Goal: Task Accomplishment & Management: Manage account settings

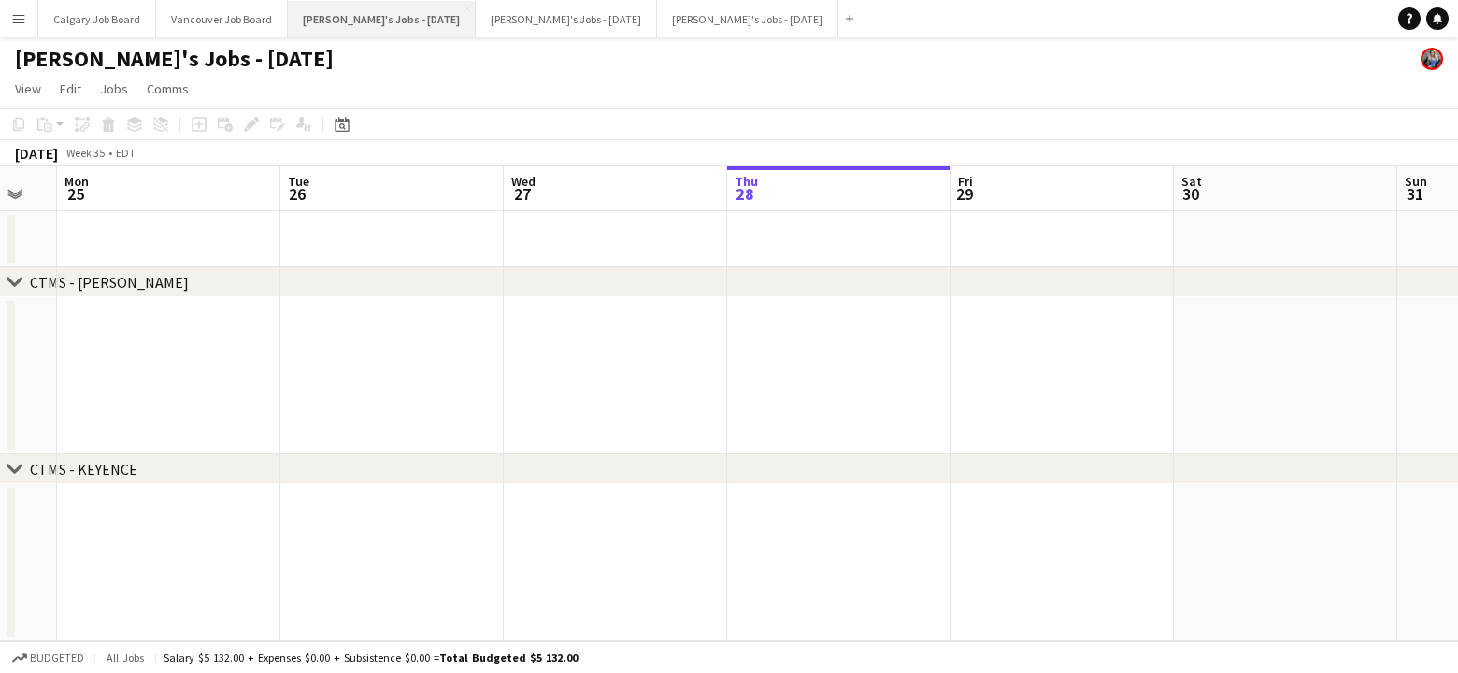
click at [423, 23] on button "[PERSON_NAME]'s Jobs - [DATE] Close" at bounding box center [382, 19] width 188 height 36
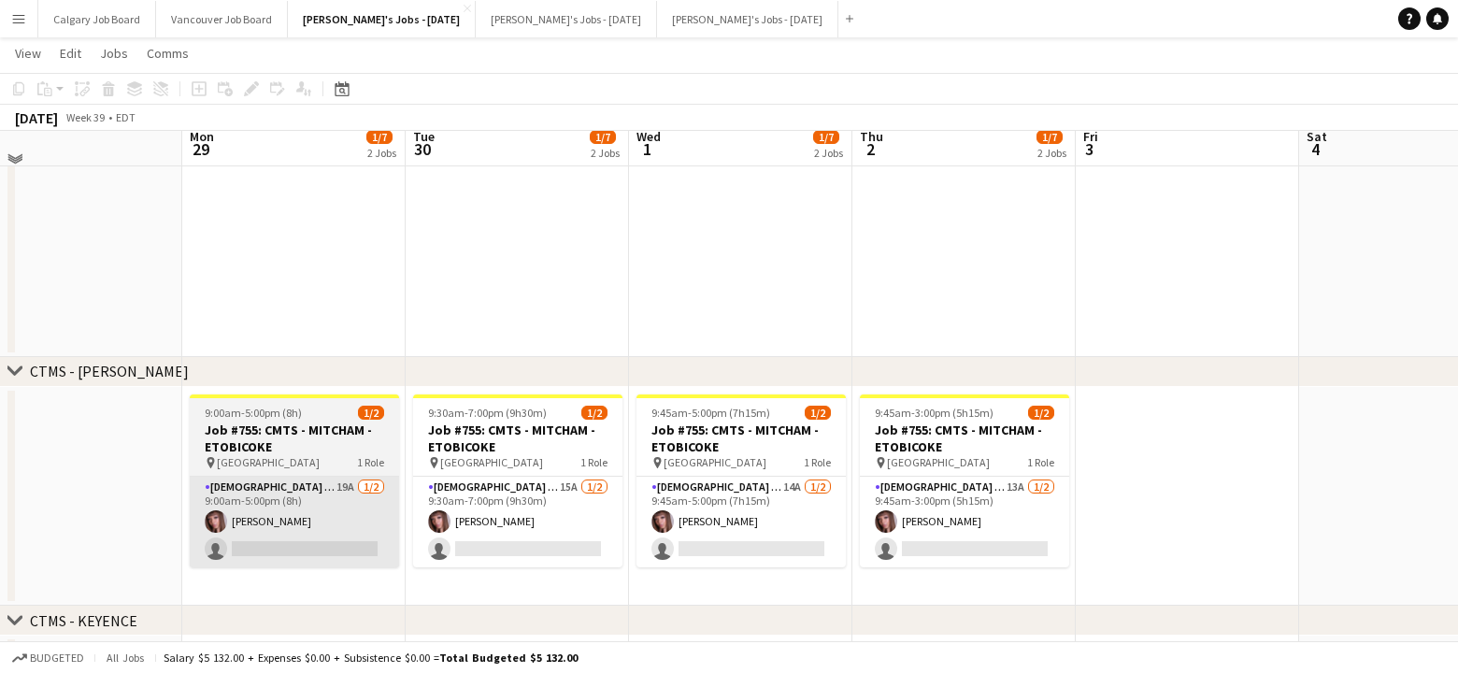
scroll to position [136, 0]
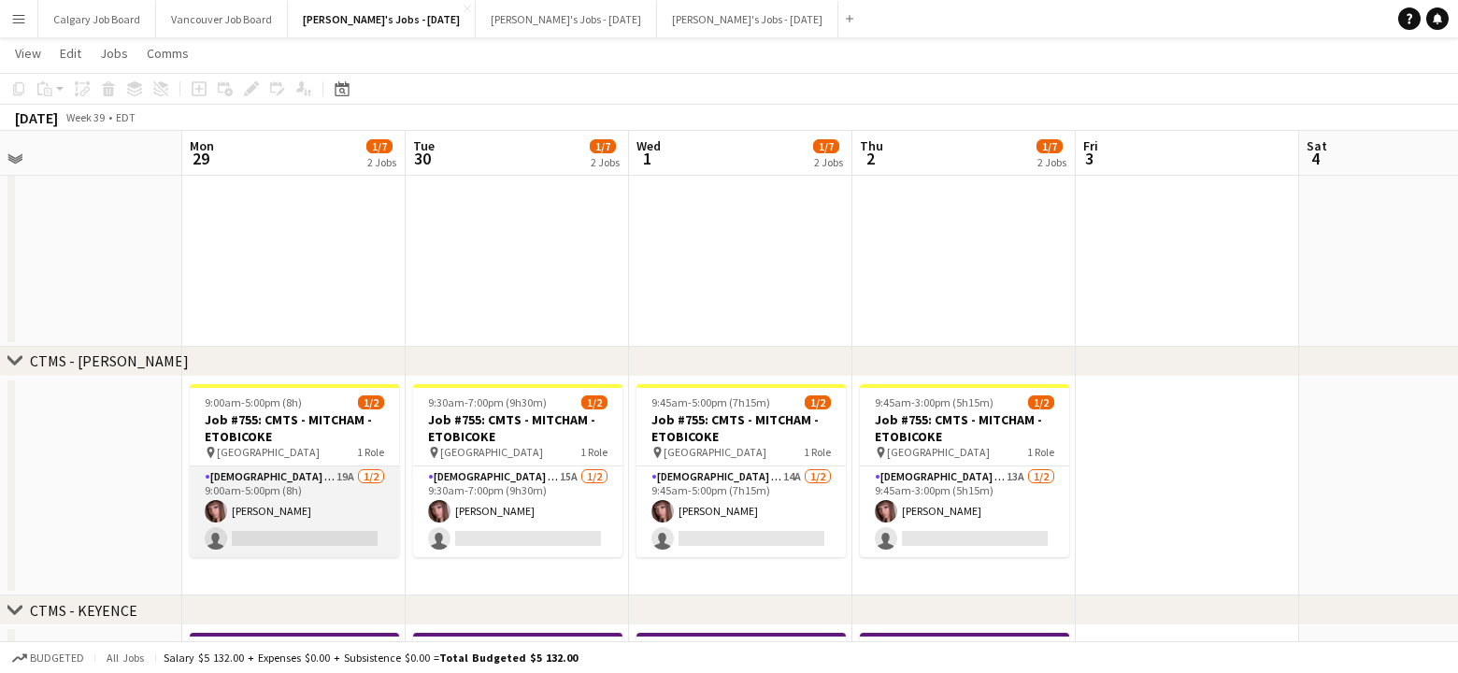
click at [318, 542] on app-card-role "[DEMOGRAPHIC_DATA] Brand Ambassador 19A [DATE] 9:00am-5:00pm (8h) [PERSON_NAME]…" at bounding box center [294, 511] width 209 height 91
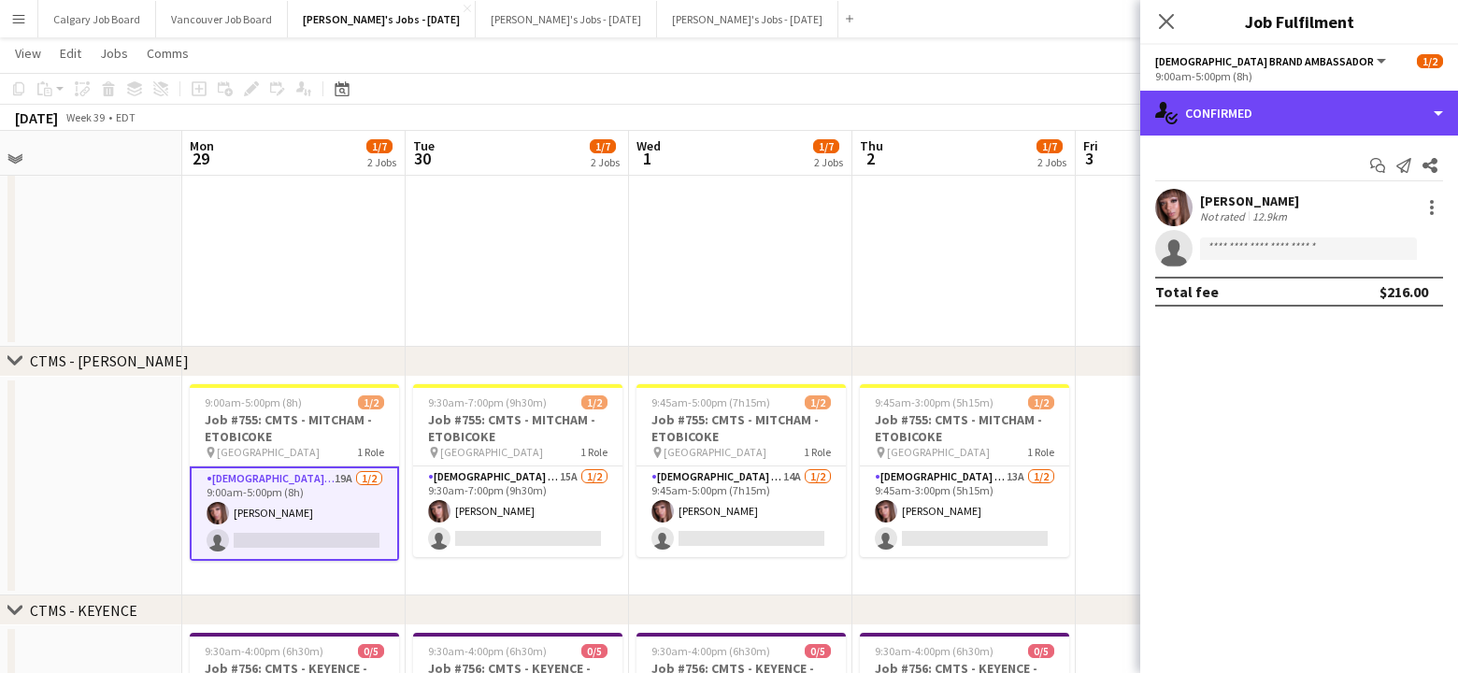
drag, startPoint x: 1321, startPoint y: 118, endPoint x: 1372, endPoint y: 188, distance: 86.9
click at [1321, 118] on div "single-neutral-actions-check-2 Confirmed" at bounding box center [1299, 113] width 318 height 45
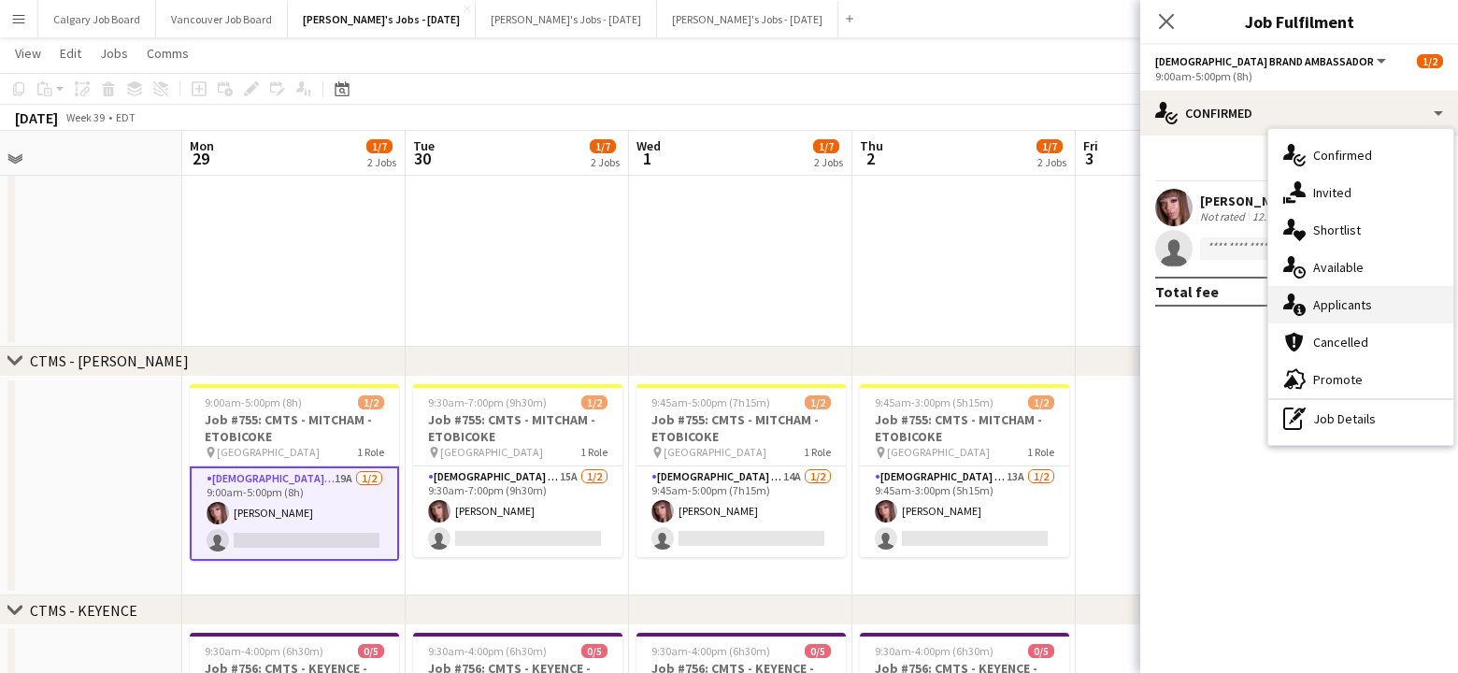
click at [1355, 315] on div "single-neutral-actions-information Applicants" at bounding box center [1360, 304] width 185 height 37
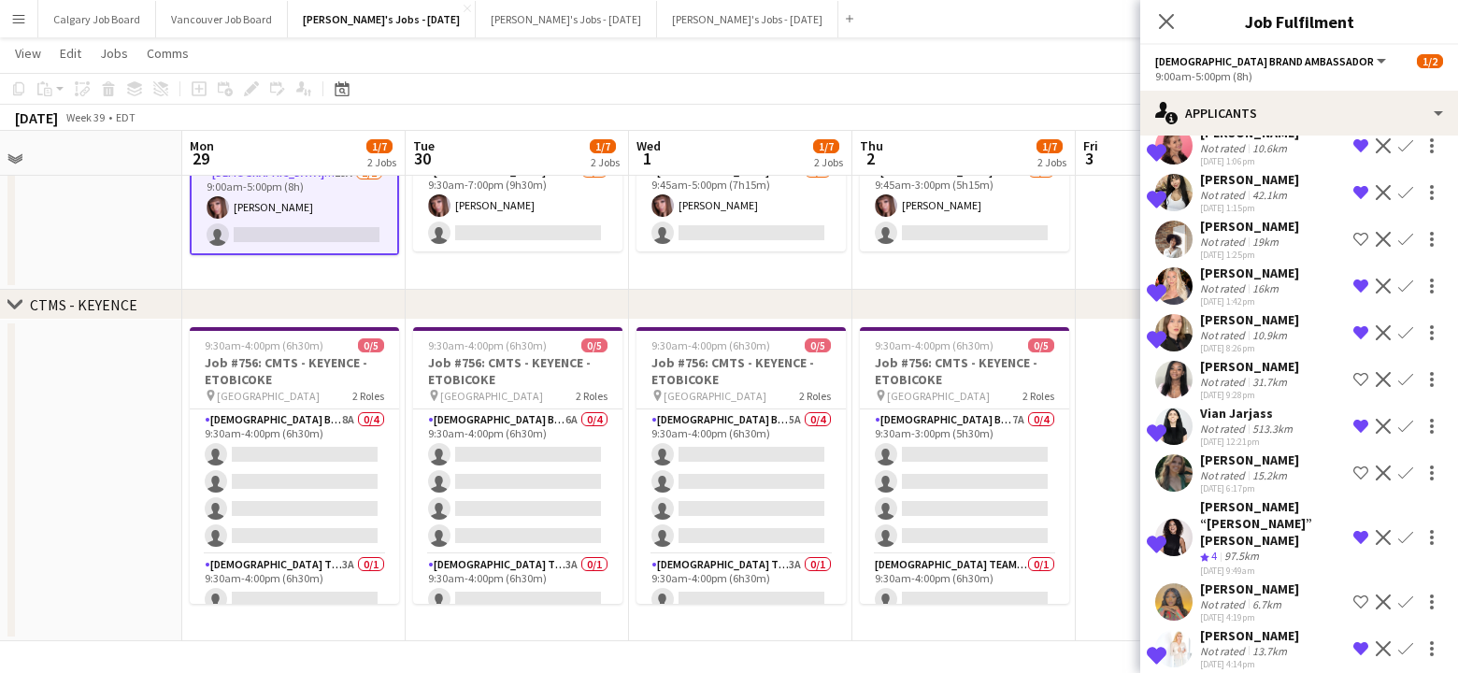
scroll to position [510, 0]
click at [1409, 282] on app-icon "Confirm" at bounding box center [1405, 286] width 15 height 15
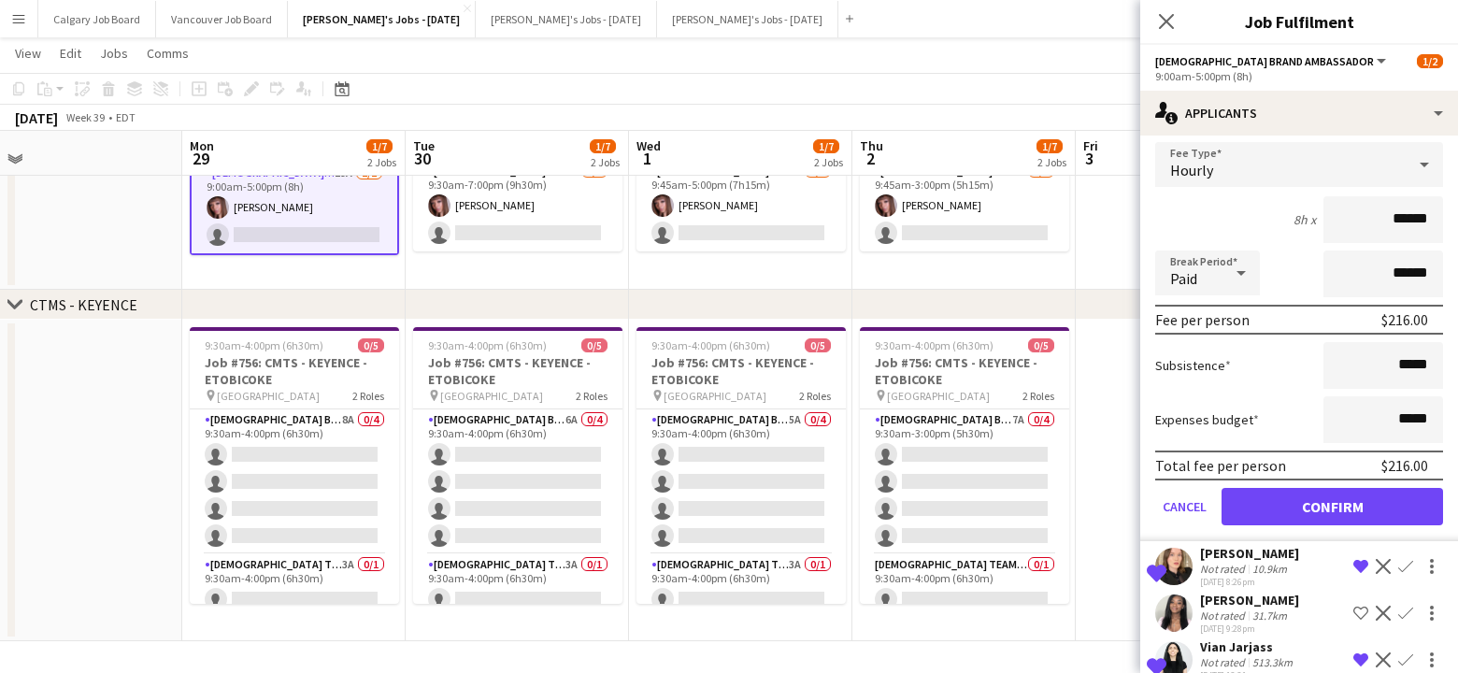
click at [1336, 504] on button "Confirm" at bounding box center [1333, 506] width 222 height 37
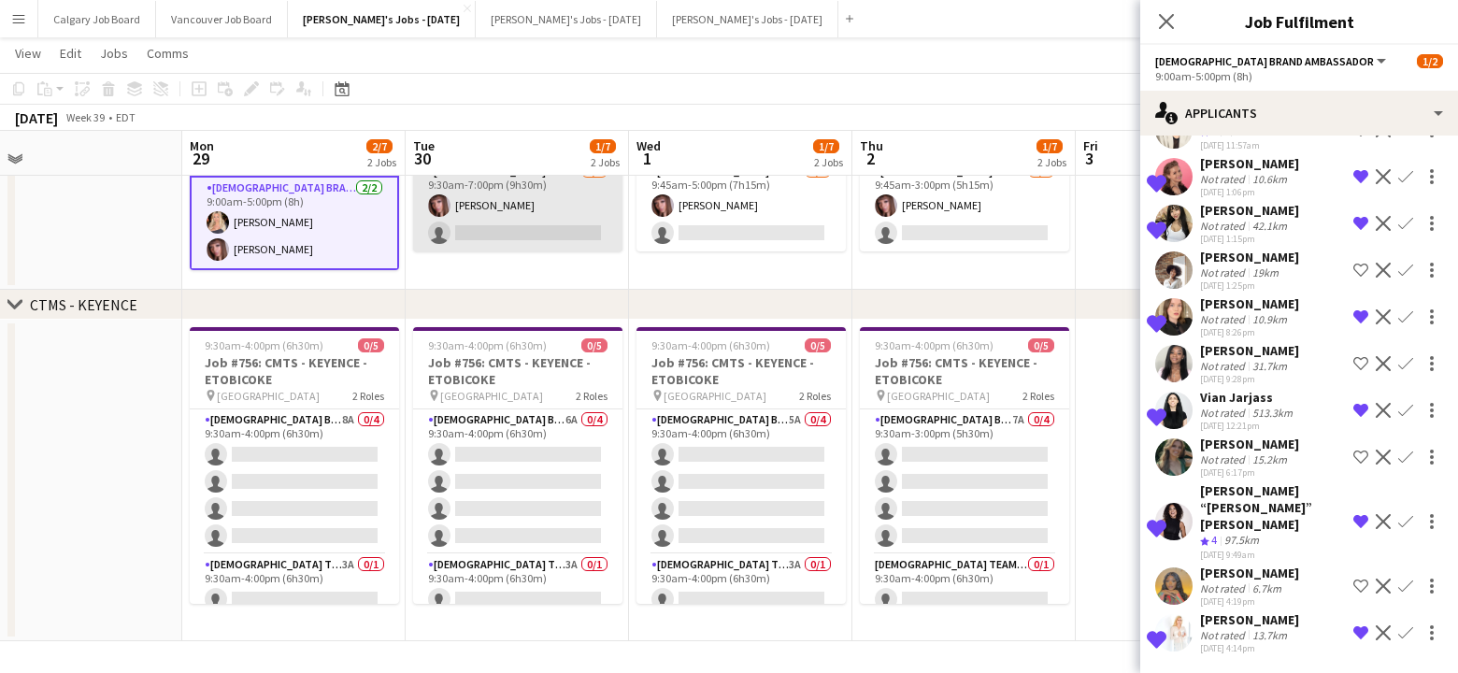
scroll to position [464, 0]
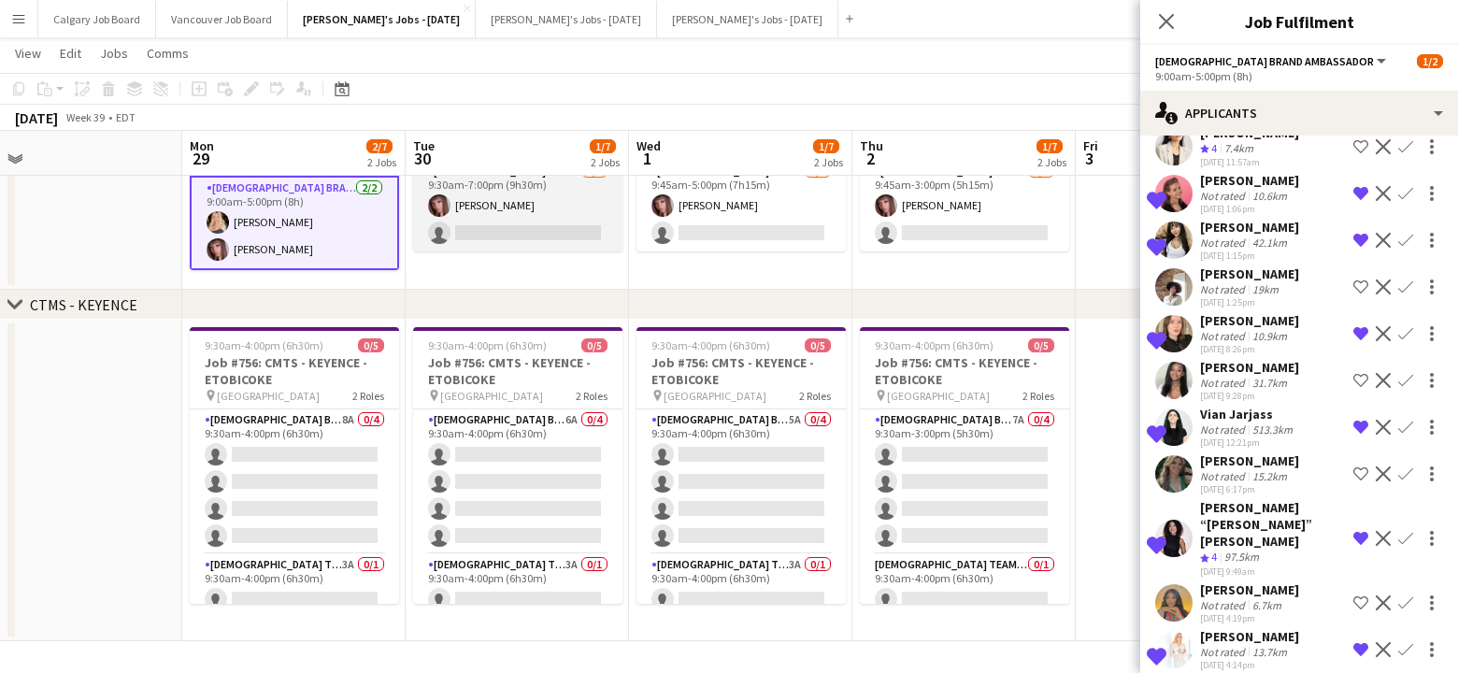
click at [503, 214] on app-card-role "[DEMOGRAPHIC_DATA] Brand Ambassador 15A [DATE] 9:30am-7:00pm (9h30m) [PERSON_NA…" at bounding box center [517, 206] width 209 height 91
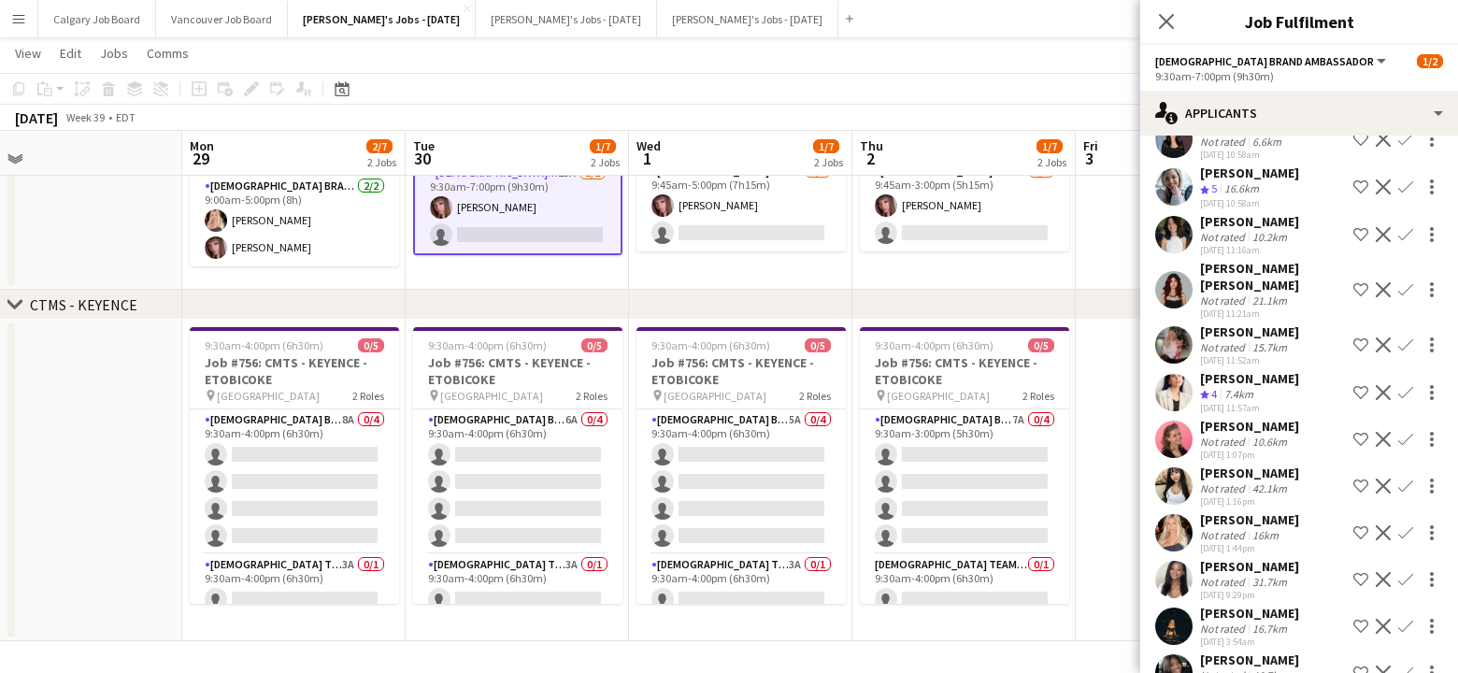
scroll to position [139, 0]
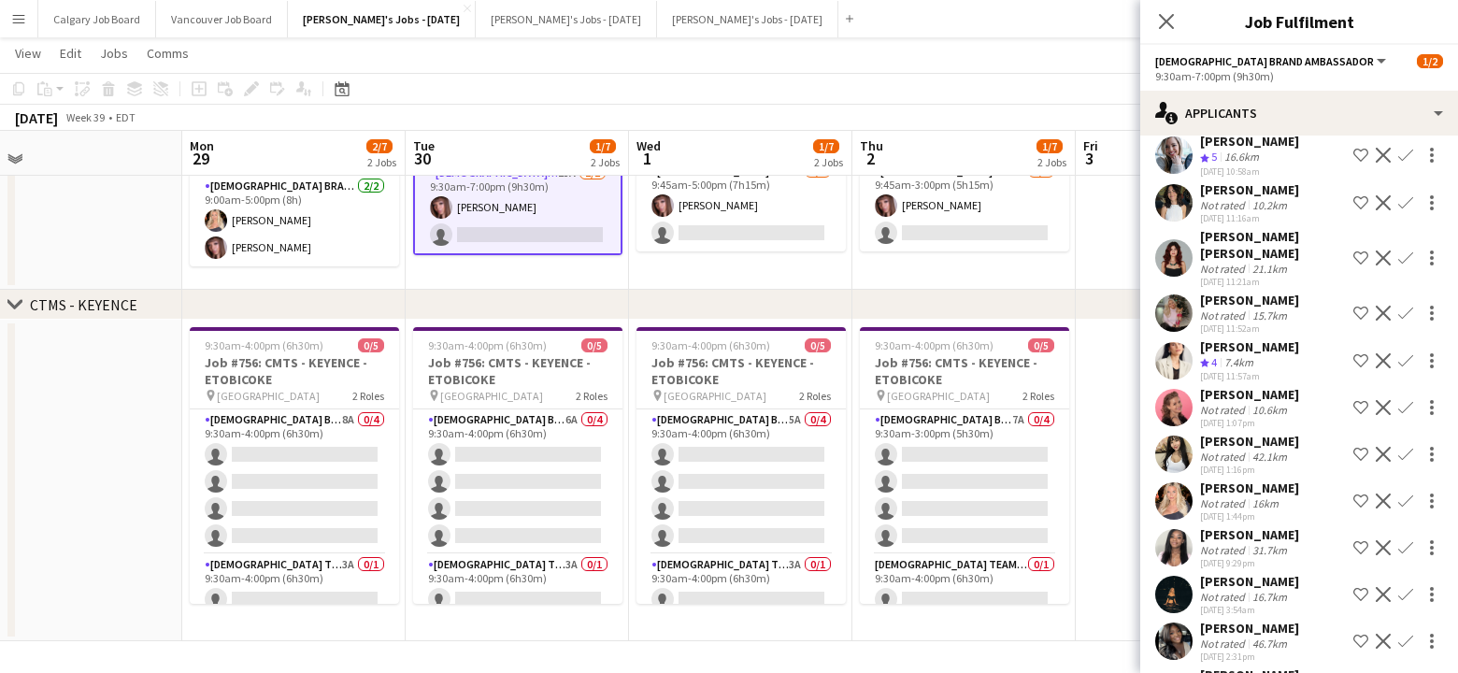
click at [1402, 500] on app-icon "Confirm" at bounding box center [1405, 500] width 15 height 15
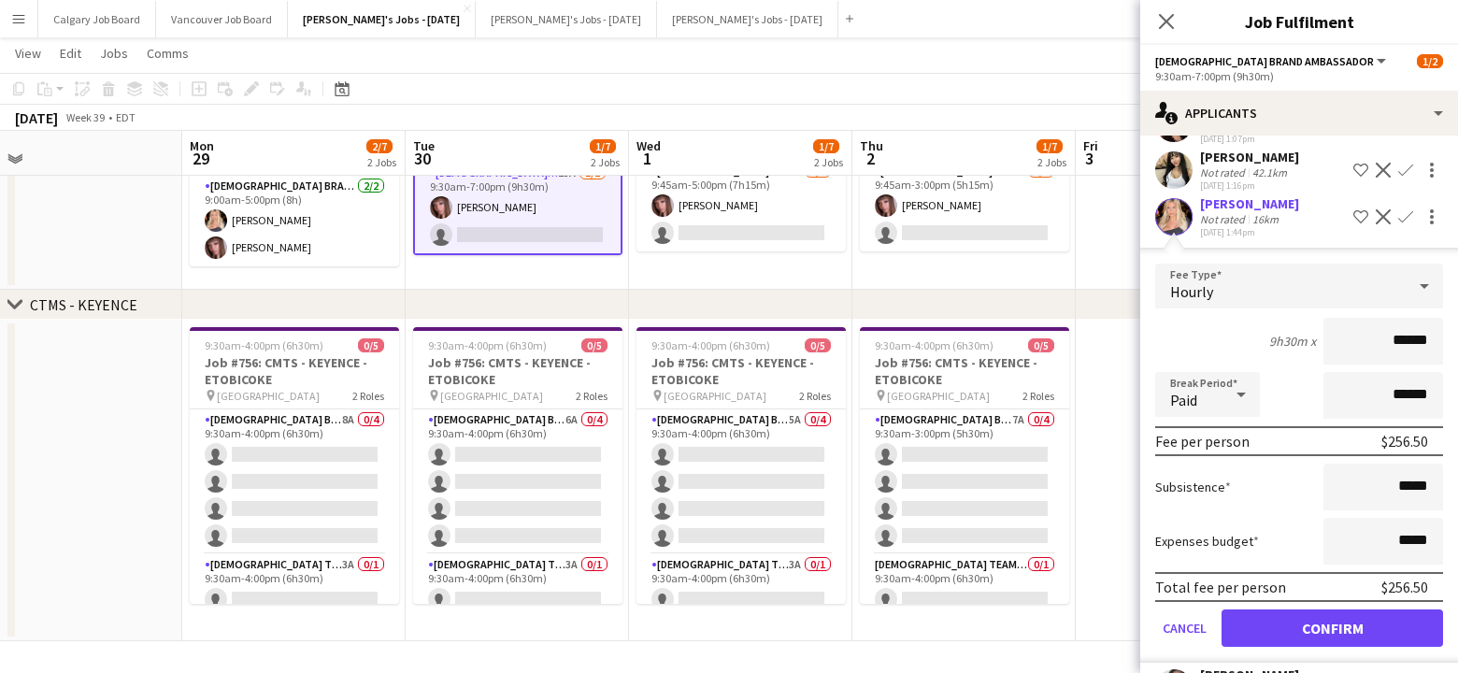
click at [1344, 622] on button "Confirm" at bounding box center [1333, 627] width 222 height 37
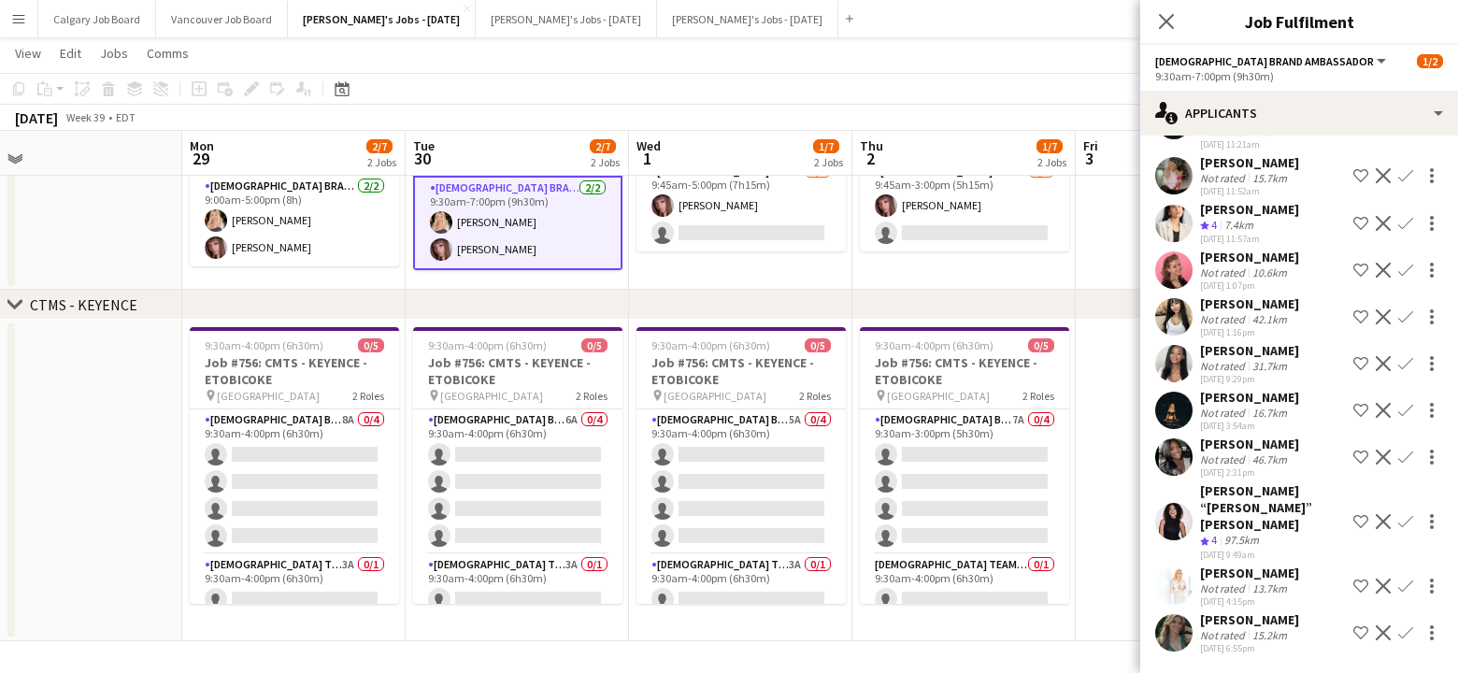
scroll to position [260, 0]
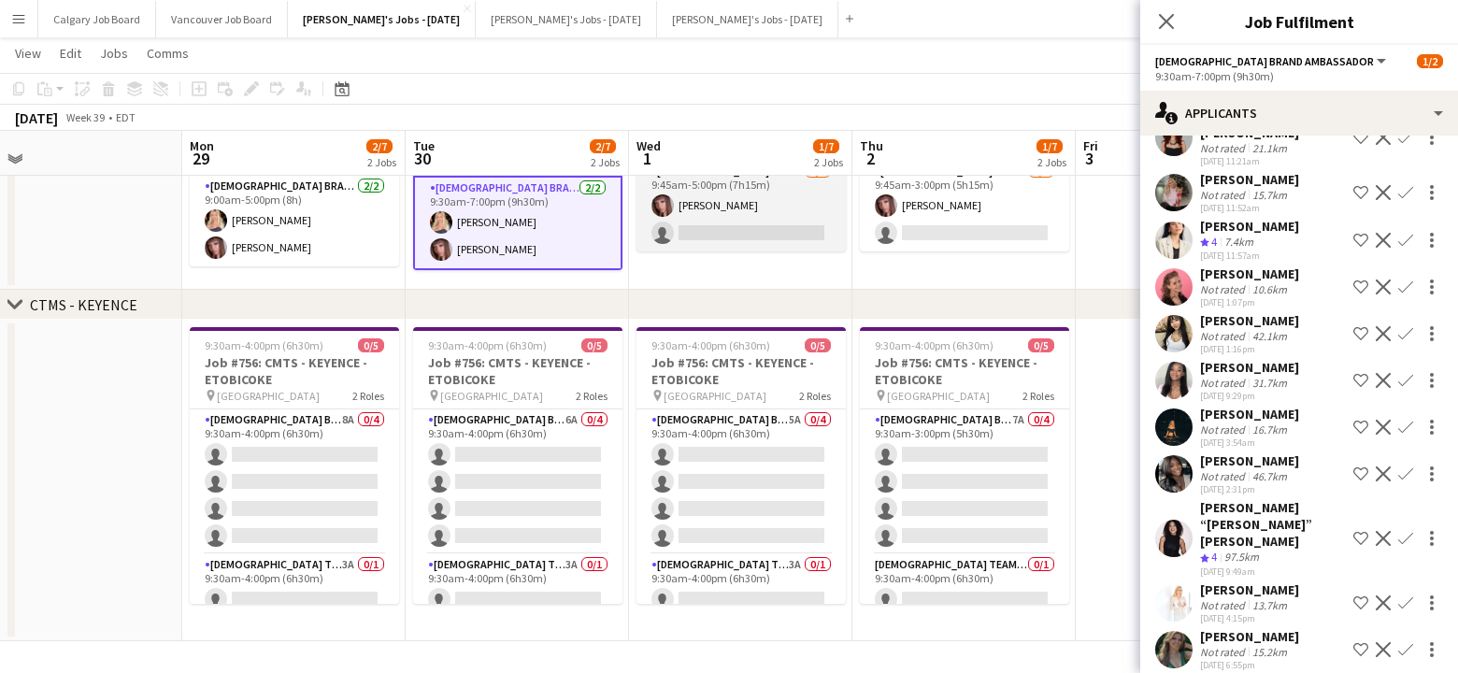
click at [693, 234] on app-card-role "[DEMOGRAPHIC_DATA] Brand Ambassador 14A [DATE] 9:45am-5:00pm (7h15m) [PERSON_NA…" at bounding box center [740, 206] width 209 height 91
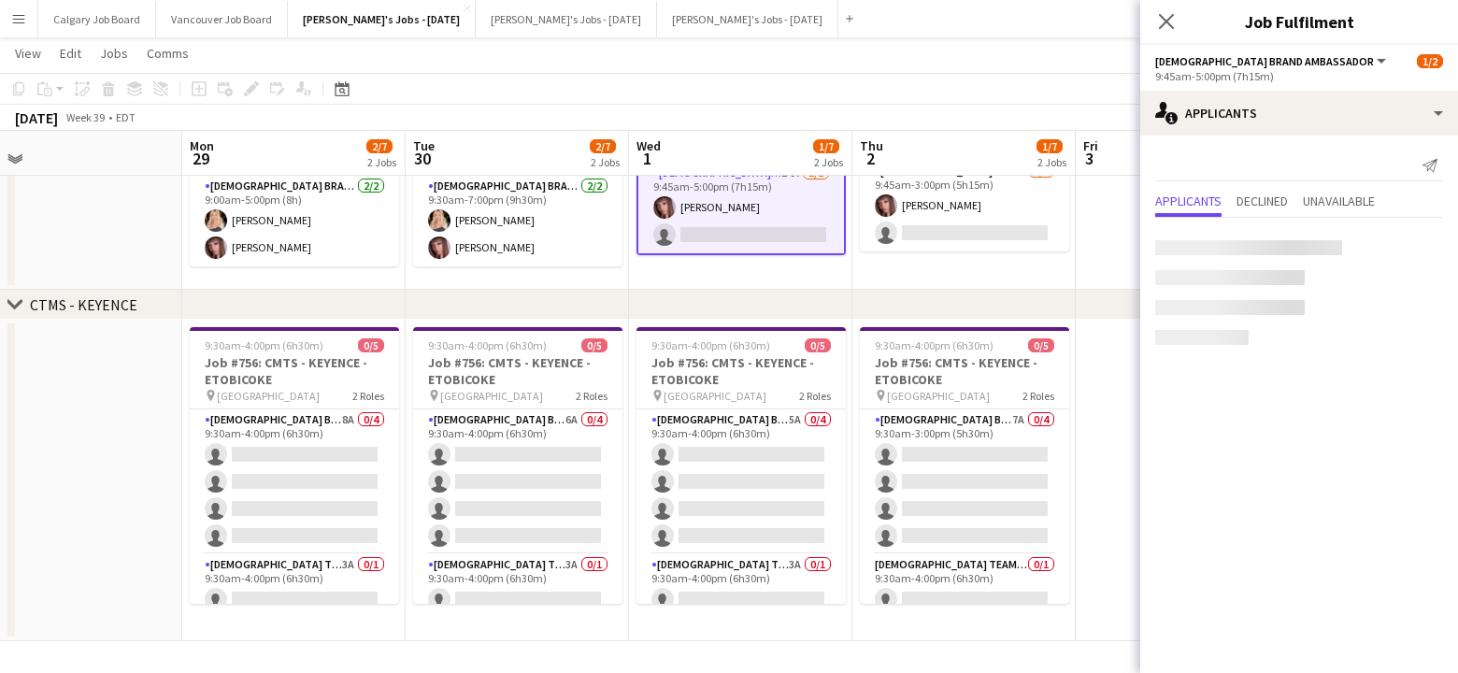
scroll to position [0, 0]
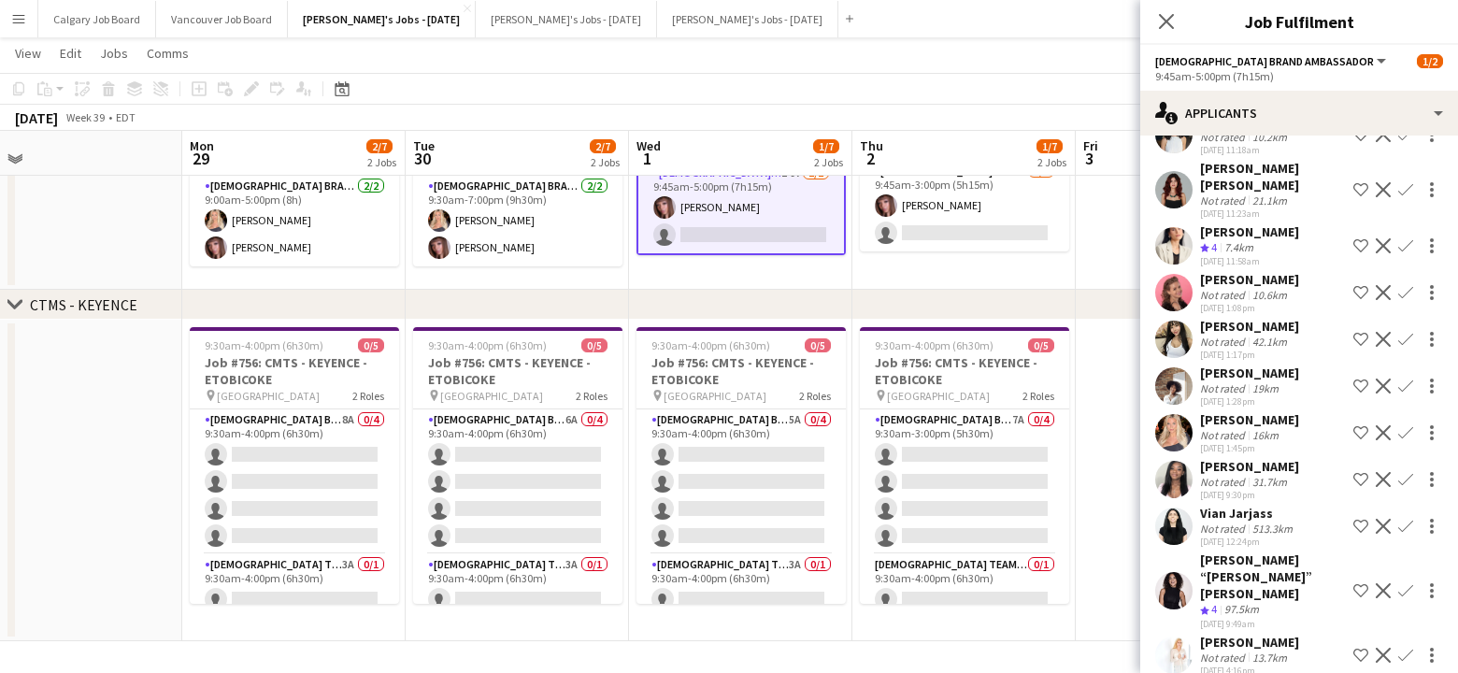
click at [1407, 435] on app-icon "Confirm" at bounding box center [1405, 432] width 15 height 15
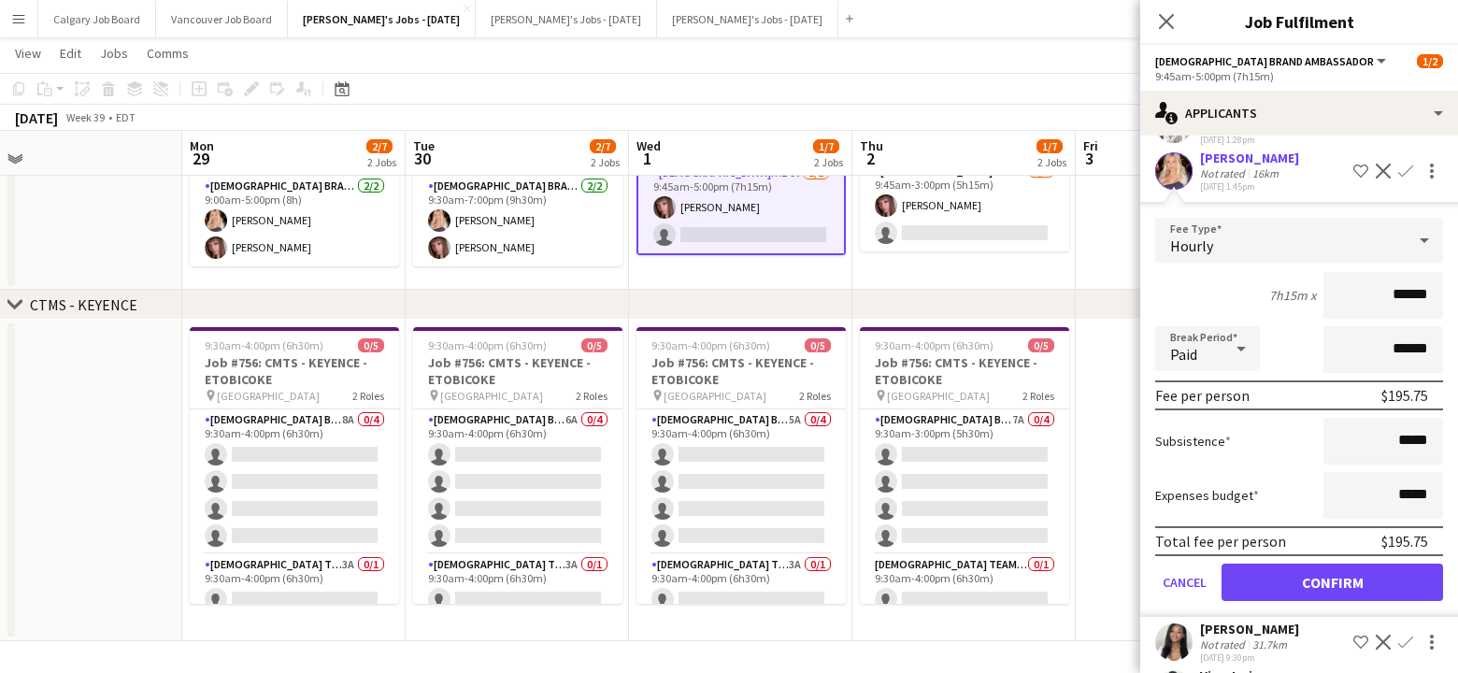
click at [1369, 579] on button "Confirm" at bounding box center [1333, 582] width 222 height 37
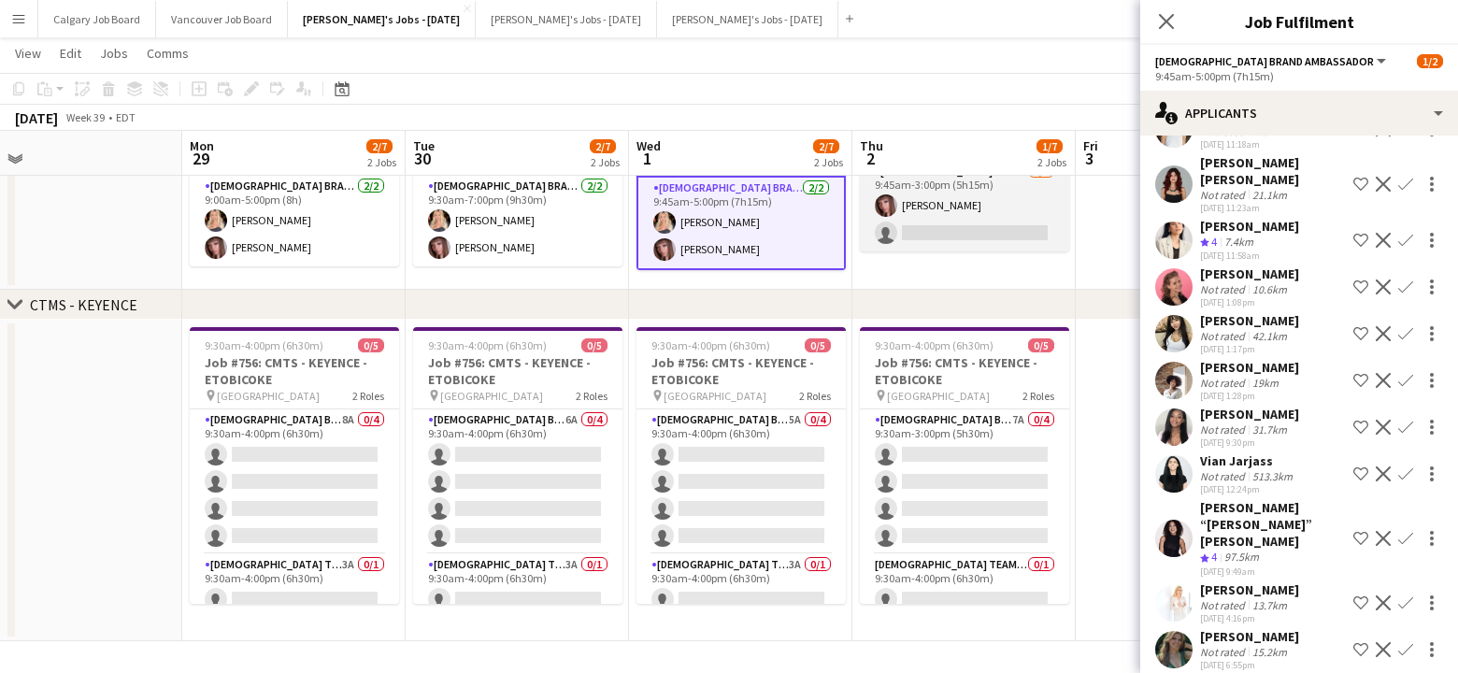
click at [937, 222] on app-card-role "[DEMOGRAPHIC_DATA] Brand Ambassador 13A [DATE] 9:45am-3:00pm (5h15m) [PERSON_NA…" at bounding box center [964, 206] width 209 height 91
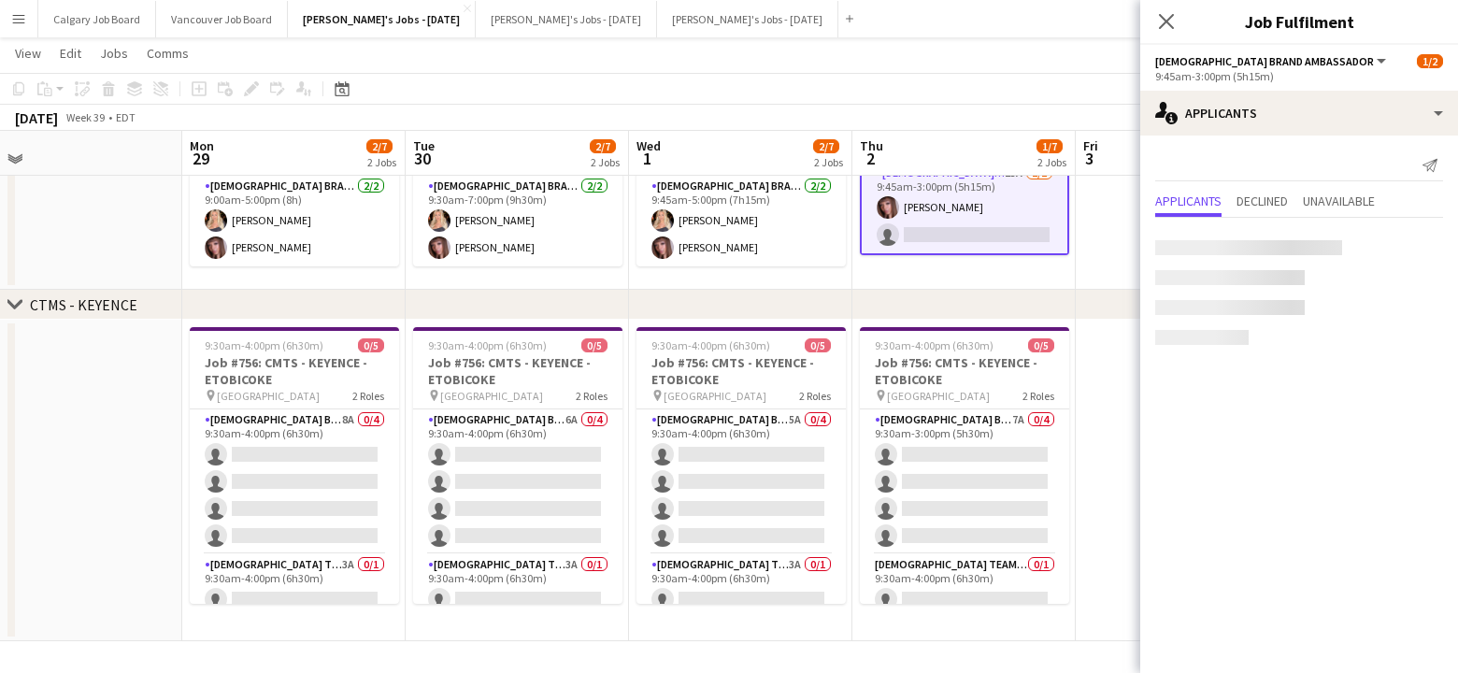
scroll to position [0, 0]
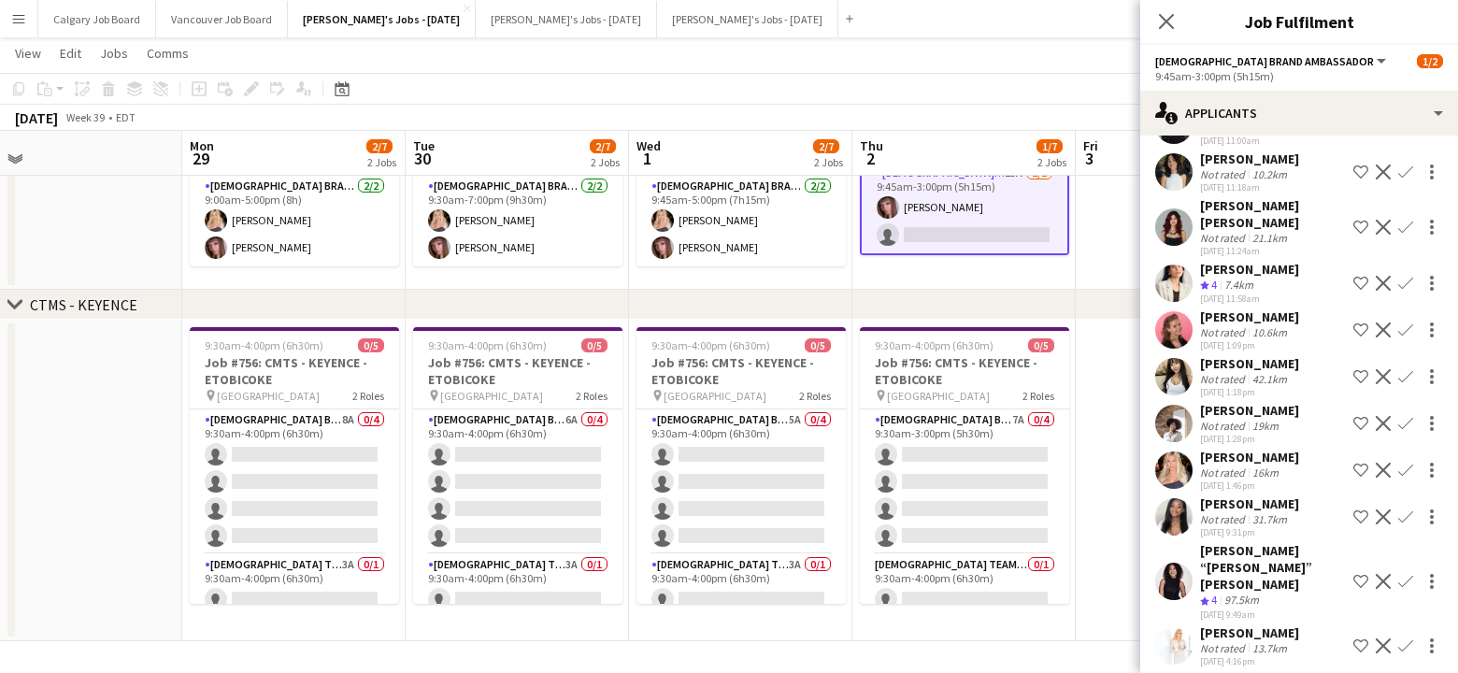
click at [1406, 465] on app-icon "Confirm" at bounding box center [1405, 470] width 15 height 15
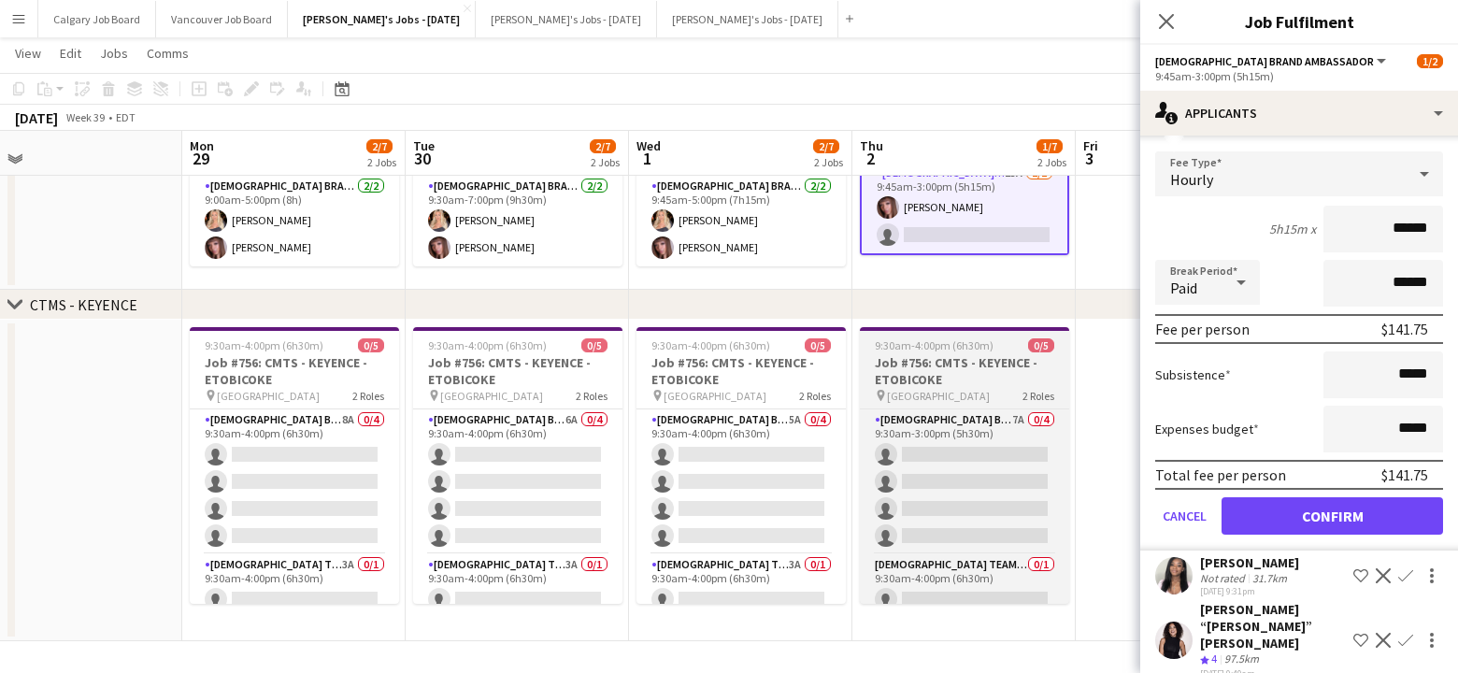
drag, startPoint x: 1378, startPoint y: 515, endPoint x: 1059, endPoint y: 386, distance: 343.8
click at [1378, 514] on button "Confirm" at bounding box center [1333, 515] width 222 height 37
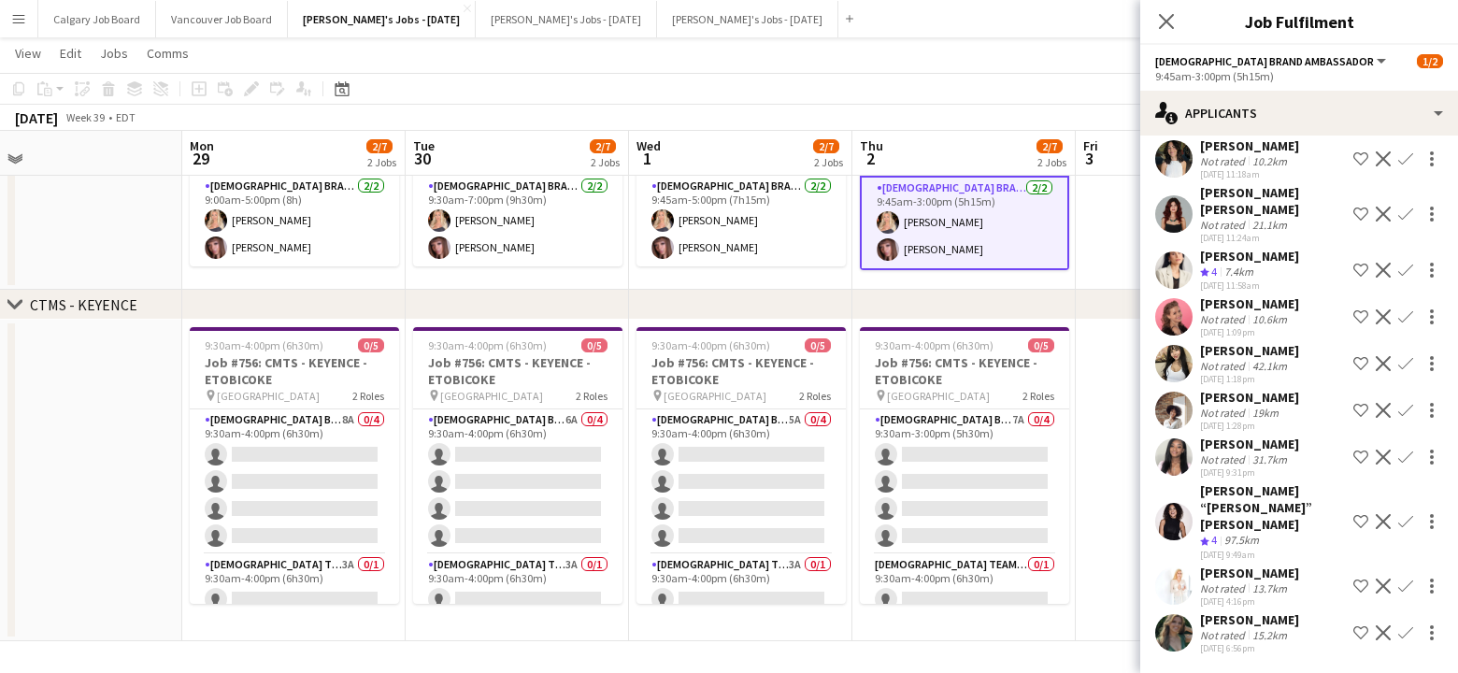
scroll to position [166, 0]
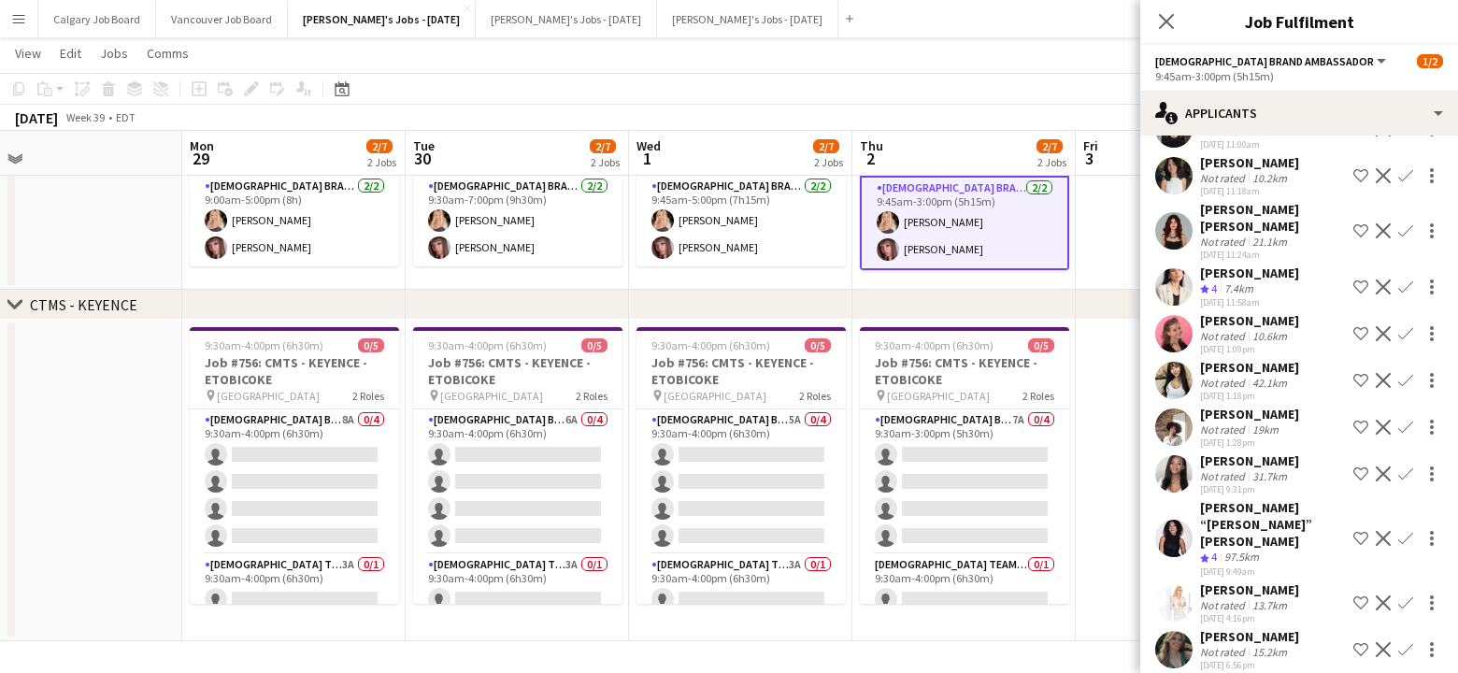
click at [983, 284] on app-date-cell "Updated 9:45am-3:00pm (5h15m) 2/2 Job #755: CMTS - MITCHAM - ETOBICOKE pin Toro…" at bounding box center [963, 181] width 223 height 220
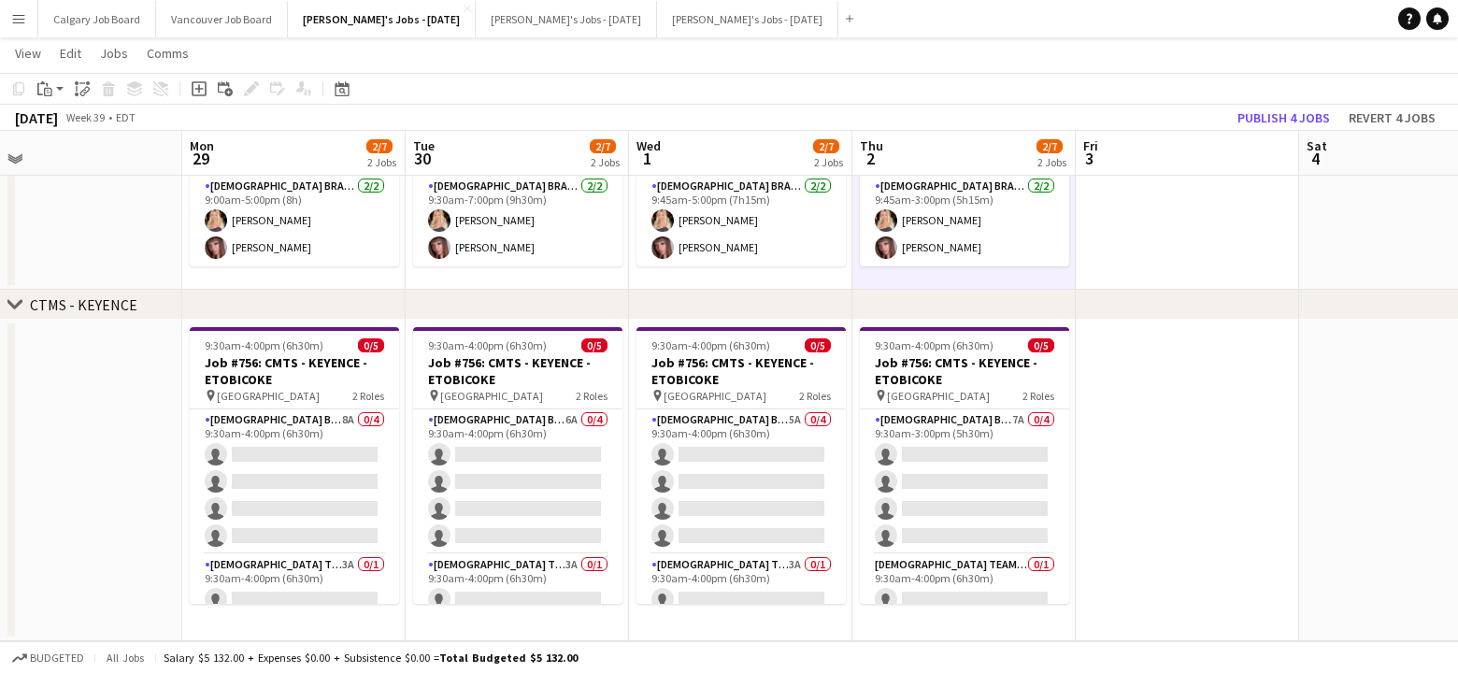
scroll to position [0, 712]
click at [1273, 113] on button "Publish 4 jobs" at bounding box center [1283, 118] width 107 height 24
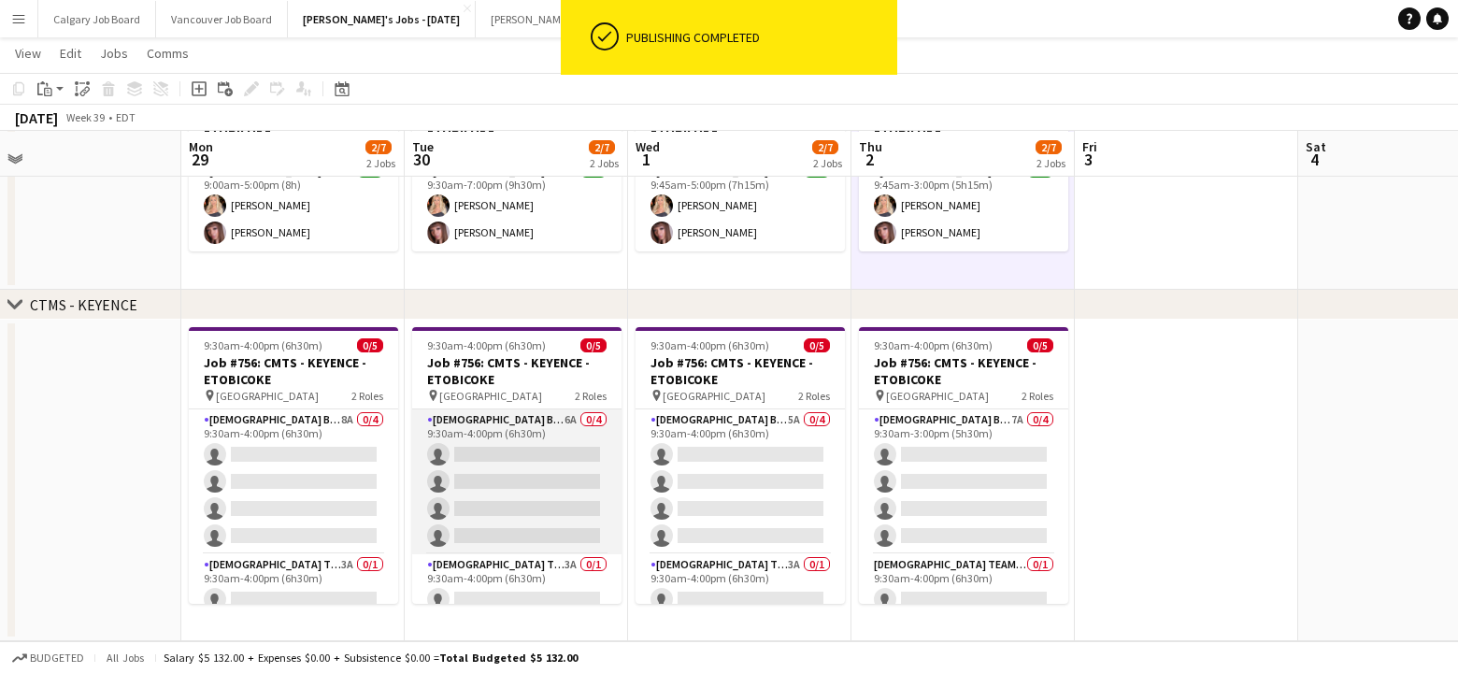
scroll to position [442, 0]
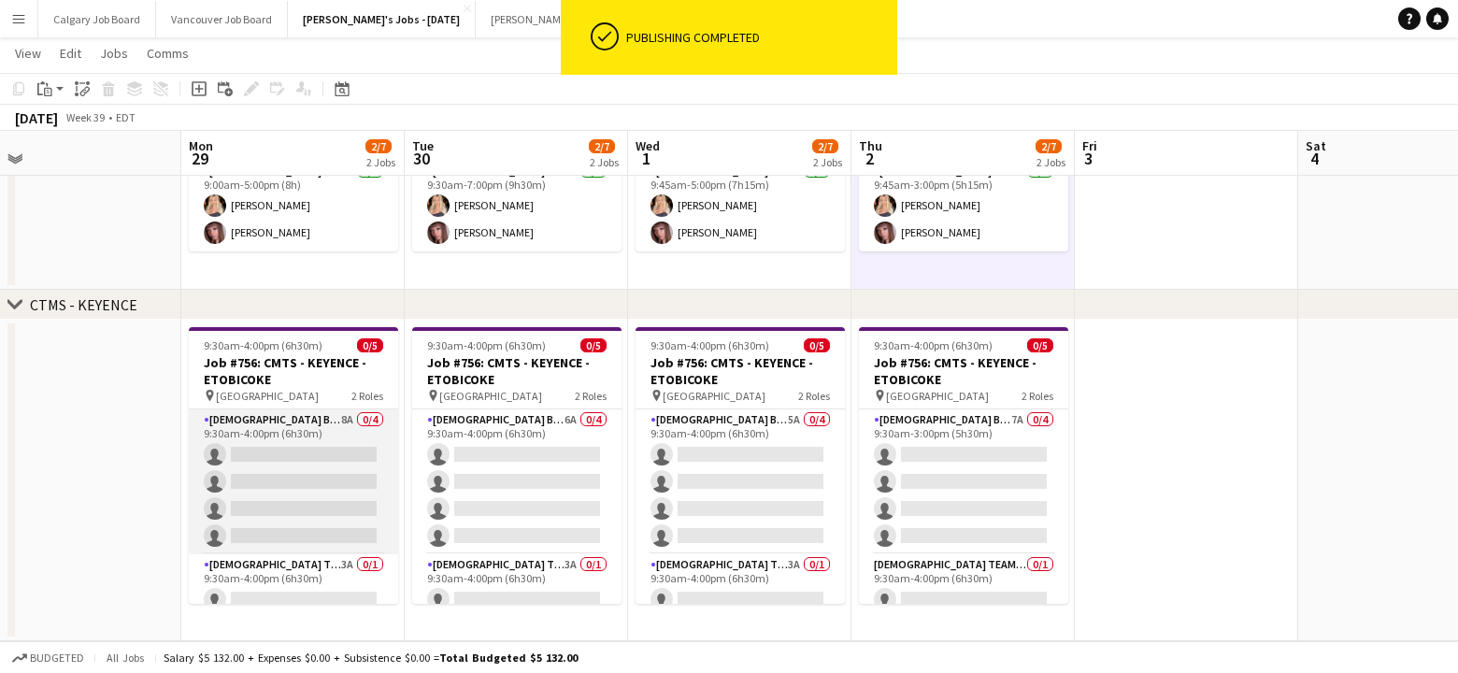
click at [265, 507] on app-card-role "[DEMOGRAPHIC_DATA] Brand Ambassador 8A 0/4 9:30am-4:00pm (6h30m) single-neutral…" at bounding box center [293, 481] width 209 height 145
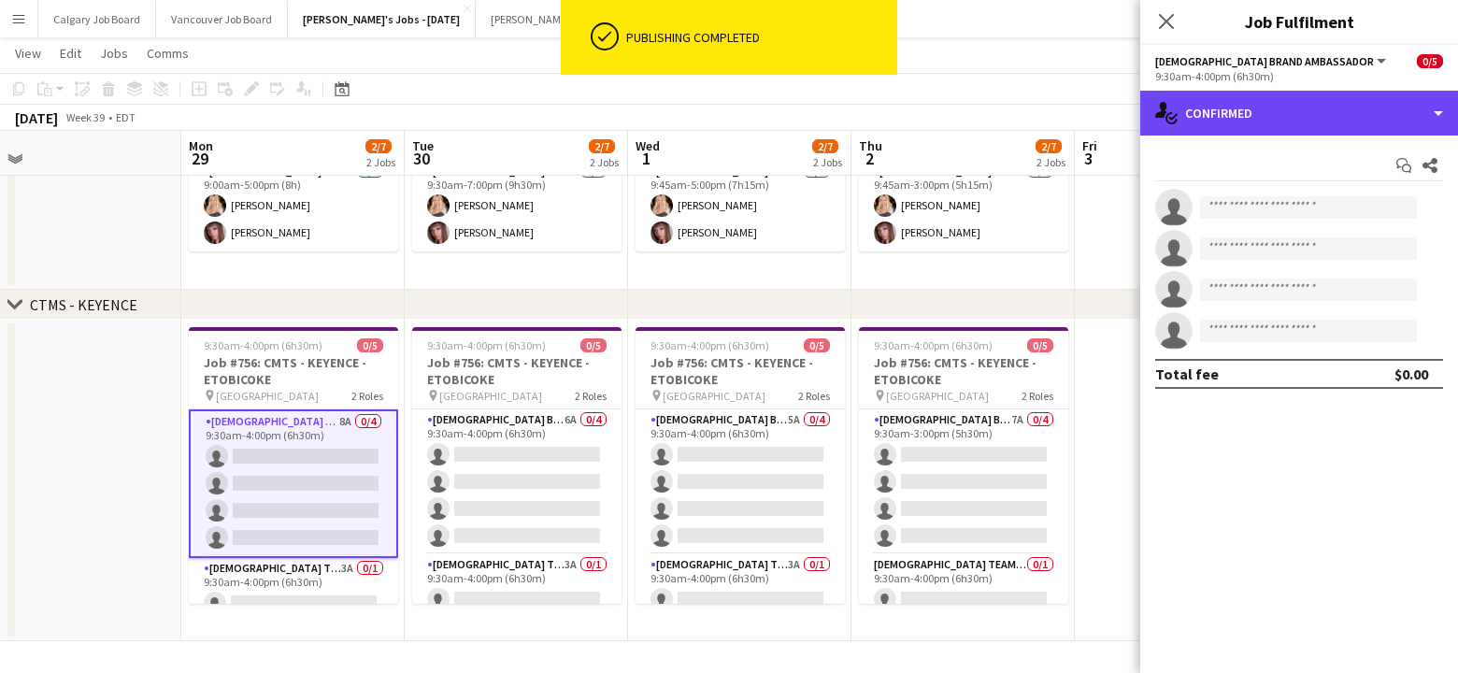
drag, startPoint x: 1381, startPoint y: 104, endPoint x: 1394, endPoint y: 239, distance: 136.2
click at [1382, 105] on div "single-neutral-actions-check-2 Confirmed" at bounding box center [1299, 113] width 318 height 45
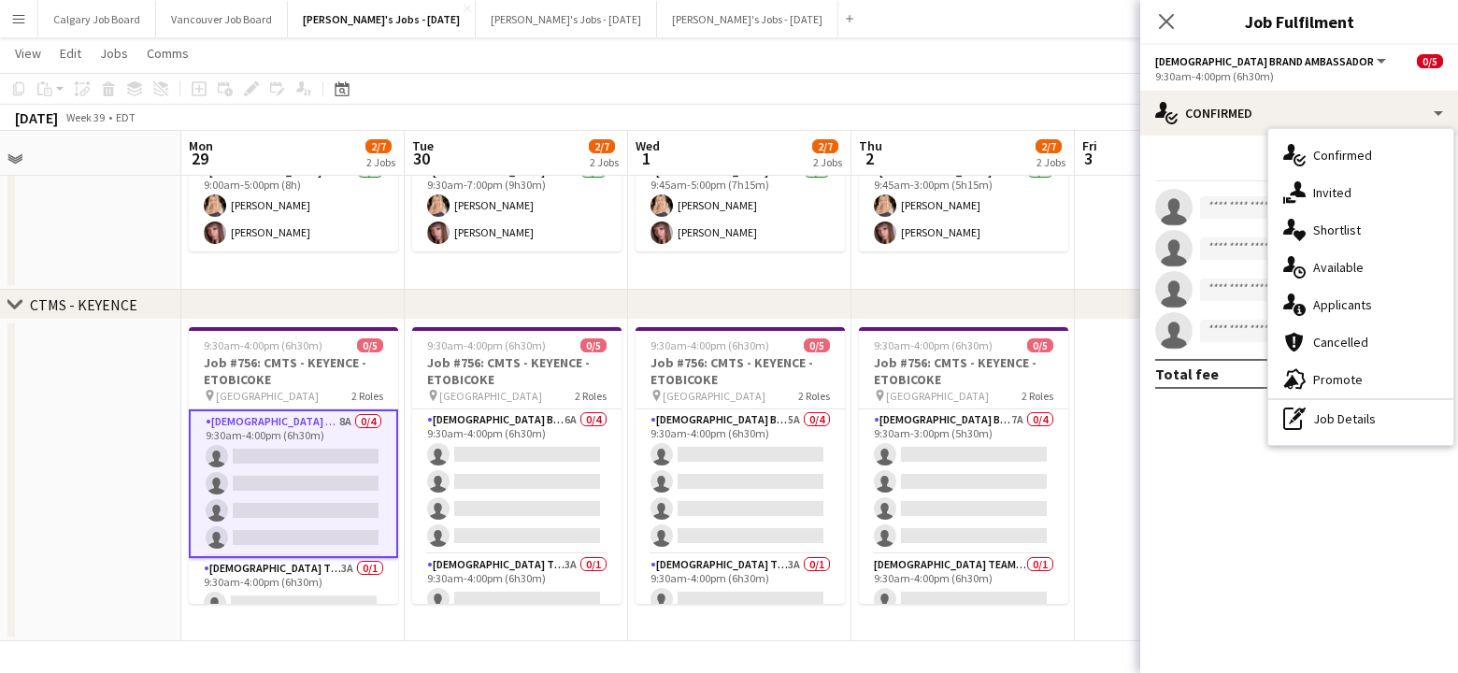
click at [1386, 292] on div "single-neutral-actions-information Applicants" at bounding box center [1360, 304] width 185 height 37
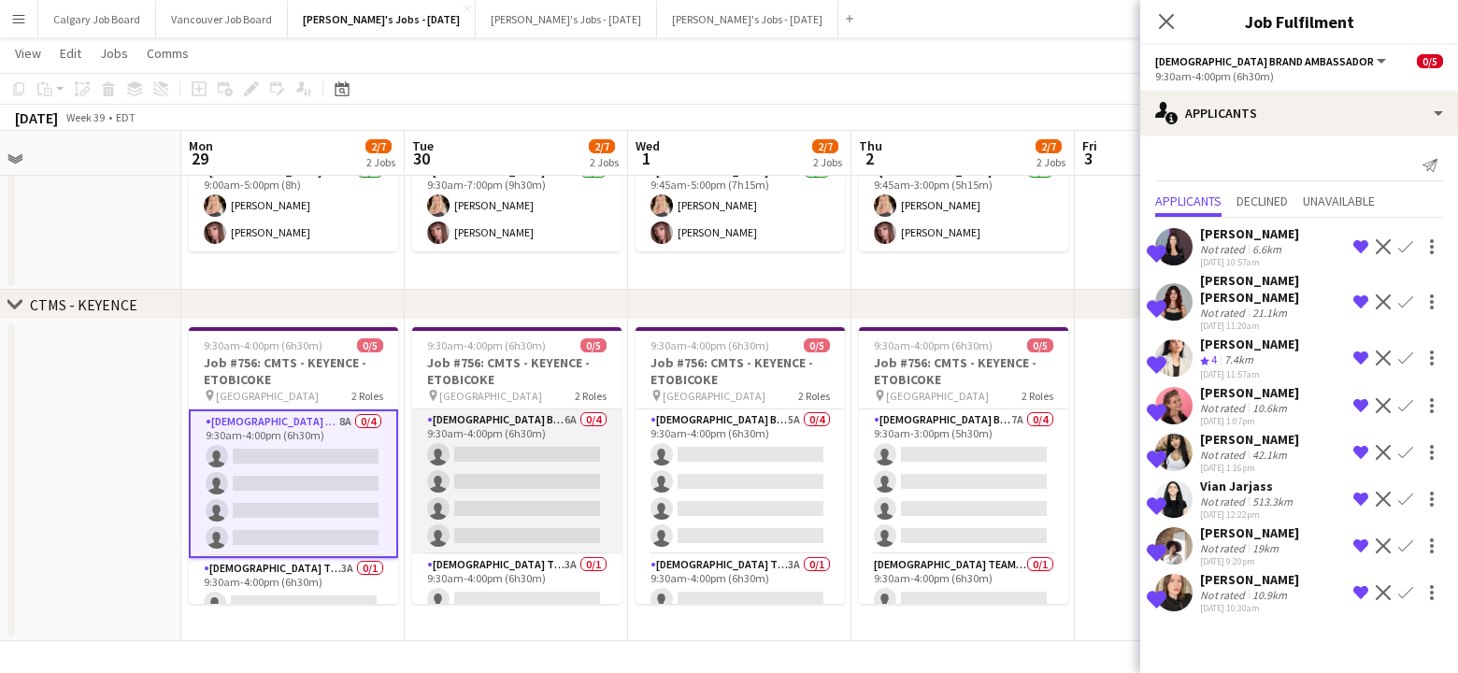
click at [521, 530] on app-card-role "[DEMOGRAPHIC_DATA] Brand Ambassador 6A 0/4 9:30am-4:00pm (6h30m) single-neutral…" at bounding box center [516, 481] width 209 height 145
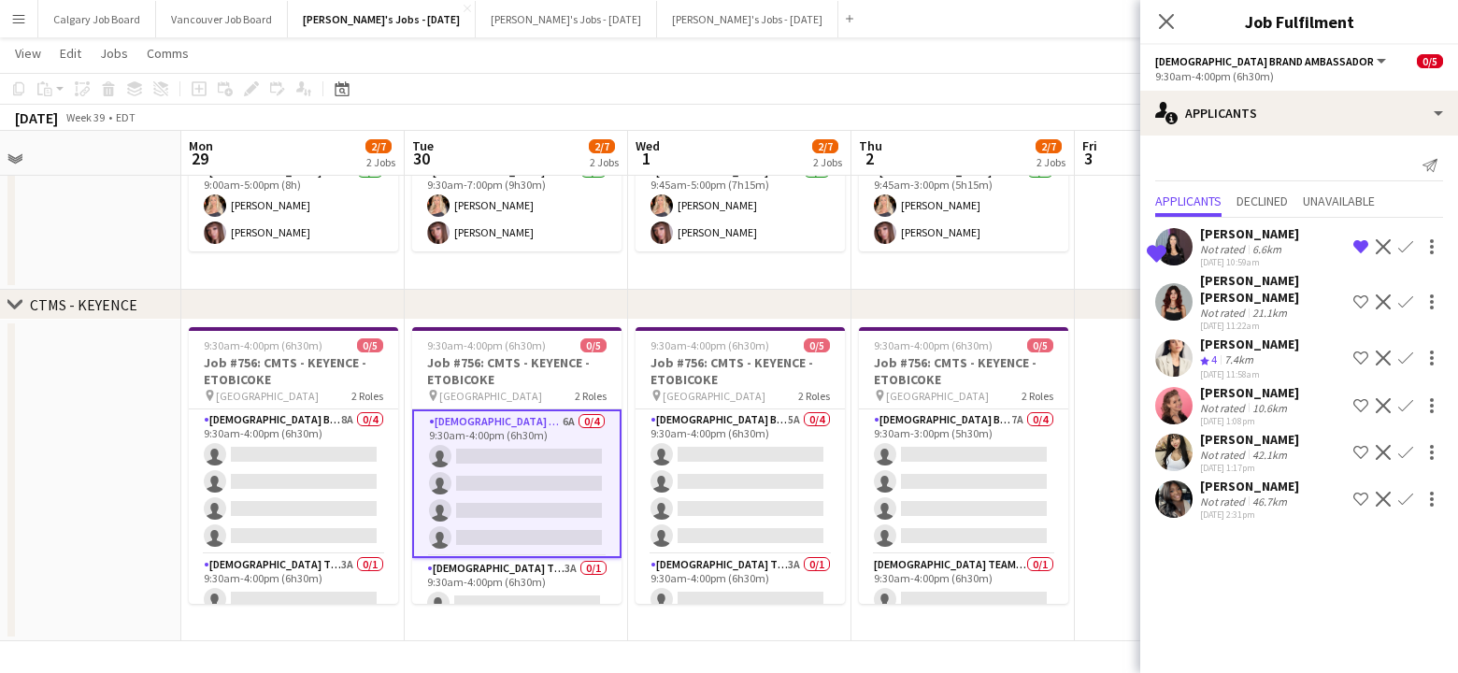
click at [1231, 485] on div "[PERSON_NAME]" at bounding box center [1249, 486] width 99 height 17
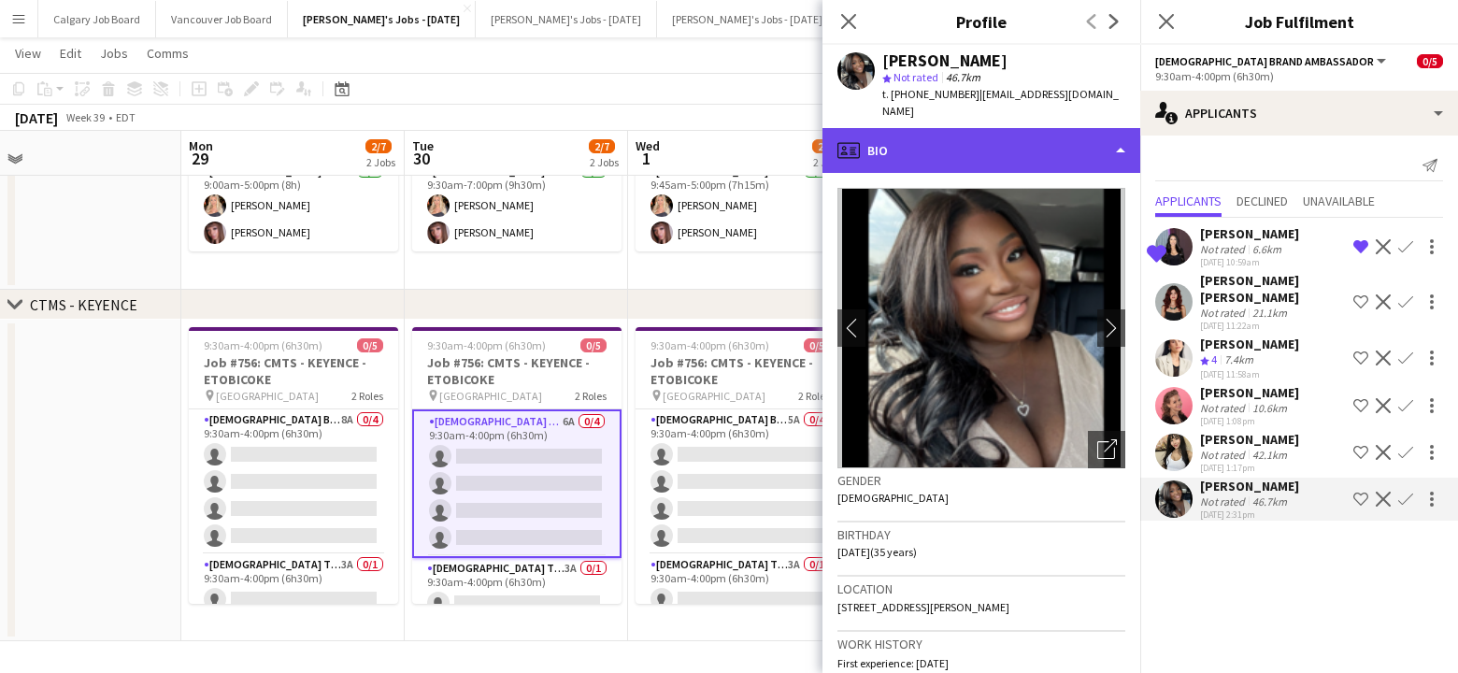
click at [934, 134] on div "profile Bio" at bounding box center [981, 150] width 318 height 45
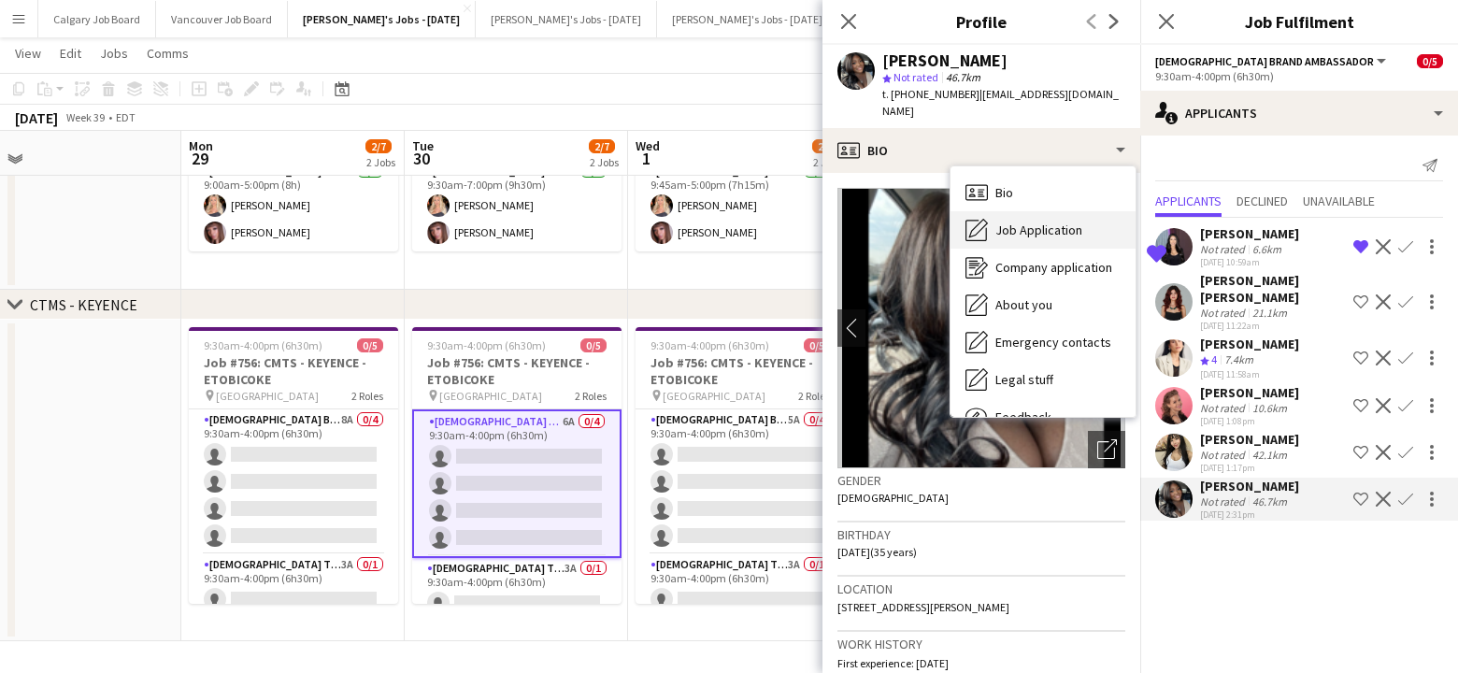
click at [956, 211] on div "Job Application Job Application" at bounding box center [1043, 229] width 185 height 37
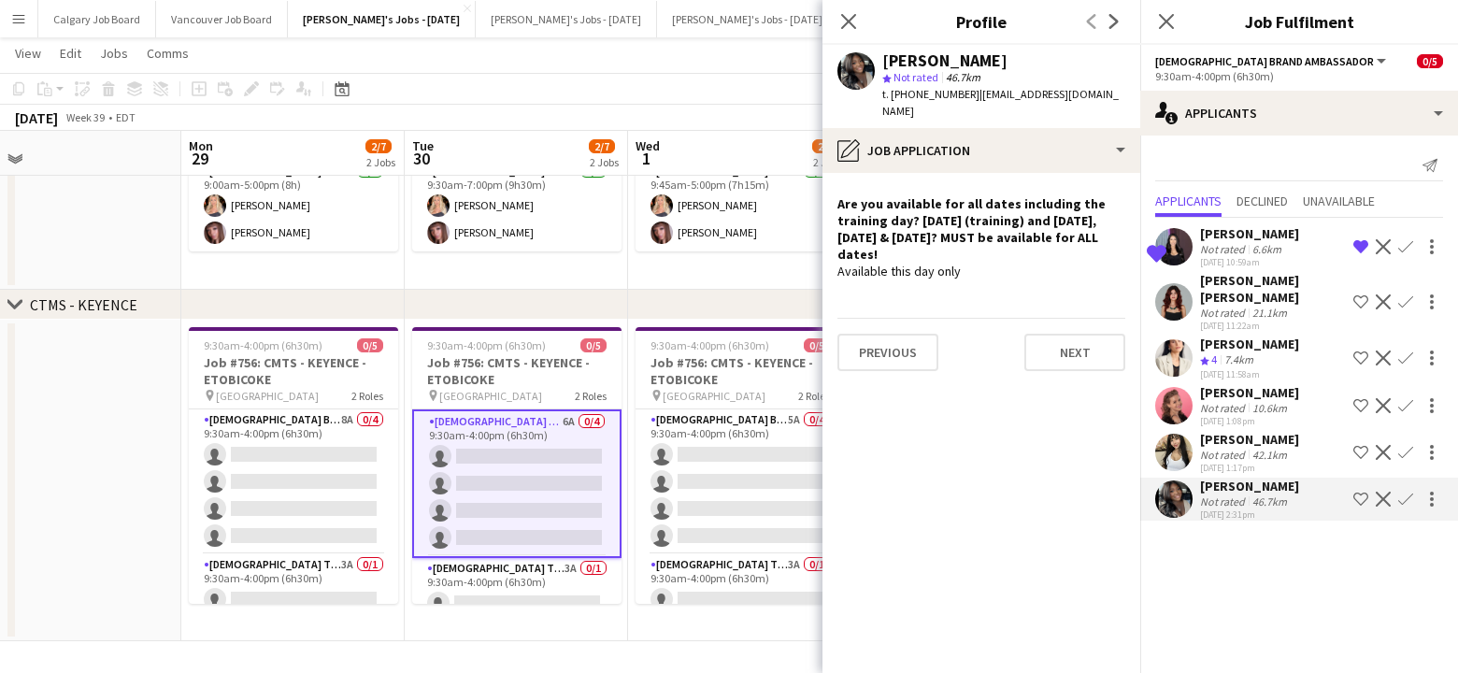
click at [758, 283] on app-date-cell "9:45am-5:00pm (7h15m) 2/2 Job #755: CMTS - MITCHAM - ETOBICOKE pin Toronto Cong…" at bounding box center [739, 181] width 223 height 220
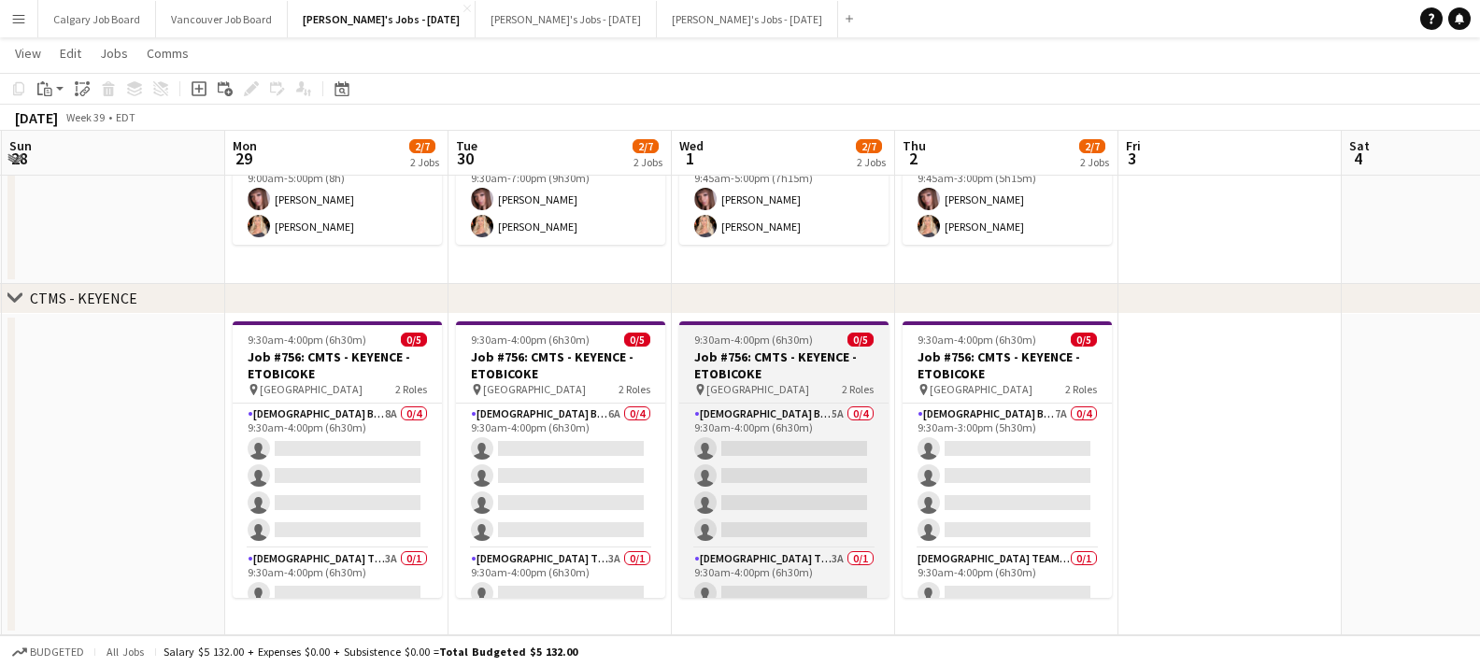
scroll to position [0, 401]
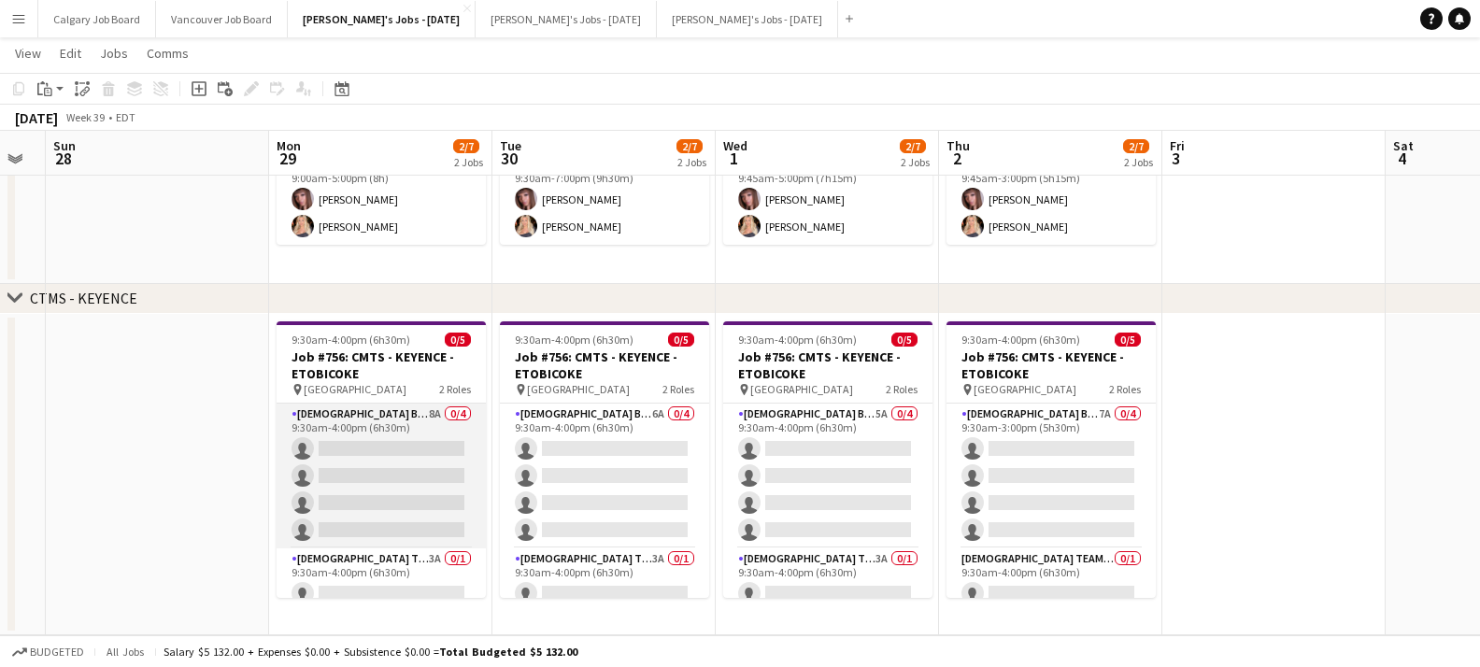
click at [350, 487] on app-card-role "[DEMOGRAPHIC_DATA] Brand Ambassador 8A 0/4 9:30am-4:00pm (6h30m) single-neutral…" at bounding box center [381, 476] width 209 height 145
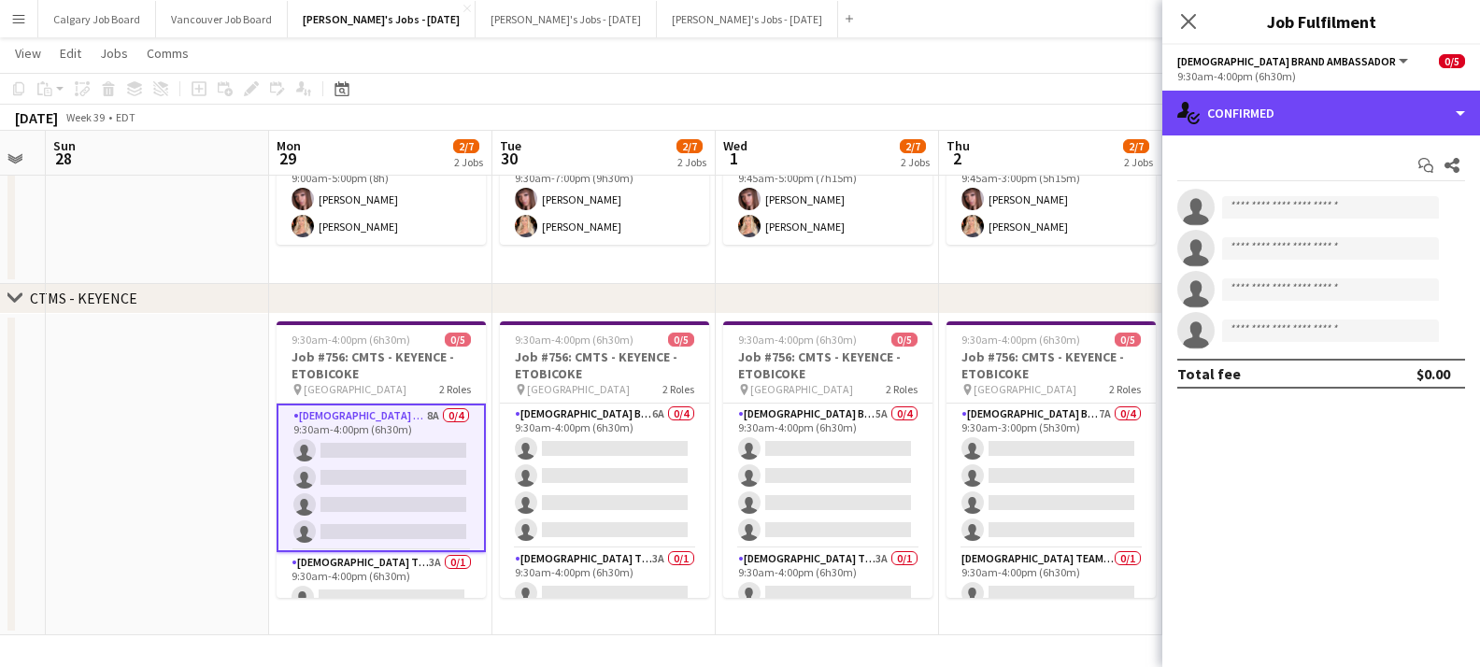
drag, startPoint x: 1379, startPoint y: 118, endPoint x: 1393, endPoint y: 238, distance: 121.4
click at [1380, 119] on div "single-neutral-actions-check-2 Confirmed" at bounding box center [1322, 113] width 318 height 45
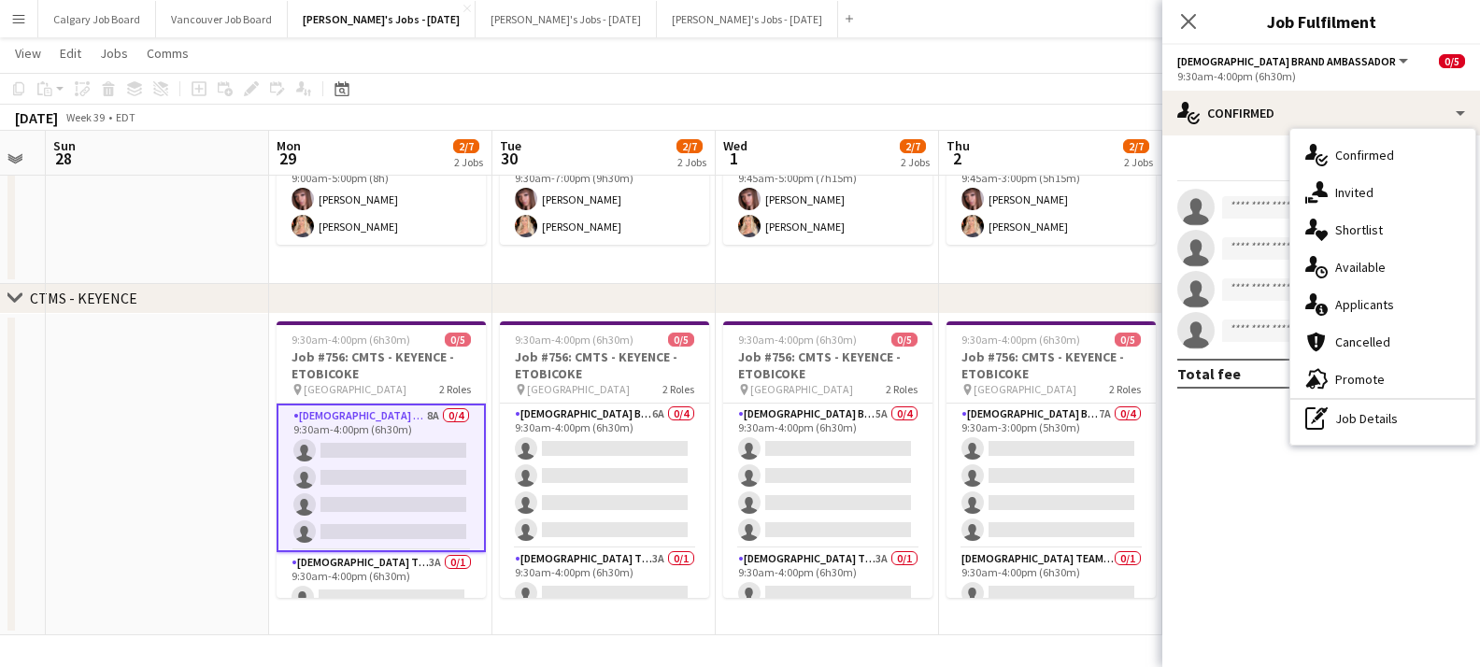
click at [1066, 257] on app-date-cell "9:45am-3:00pm (5h15m) 2/2 Job #755: CMTS - MITCHAM - ETOBICOKE pin Toronto Cong…" at bounding box center [1050, 174] width 223 height 220
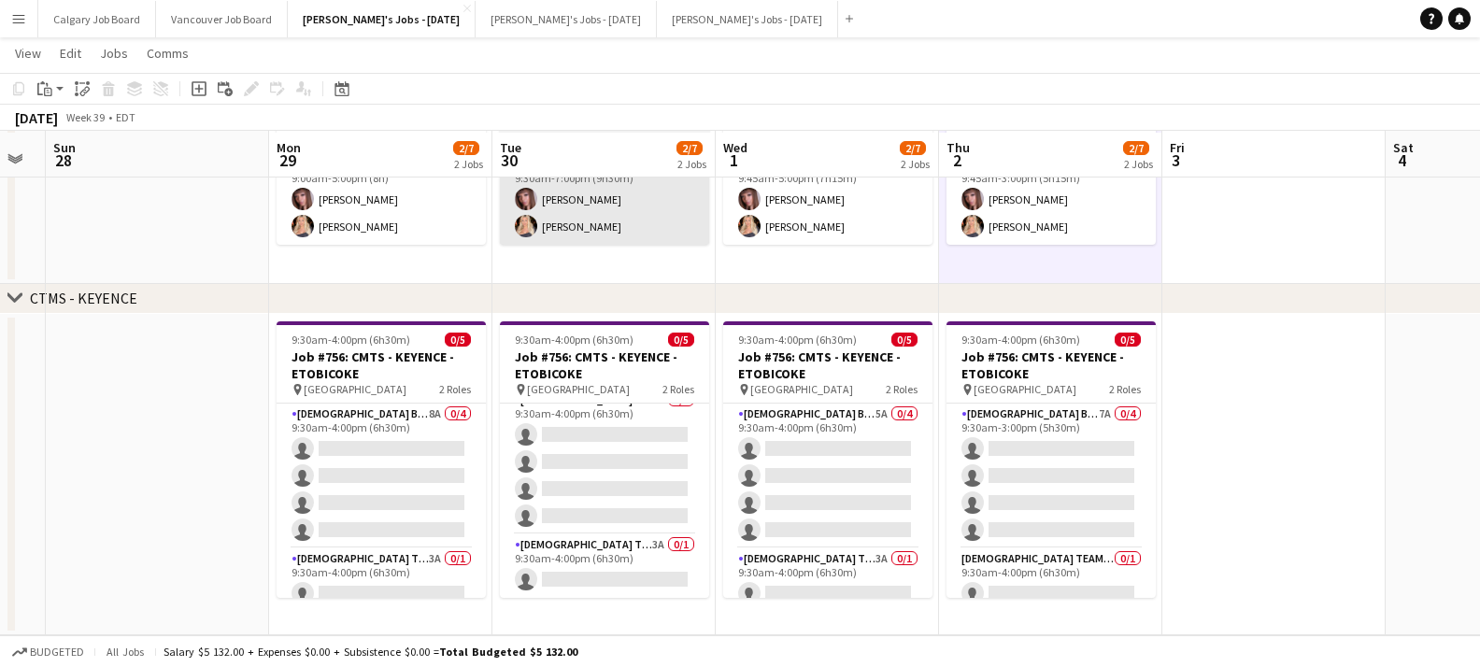
scroll to position [231, 0]
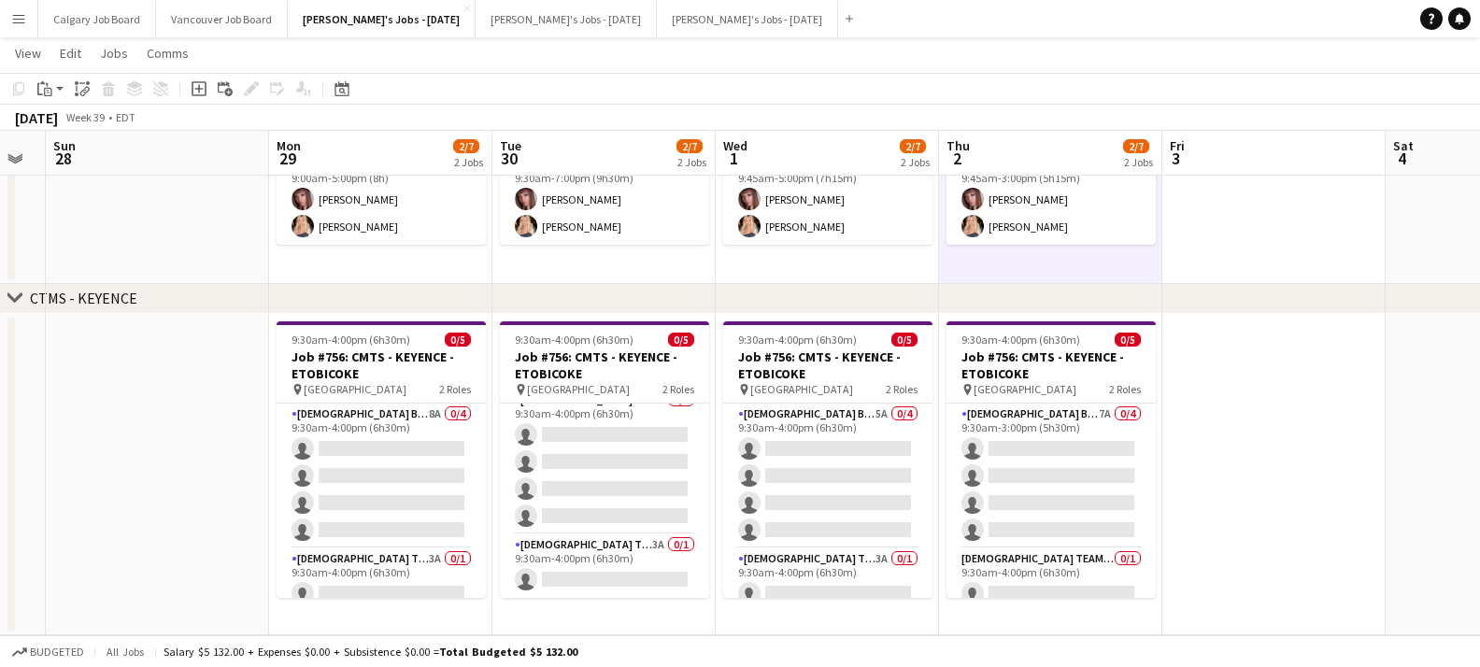
drag, startPoint x: 505, startPoint y: 268, endPoint x: 505, endPoint y: 251, distance: 16.8
click at [505, 251] on app-date-cell "9:30am-7:00pm (9h30m) 2/2 Job #755: CMTS - MITCHAM - ETOBICOKE pin Toronto Cong…" at bounding box center [604, 174] width 223 height 220
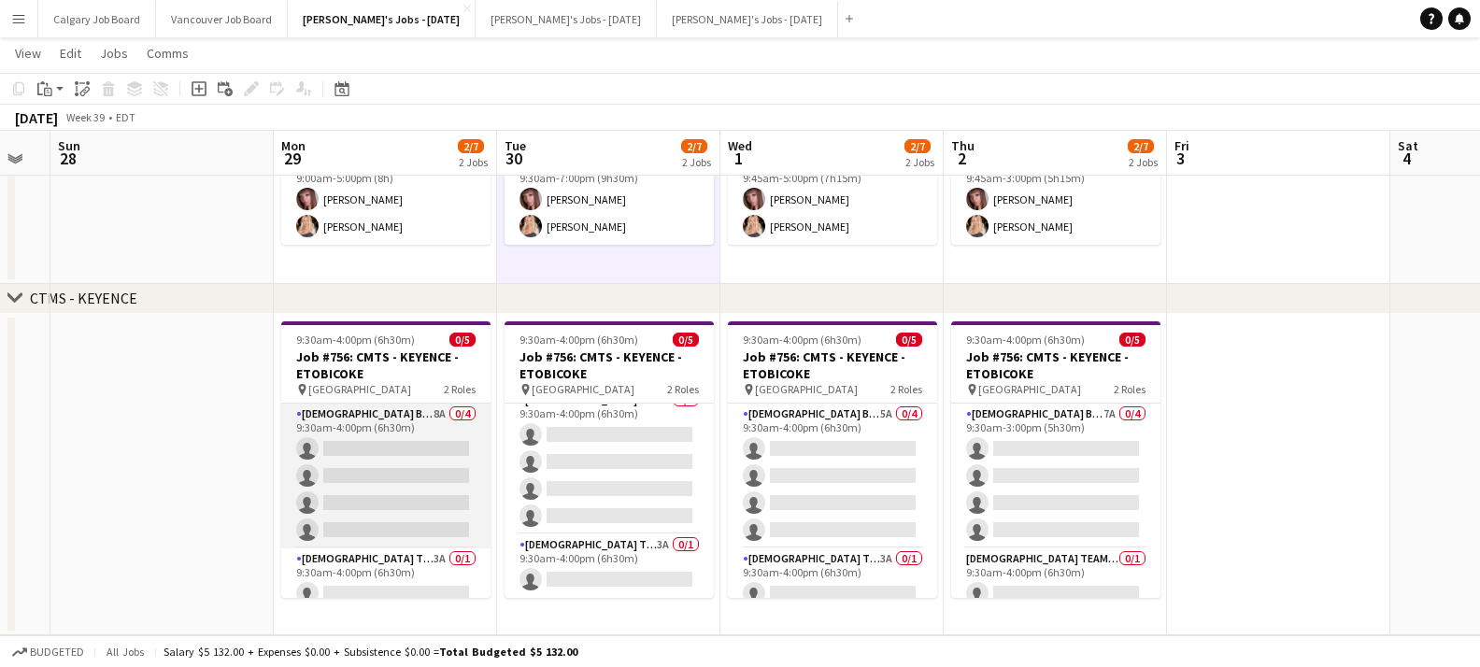
click at [328, 515] on app-card-role "[DEMOGRAPHIC_DATA] Brand Ambassador 8A 0/4 9:30am-4:00pm (6h30m) single-neutral…" at bounding box center [385, 476] width 209 height 145
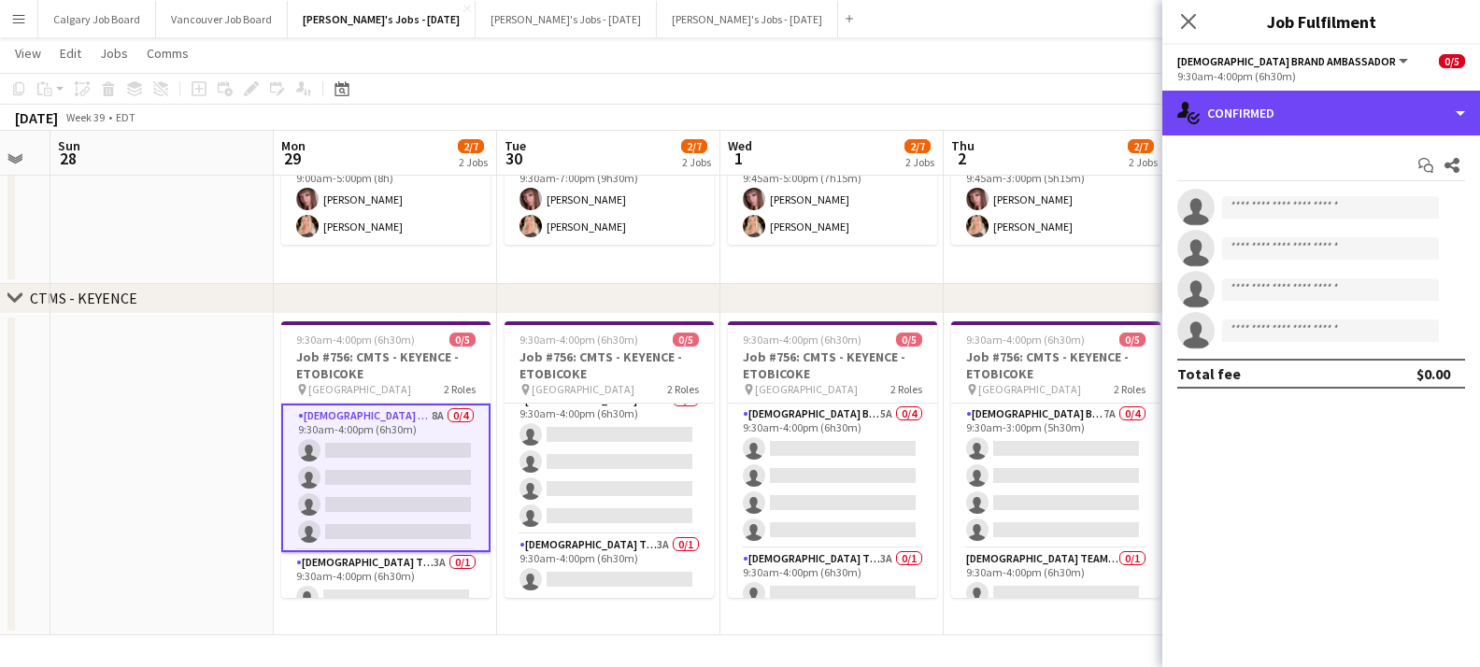
drag, startPoint x: 1355, startPoint y: 129, endPoint x: 1373, endPoint y: 395, distance: 267.0
click at [1355, 131] on div "single-neutral-actions-check-2 Confirmed" at bounding box center [1322, 113] width 318 height 45
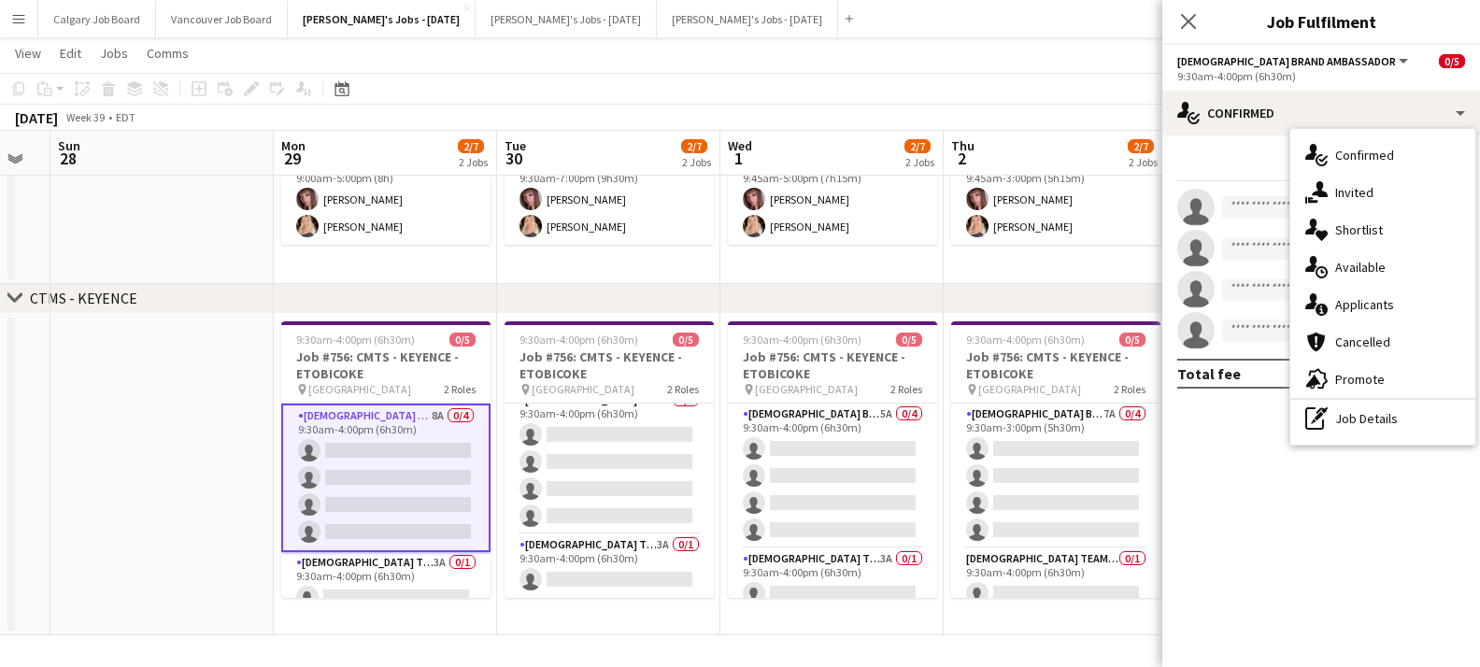
click at [1373, 403] on div "single-neutral-actions-check-2 Confirmed single-neutral-actions-share-1 Invited…" at bounding box center [1383, 287] width 185 height 316
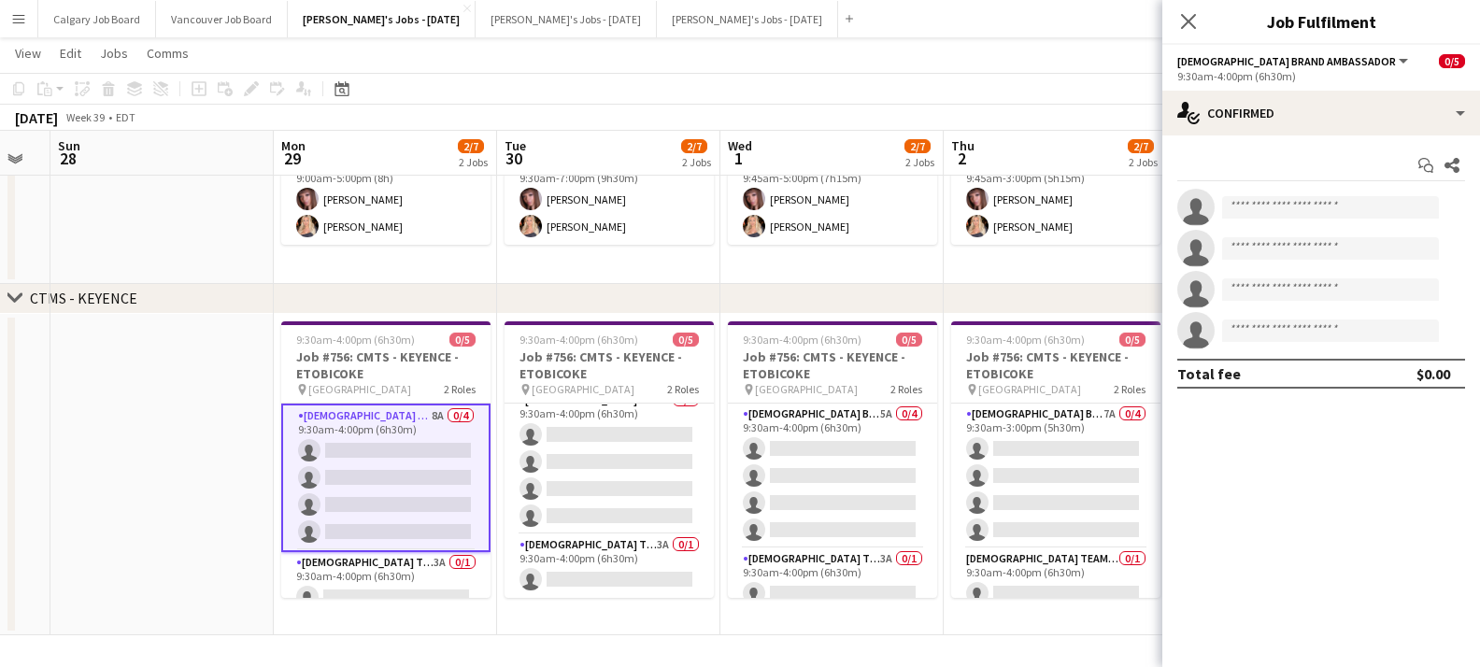
click at [1372, 408] on mat-expansion-panel "check Confirmed Start chat Share single-neutral-actions single-neutral-actions …" at bounding box center [1322, 402] width 318 height 532
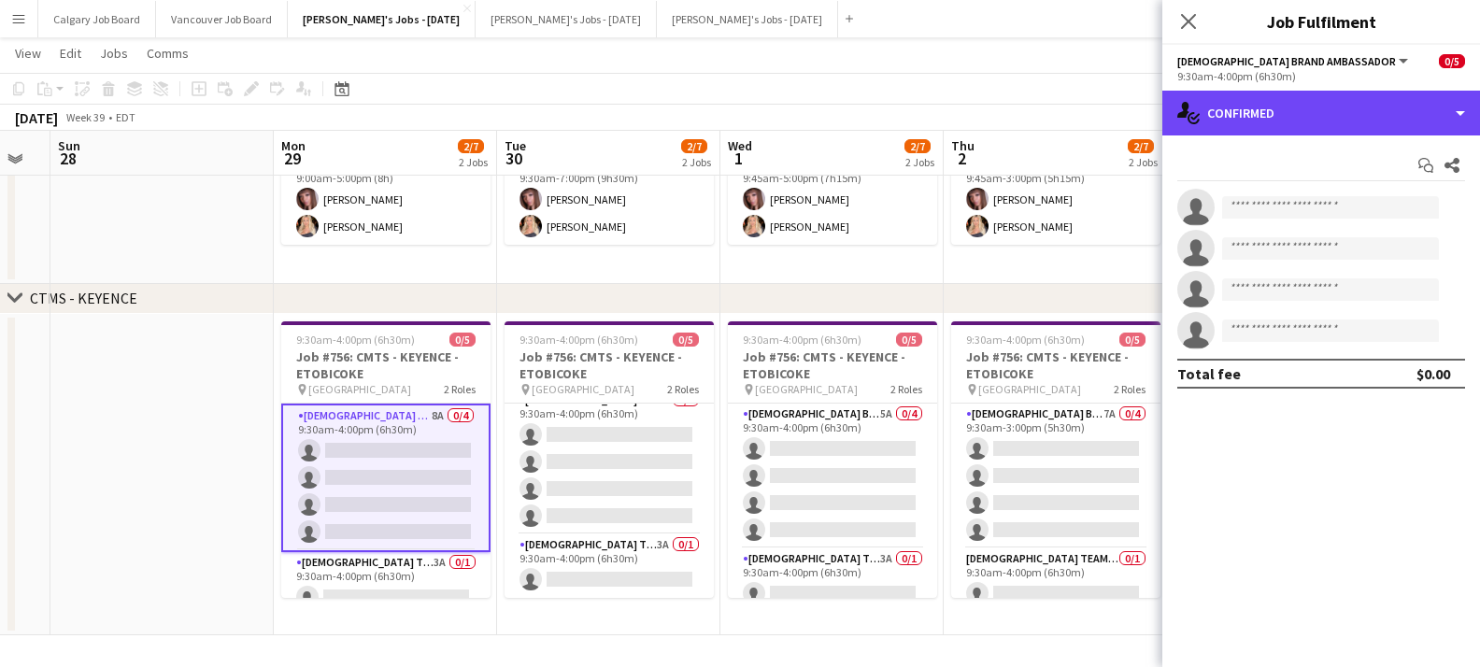
drag, startPoint x: 1319, startPoint y: 123, endPoint x: 1336, endPoint y: 383, distance: 260.4
click at [1320, 124] on div "single-neutral-actions-check-2 Confirmed" at bounding box center [1322, 113] width 318 height 45
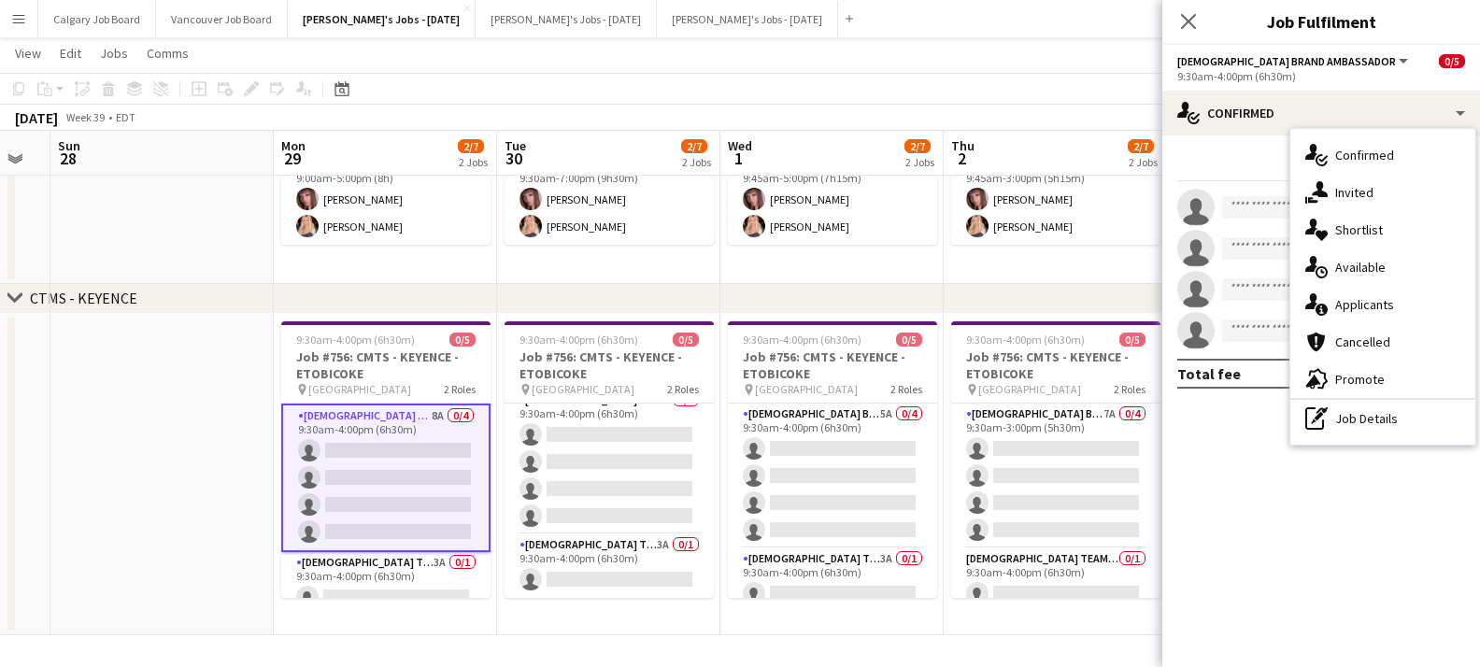
click at [1336, 418] on div "pen-write Job Details" at bounding box center [1383, 418] width 185 height 37
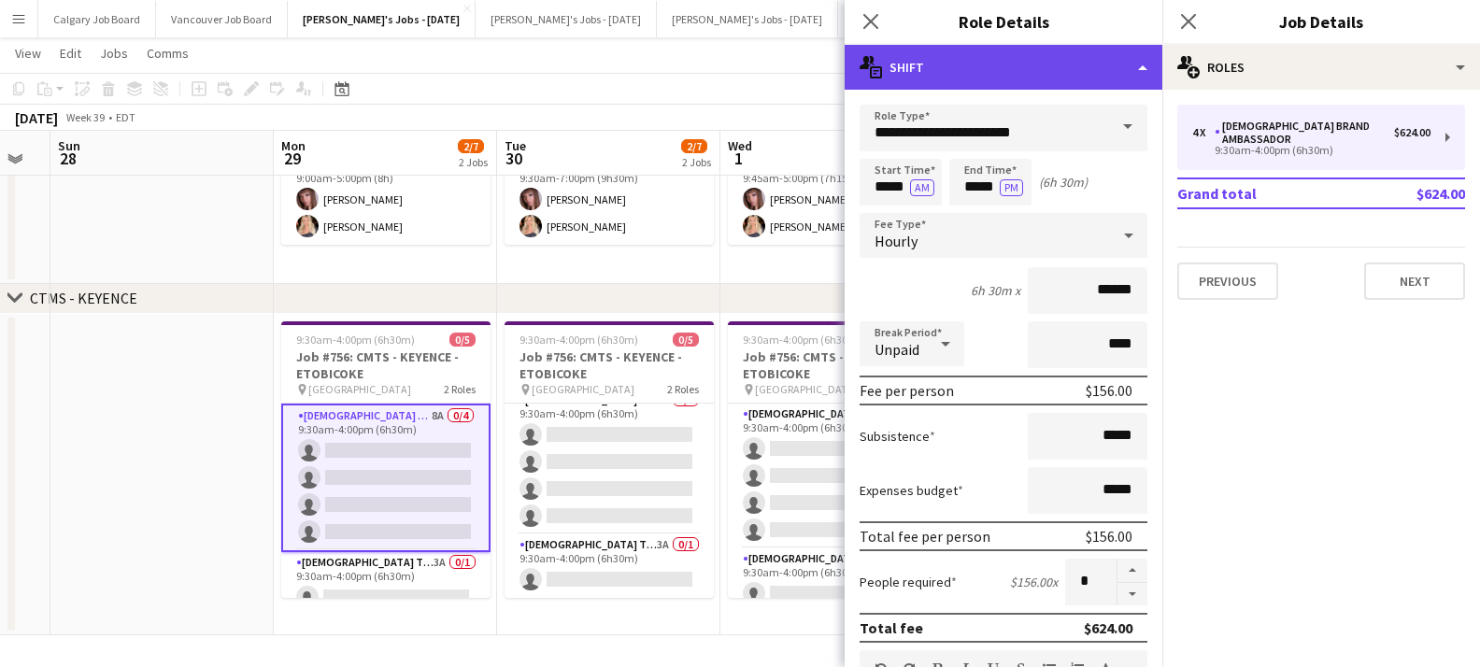
click at [1004, 70] on div "multiple-actions-text Shift" at bounding box center [1004, 67] width 318 height 45
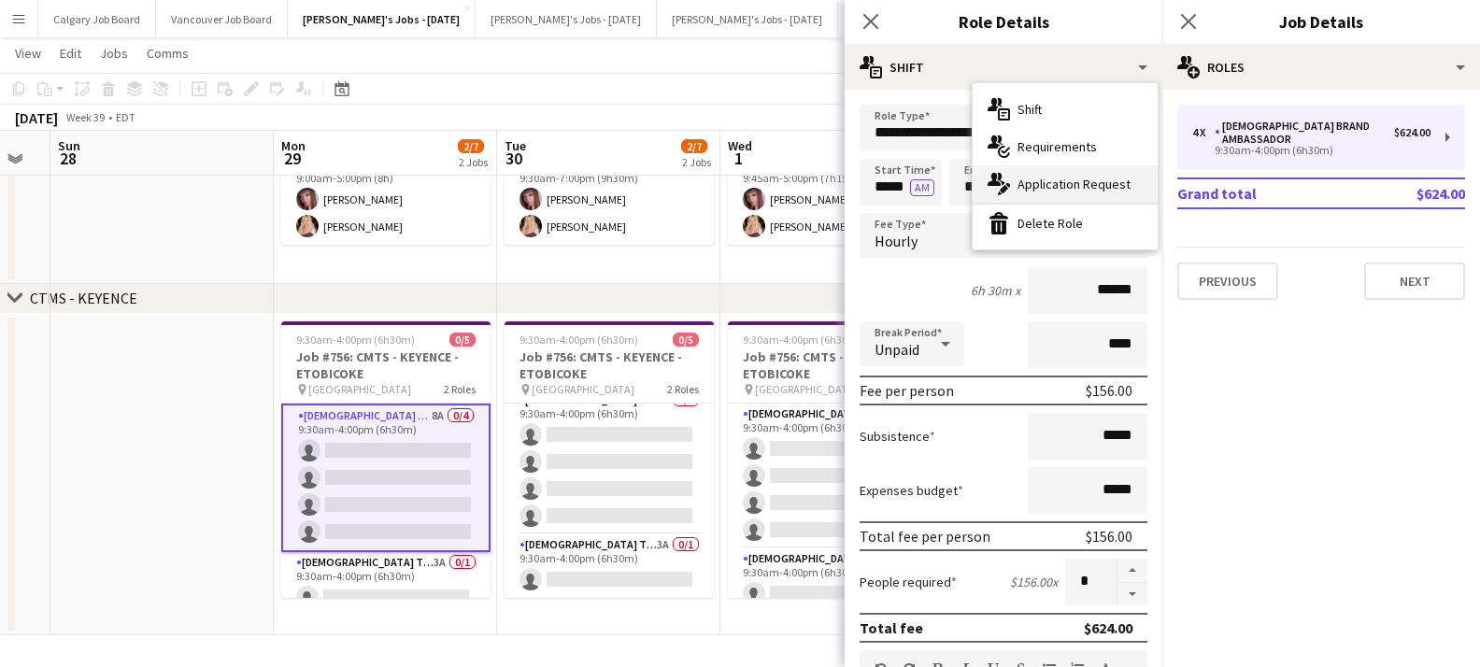
click at [1056, 175] on div "multiple-actions-edit-1 Application Request" at bounding box center [1065, 183] width 185 height 37
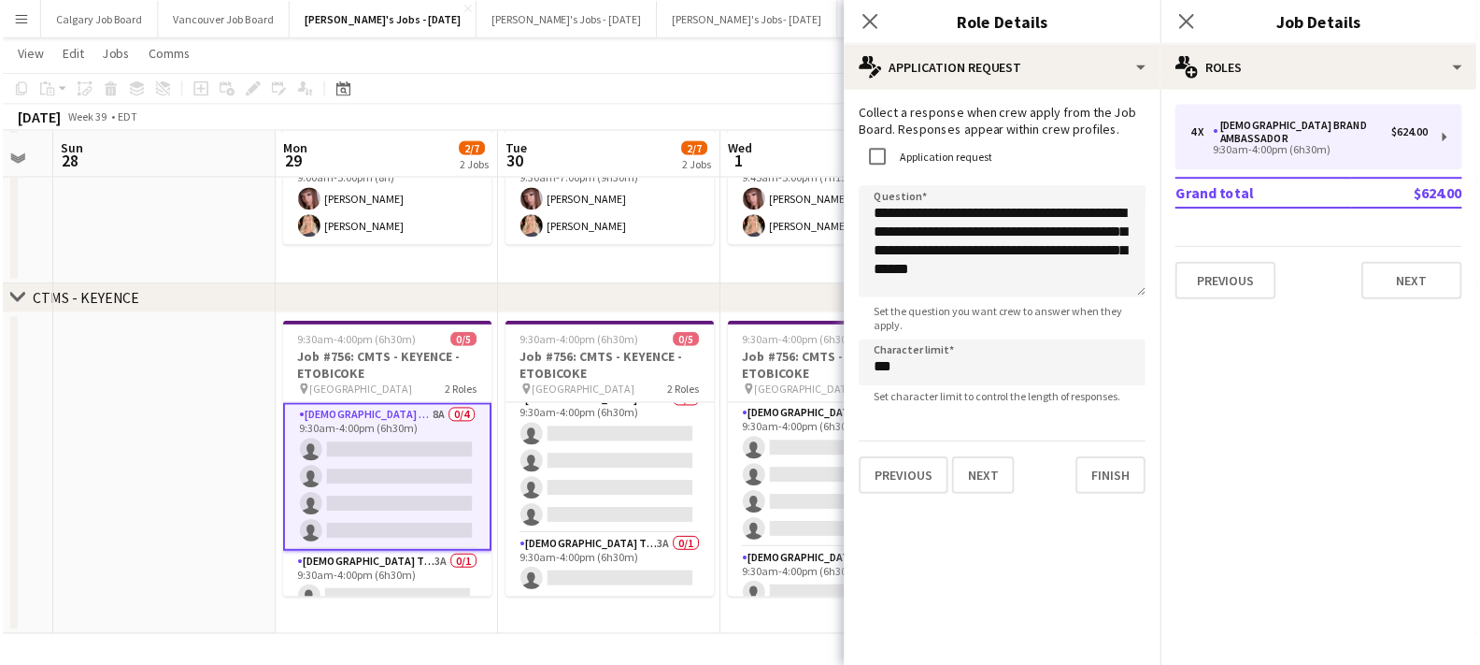
scroll to position [231, 0]
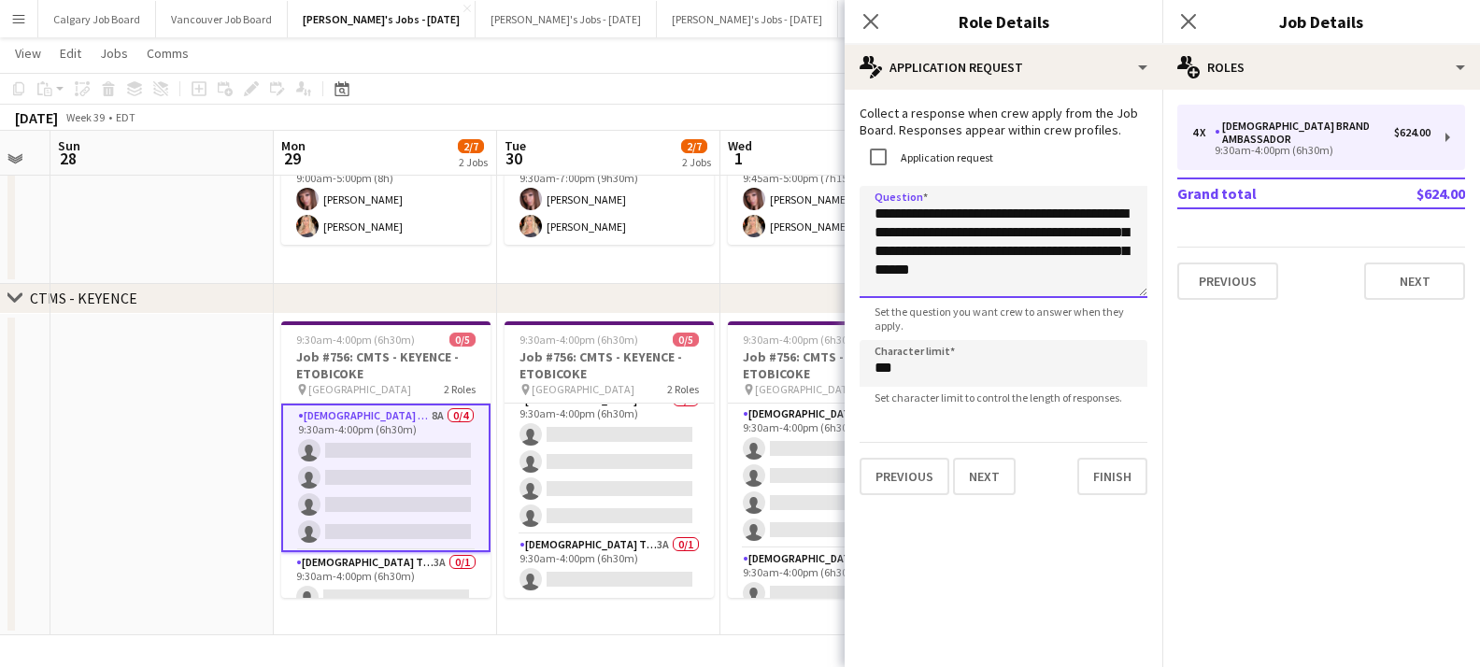
drag, startPoint x: 980, startPoint y: 235, endPoint x: 1011, endPoint y: 271, distance: 47.7
click at [1011, 271] on textarea "**********" at bounding box center [1004, 242] width 288 height 112
click at [208, 568] on app-date-cell at bounding box center [161, 475] width 223 height 322
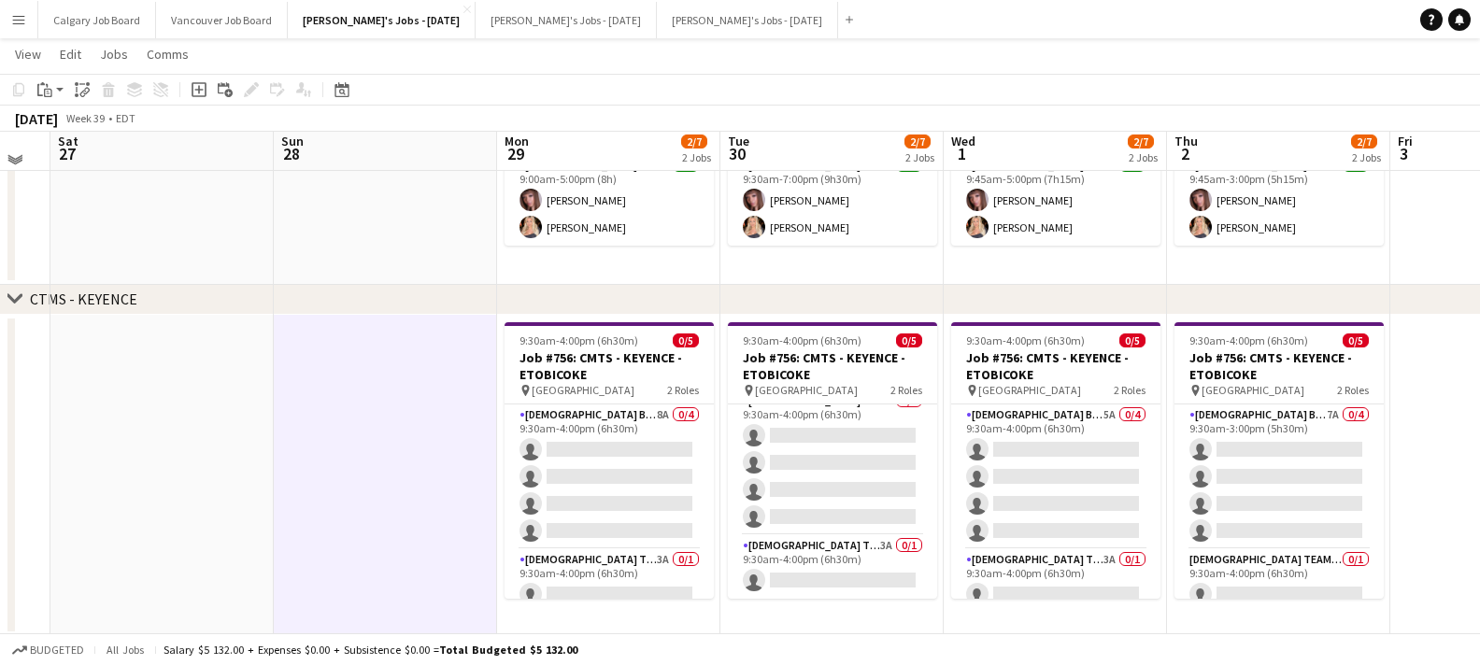
scroll to position [225, 0]
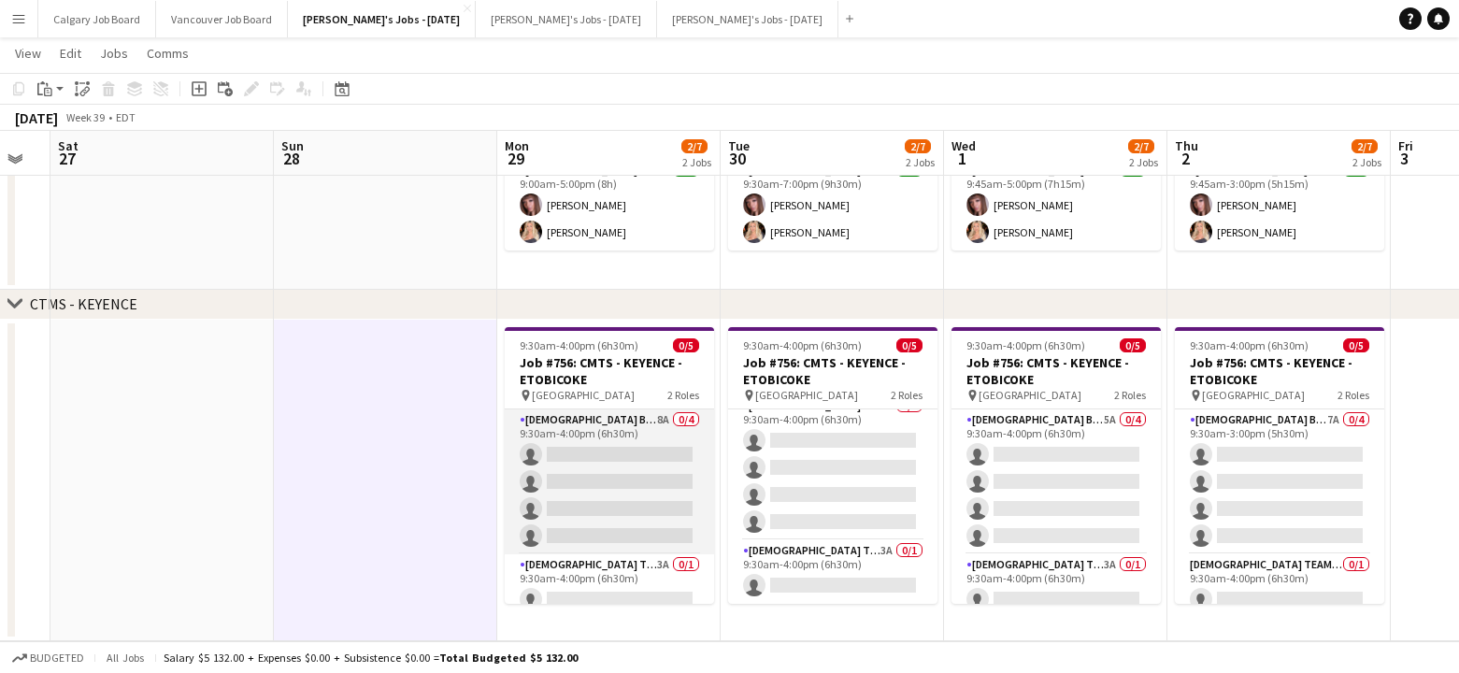
click at [557, 432] on app-card-role "[DEMOGRAPHIC_DATA] Brand Ambassador 8A 0/4 9:30am-4:00pm (6h30m) single-neutral…" at bounding box center [609, 481] width 209 height 145
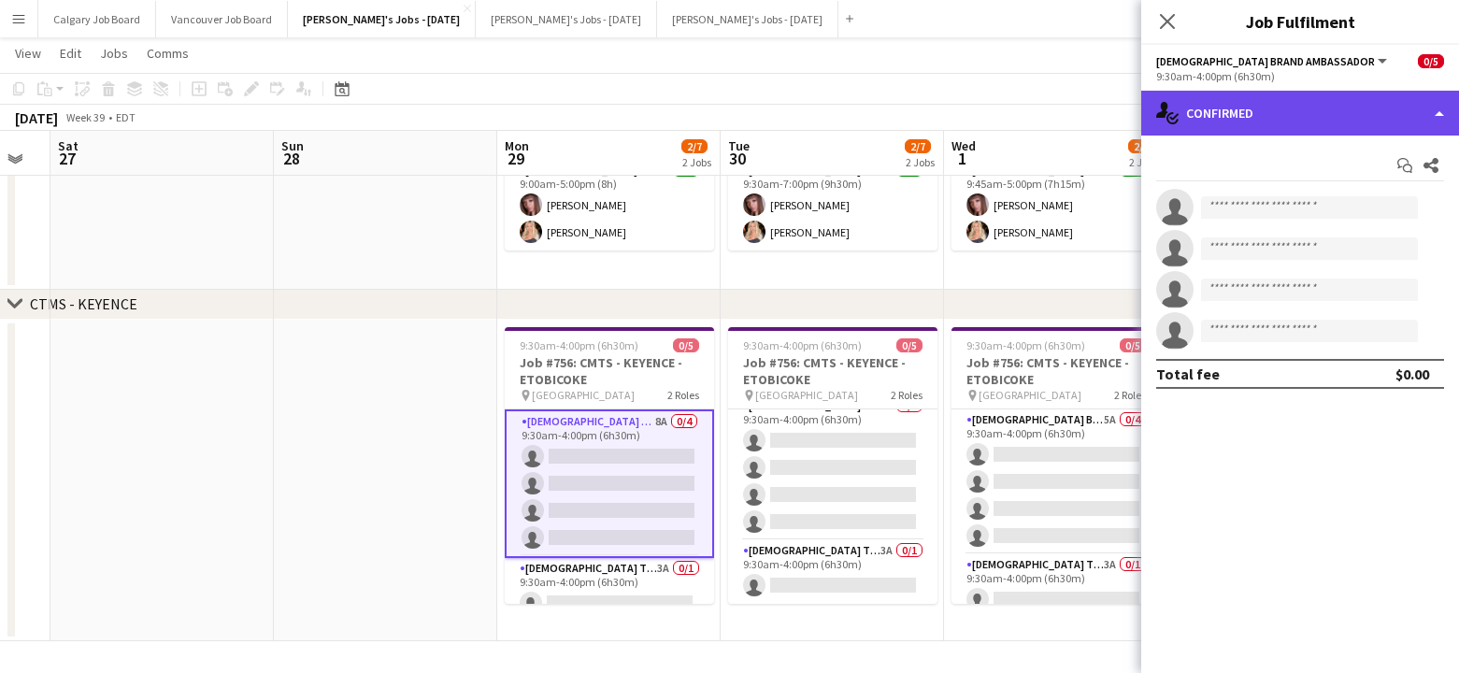
click at [1275, 126] on div "single-neutral-actions-check-2 Confirmed" at bounding box center [1300, 113] width 318 height 45
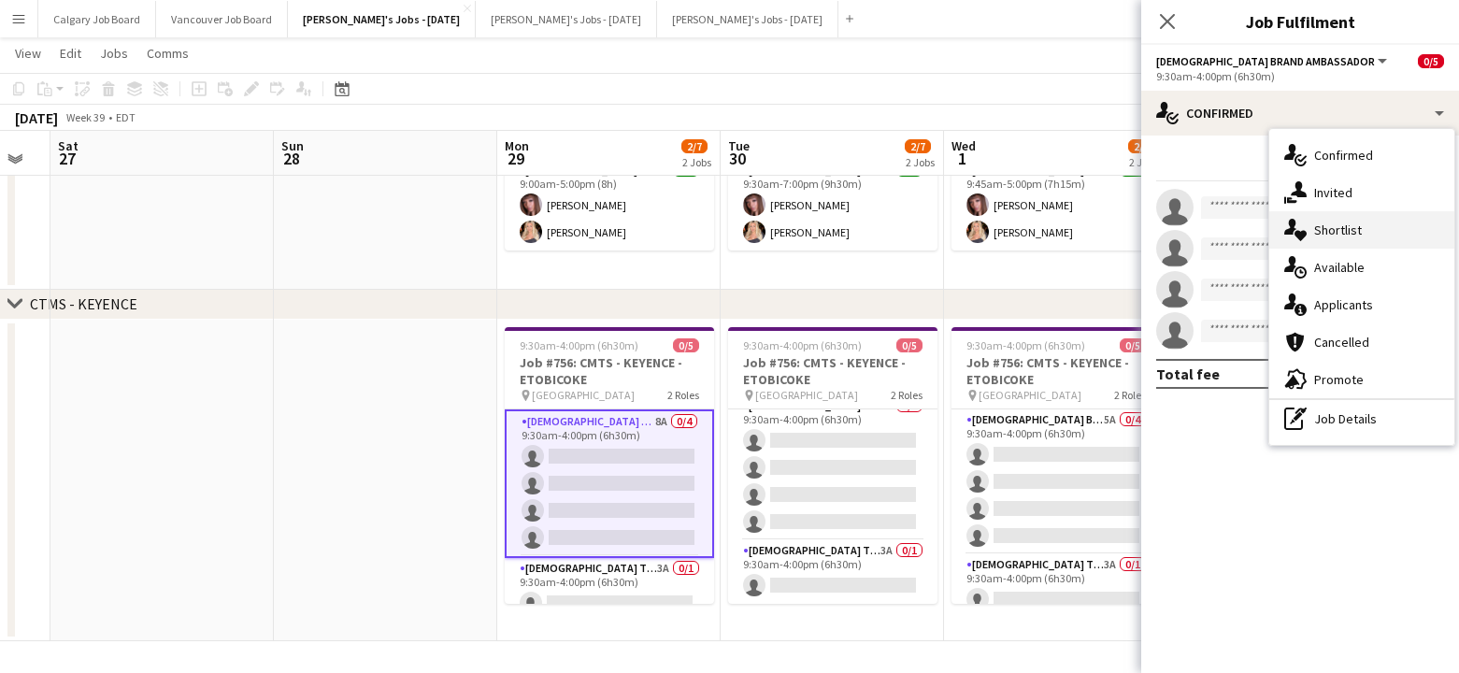
click at [1323, 236] on div "single-neutral-actions-heart Shortlist" at bounding box center [1361, 229] width 185 height 37
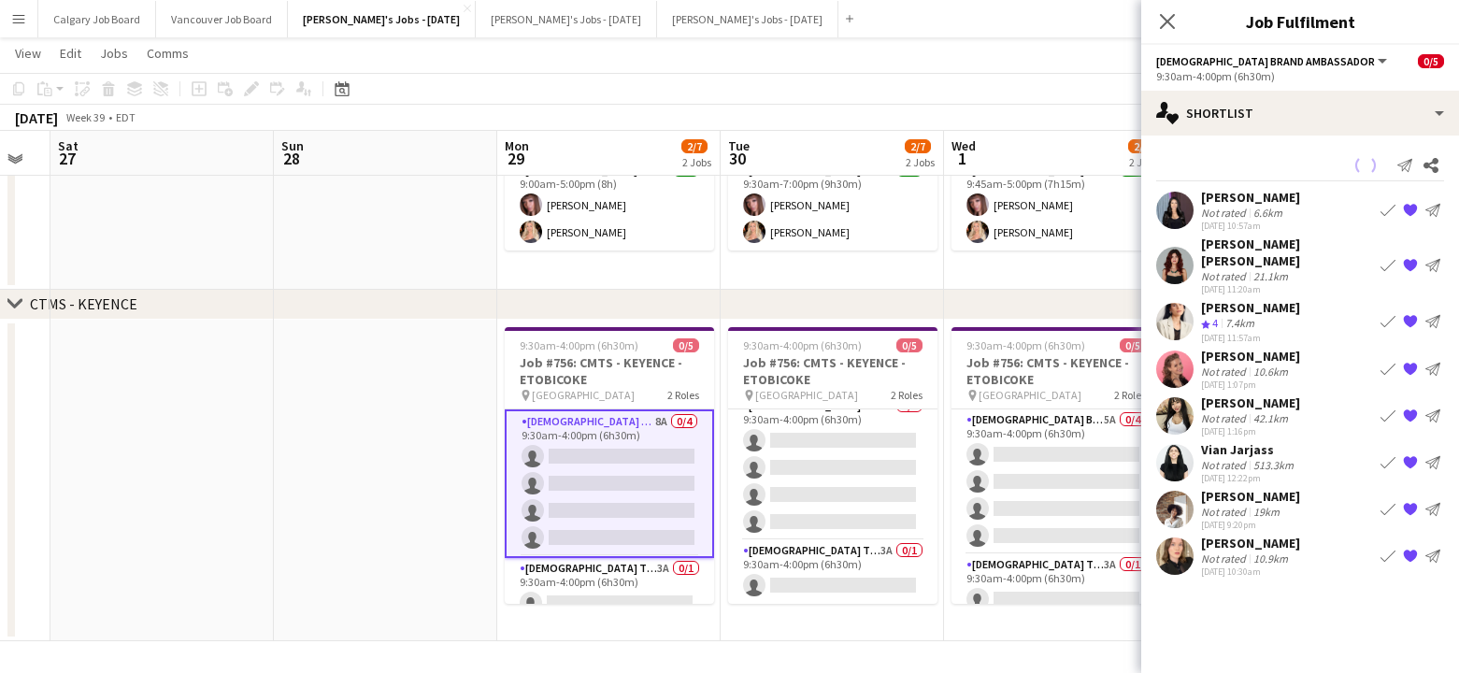
click at [1233, 367] on div "Not rated" at bounding box center [1225, 372] width 49 height 14
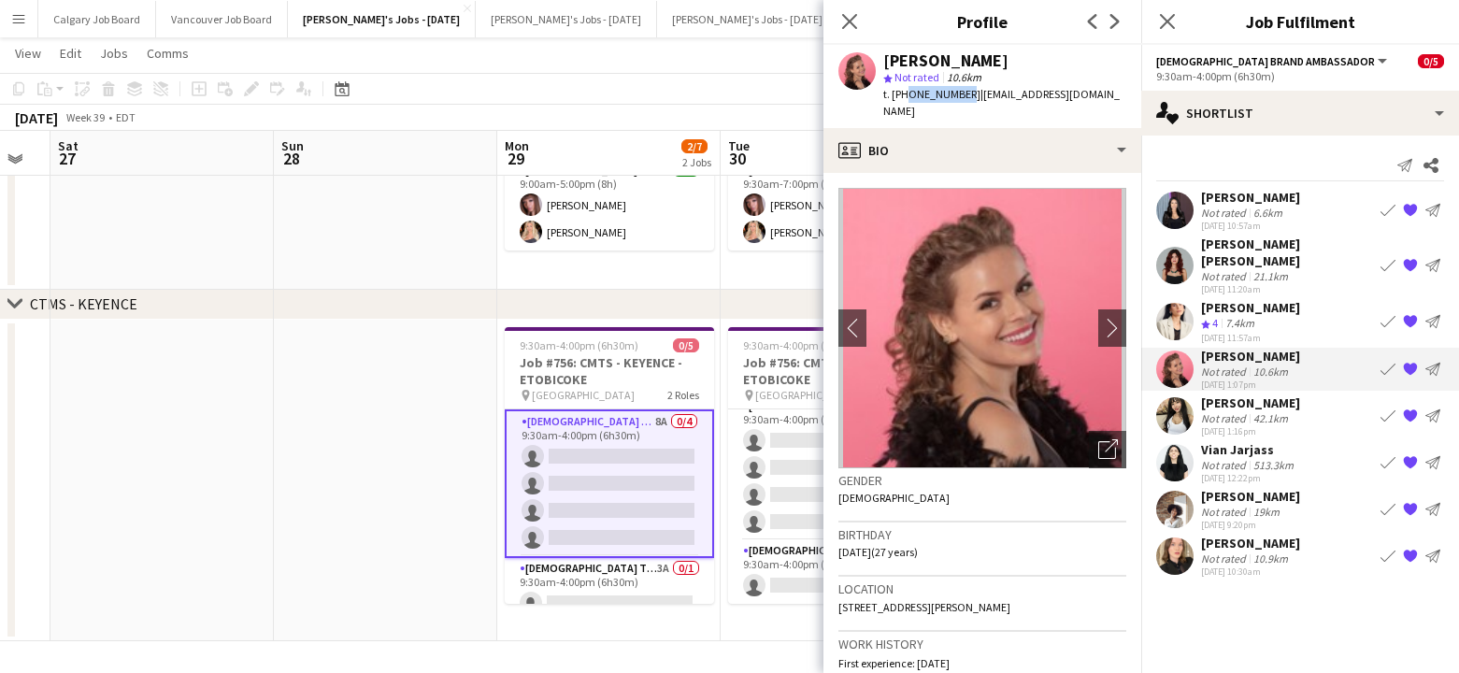
drag, startPoint x: 905, startPoint y: 93, endPoint x: 959, endPoint y: 93, distance: 54.2
click at [959, 93] on span "t. [PHONE_NUMBER]" at bounding box center [931, 94] width 97 height 14
copy span "6478046140"
click at [393, 263] on app-date-cell at bounding box center [385, 180] width 223 height 220
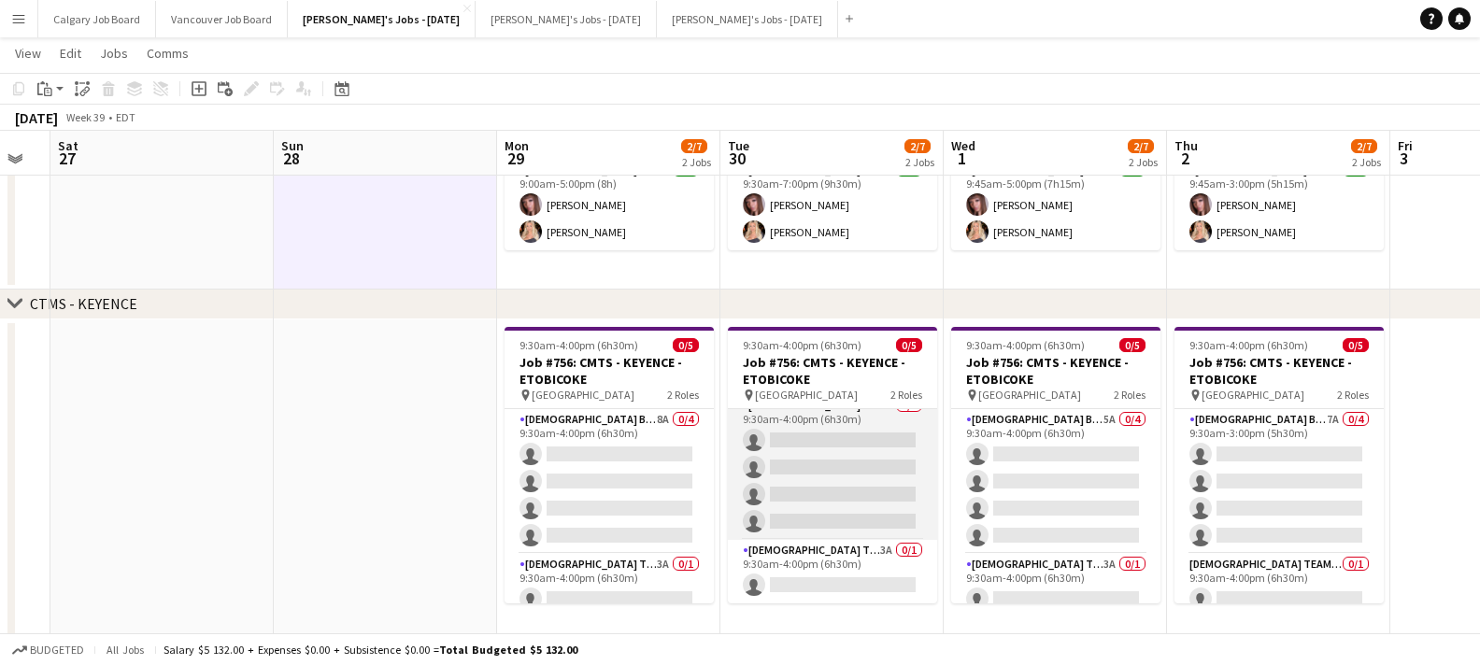
drag, startPoint x: 782, startPoint y: 511, endPoint x: 803, endPoint y: 487, distance: 31.8
click at [784, 510] on app-card-role "[DEMOGRAPHIC_DATA] Brand Ambassador 6A 0/4 9:30am-4:00pm (6h30m) single-neutral…" at bounding box center [832, 467] width 209 height 145
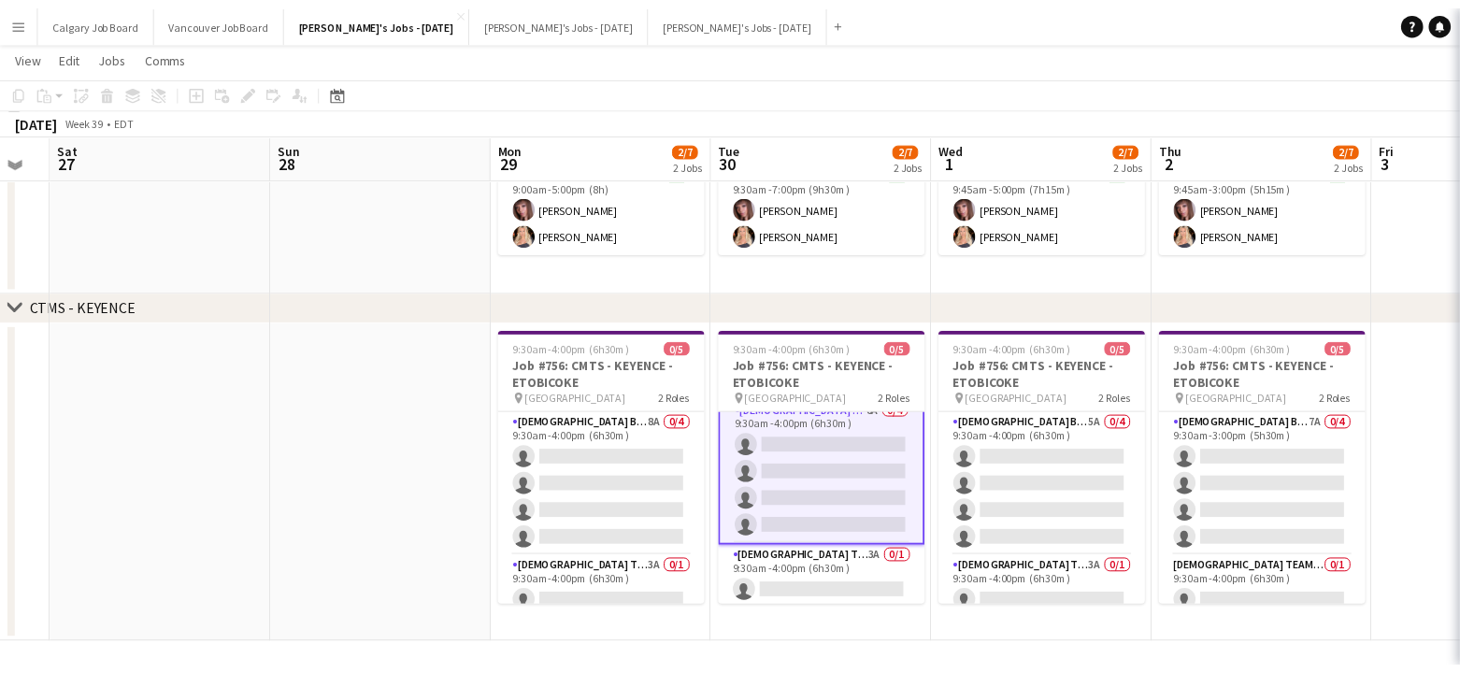
scroll to position [0, 394]
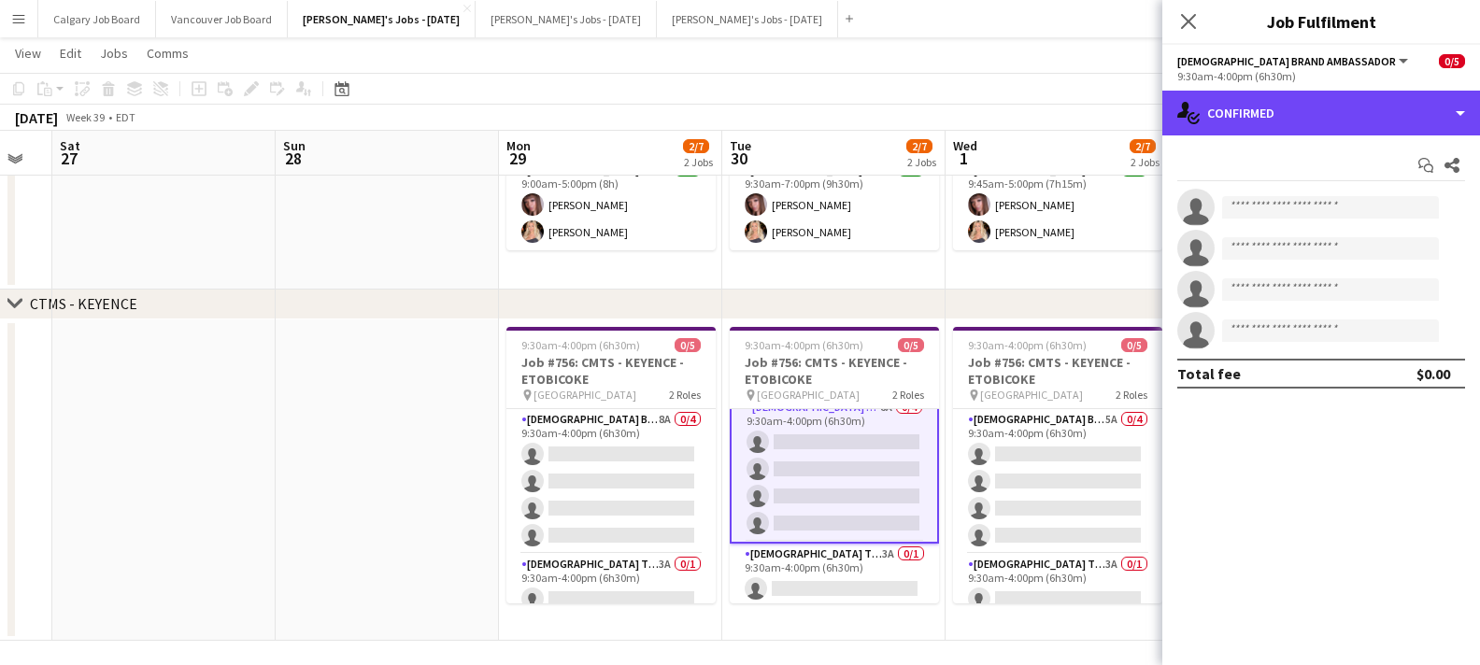
drag, startPoint x: 1288, startPoint y: 122, endPoint x: 1303, endPoint y: 175, distance: 54.4
click at [1288, 123] on div "single-neutral-actions-check-2 Confirmed" at bounding box center [1322, 113] width 318 height 45
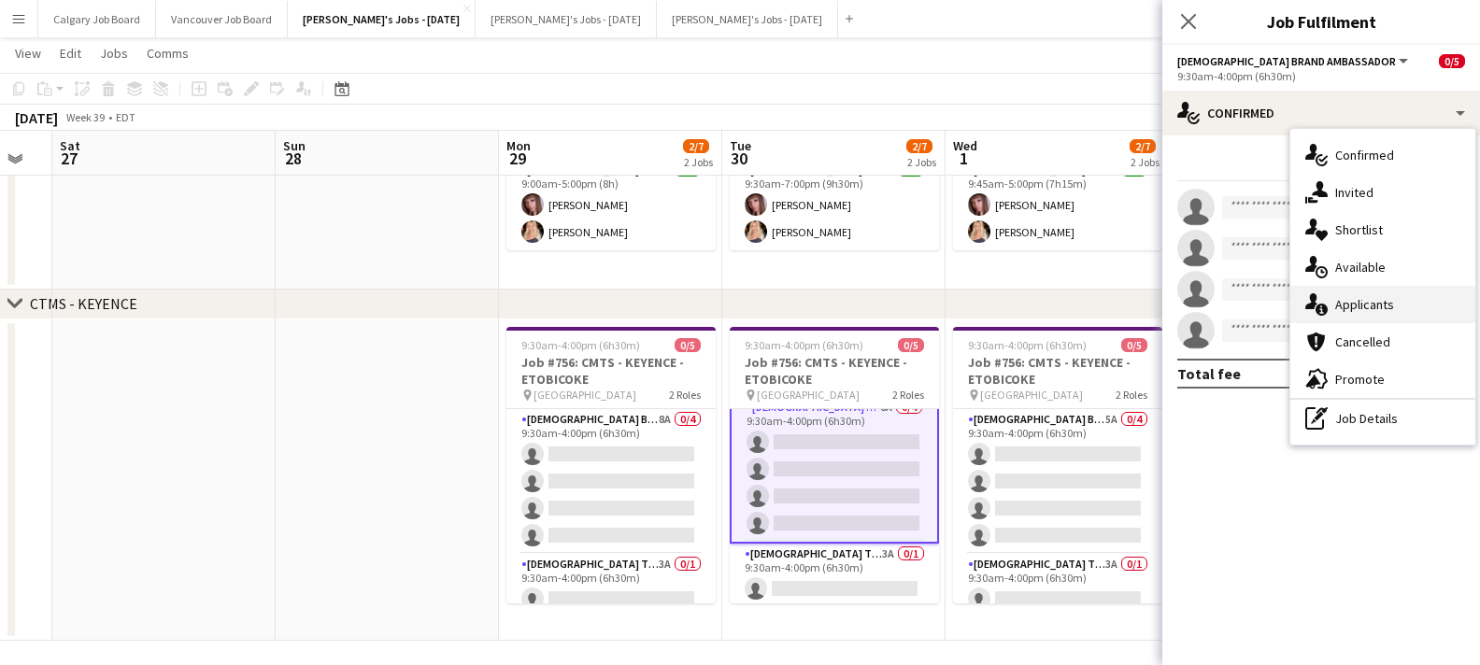
click at [1377, 297] on div "single-neutral-actions-information Applicants" at bounding box center [1383, 304] width 185 height 37
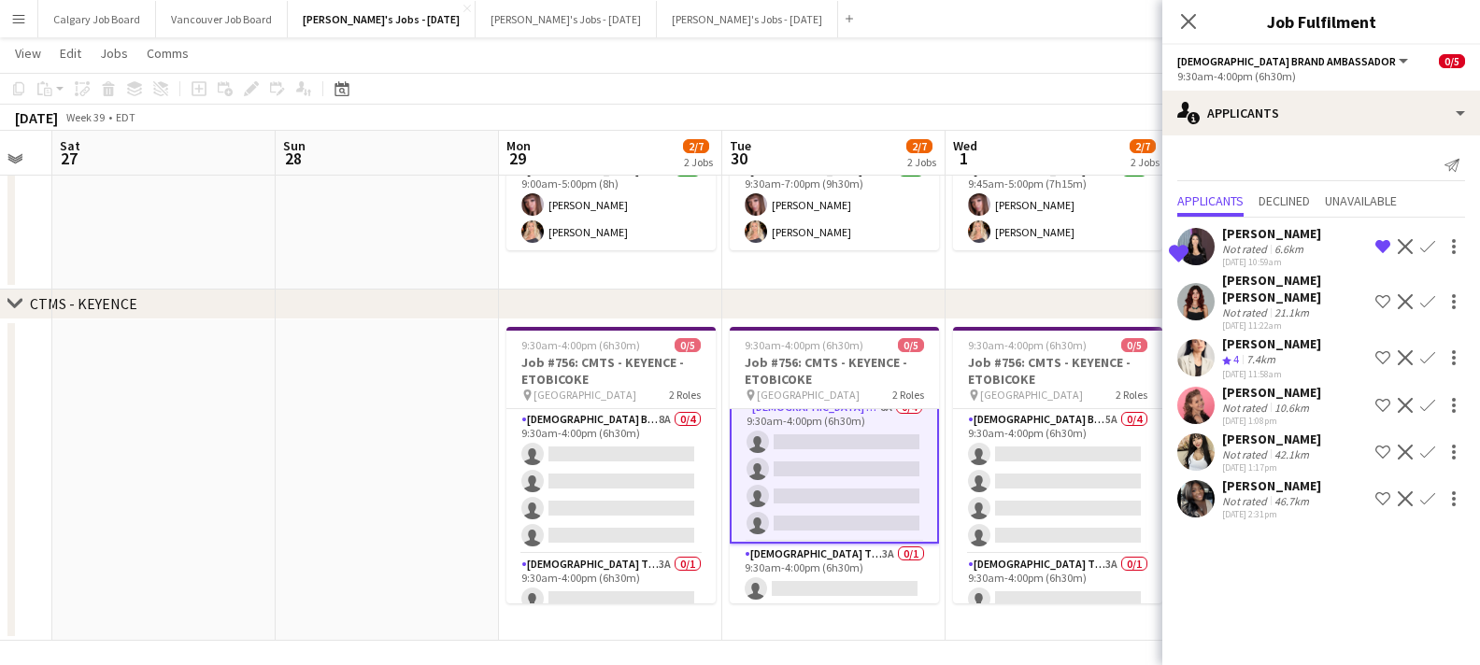
click at [1271, 289] on div "[PERSON_NAME] [PERSON_NAME]" at bounding box center [1296, 289] width 146 height 34
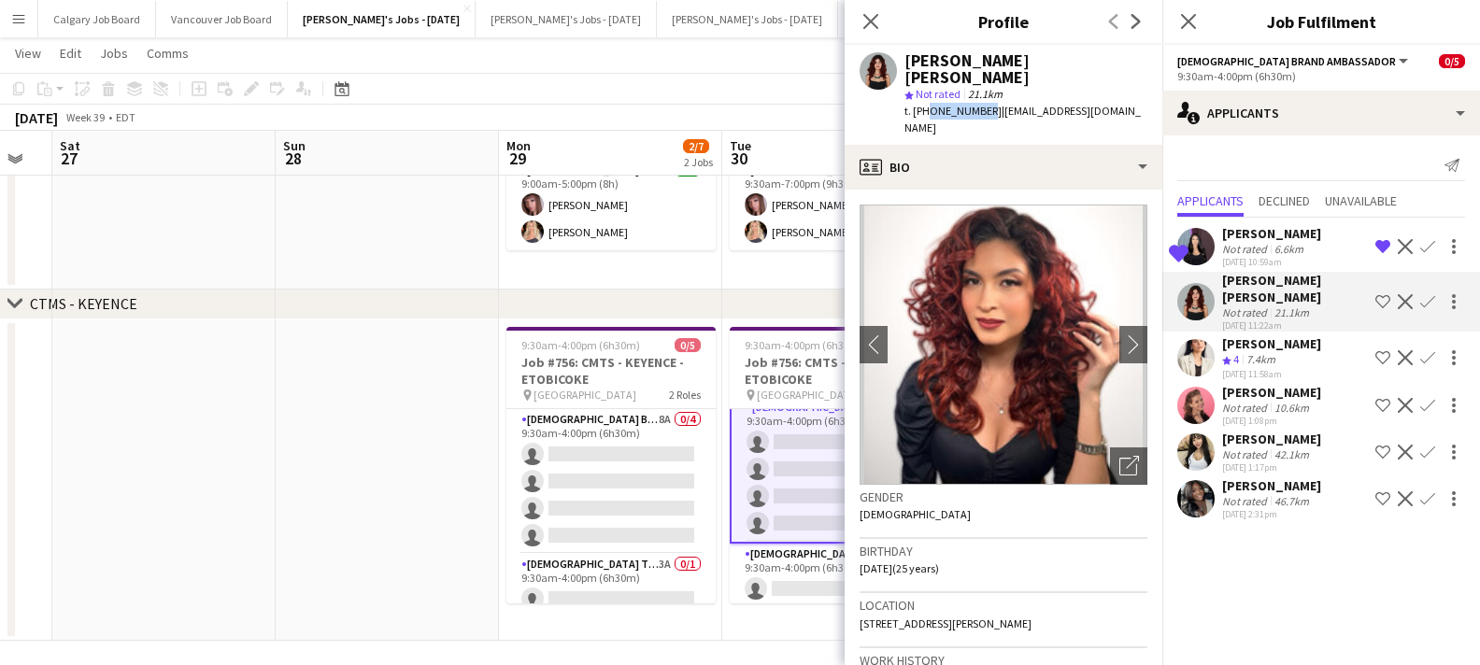
drag, startPoint x: 923, startPoint y: 95, endPoint x: 979, endPoint y: 95, distance: 55.1
click at [979, 104] on span "t. [PHONE_NUMBER]" at bounding box center [953, 111] width 97 height 14
copy span "6477162452"
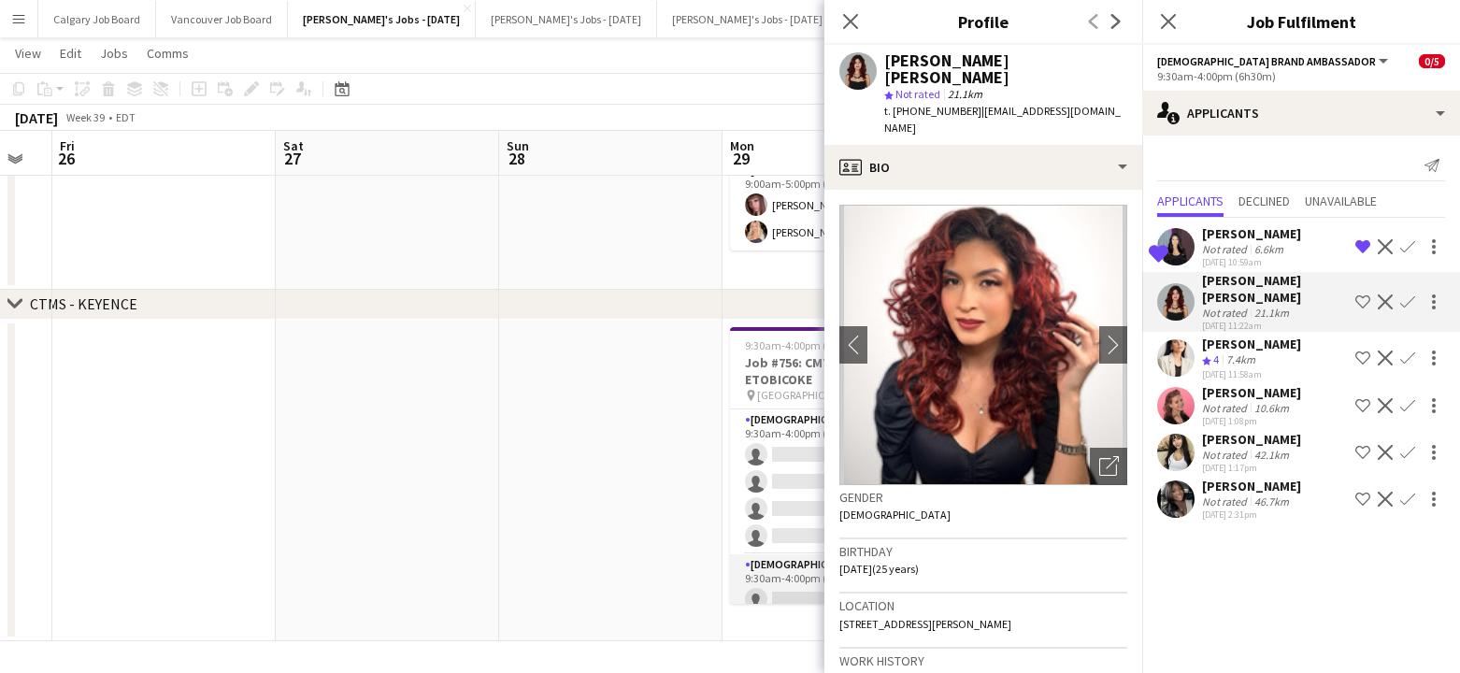
click at [780, 592] on app-card-role "[DEMOGRAPHIC_DATA] Team Leader 3A 0/1 9:30am-4:00pm (6h30m) single-neutral-acti…" at bounding box center [834, 586] width 209 height 64
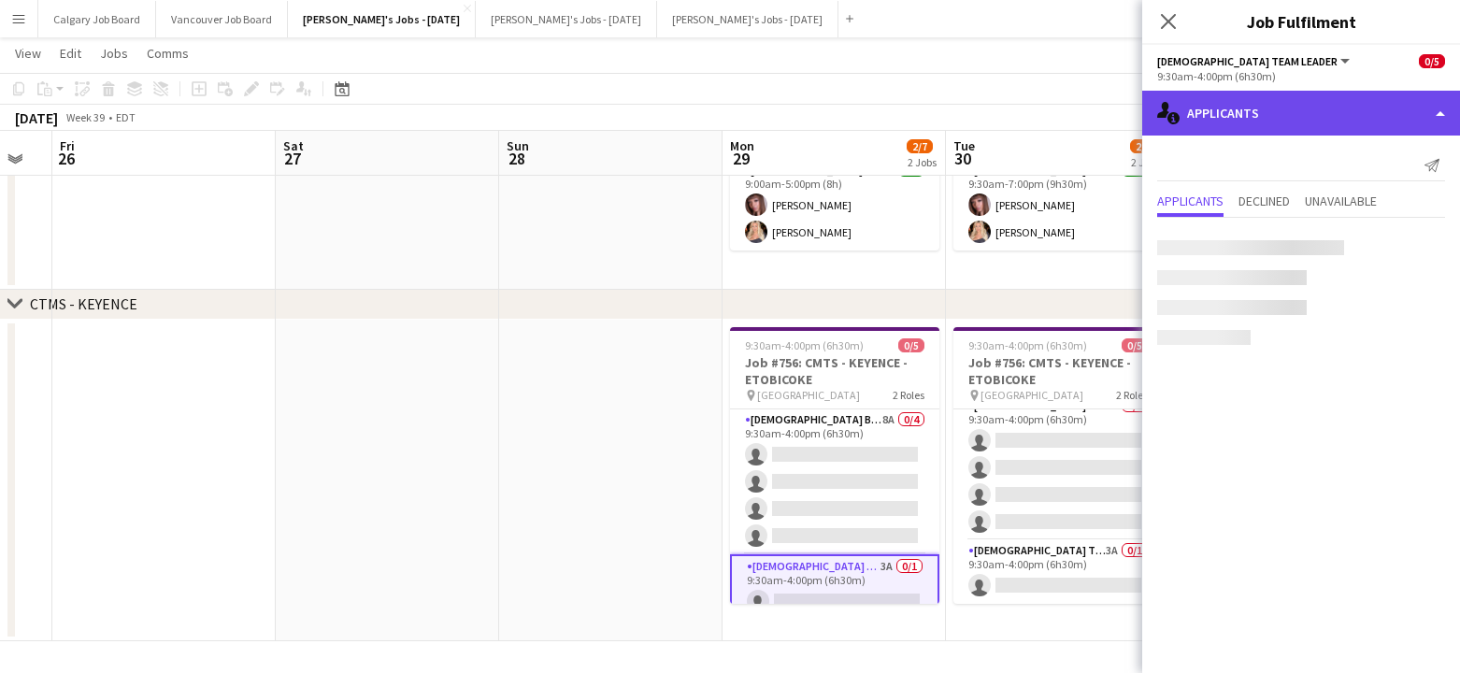
click at [1283, 130] on div "single-neutral-actions-information Applicants" at bounding box center [1301, 113] width 318 height 45
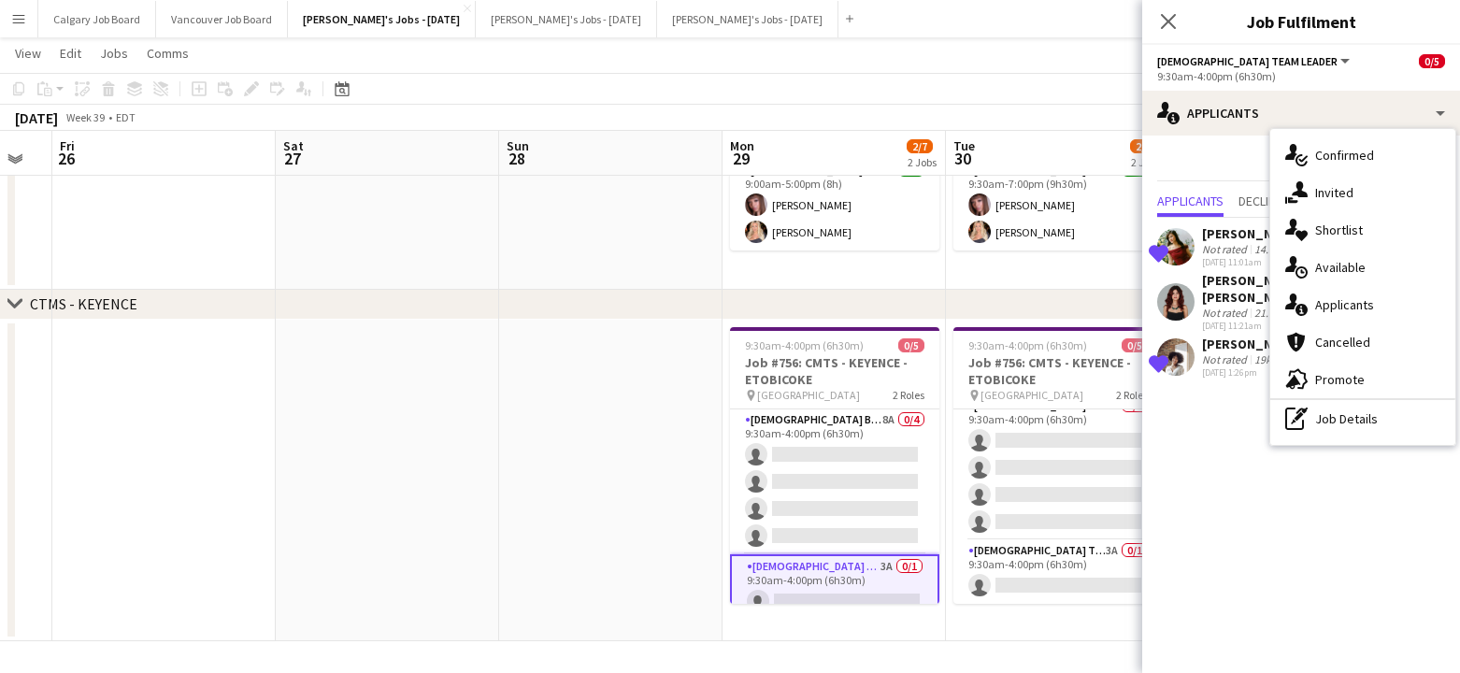
click at [1215, 310] on div "Not rated" at bounding box center [1226, 313] width 49 height 14
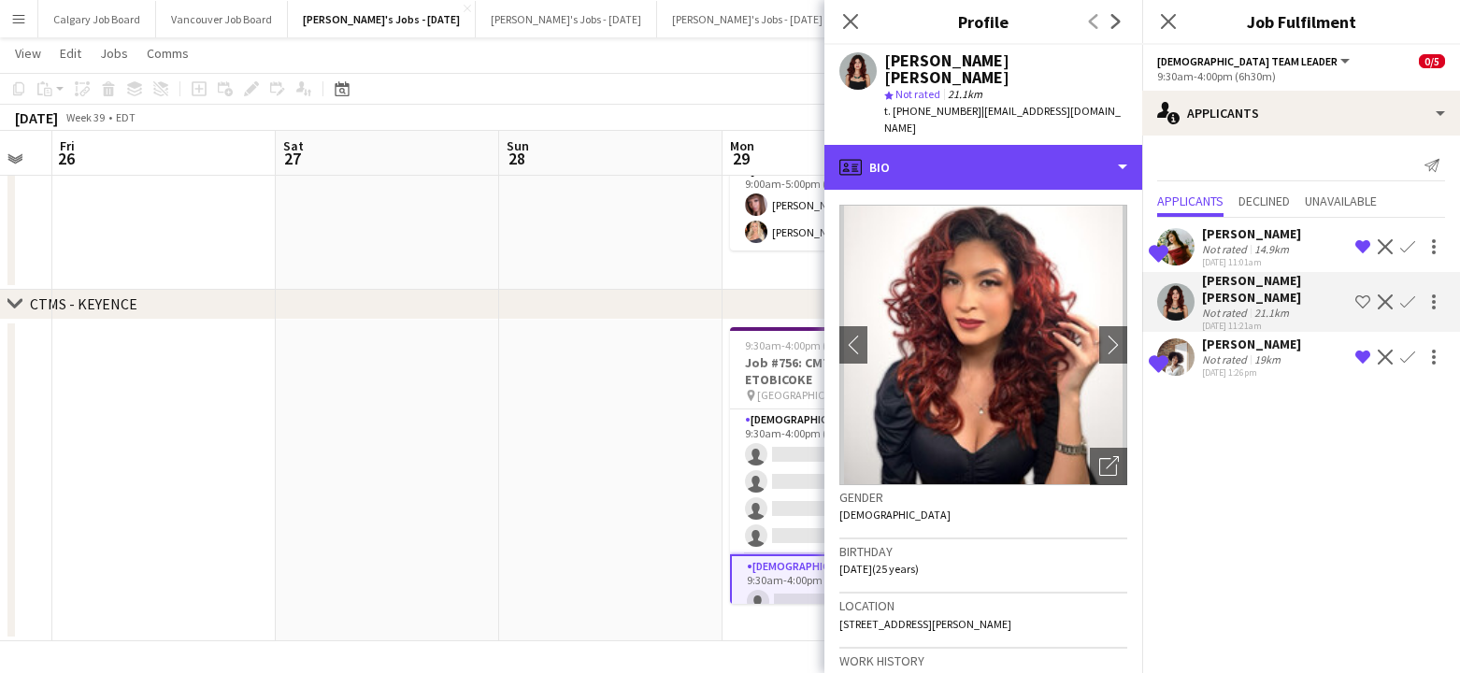
click at [1000, 145] on div "profile Bio" at bounding box center [983, 167] width 318 height 45
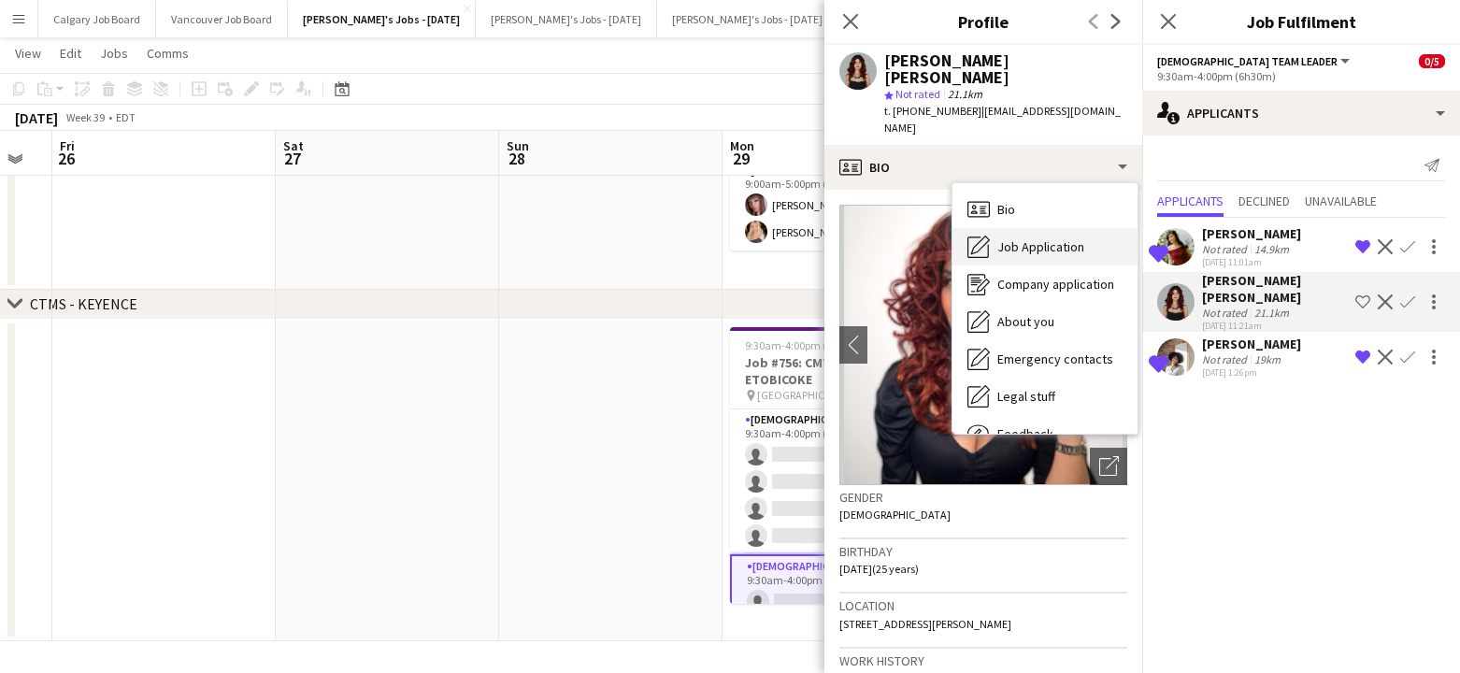
click at [1031, 238] on span "Job Application" at bounding box center [1040, 246] width 87 height 17
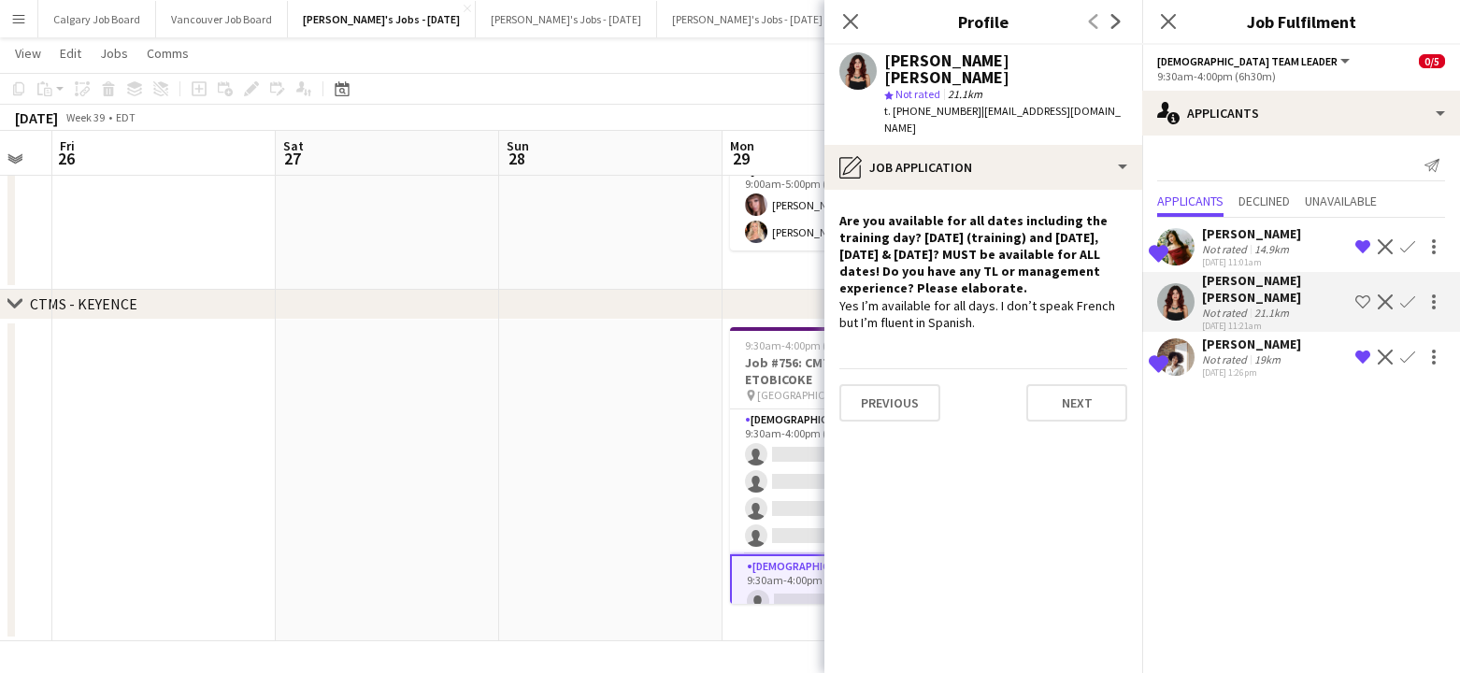
click at [1224, 361] on div "Not rated" at bounding box center [1226, 359] width 49 height 14
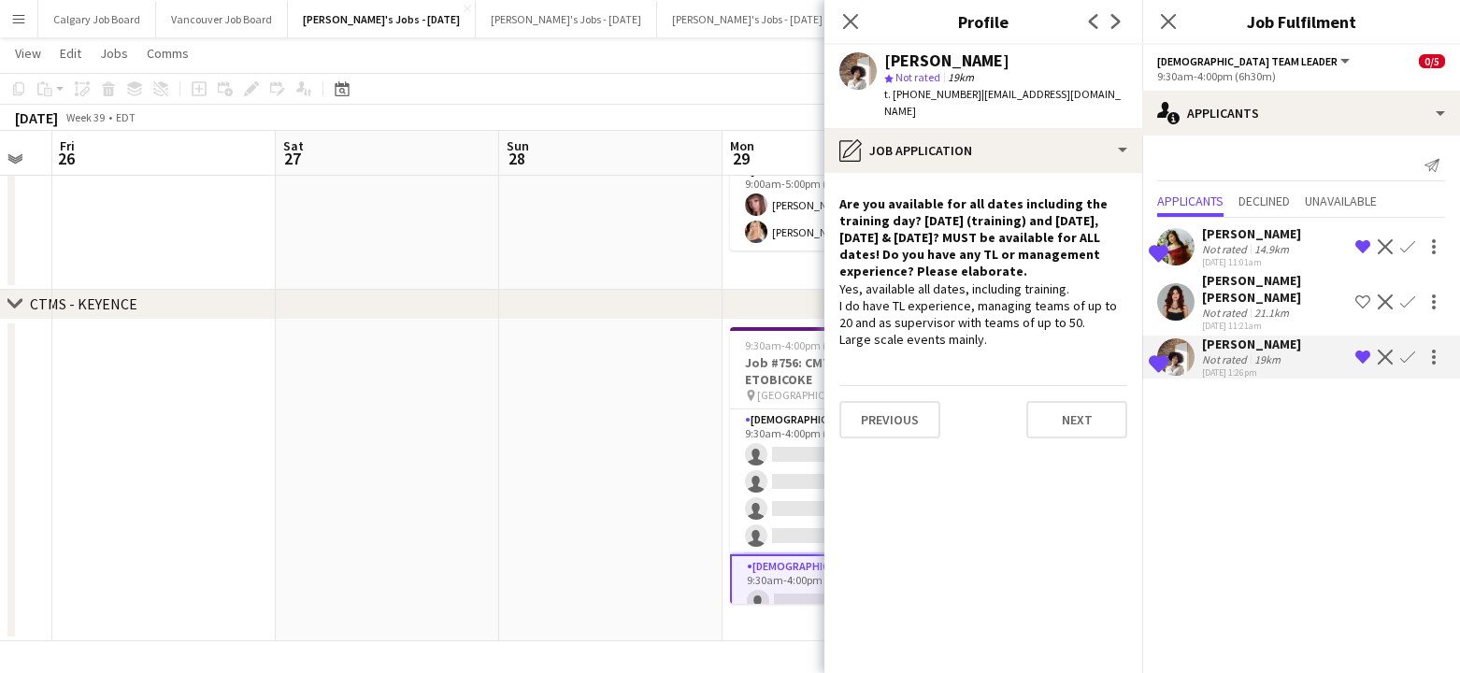
click at [1224, 236] on div "[PERSON_NAME]" at bounding box center [1251, 233] width 99 height 17
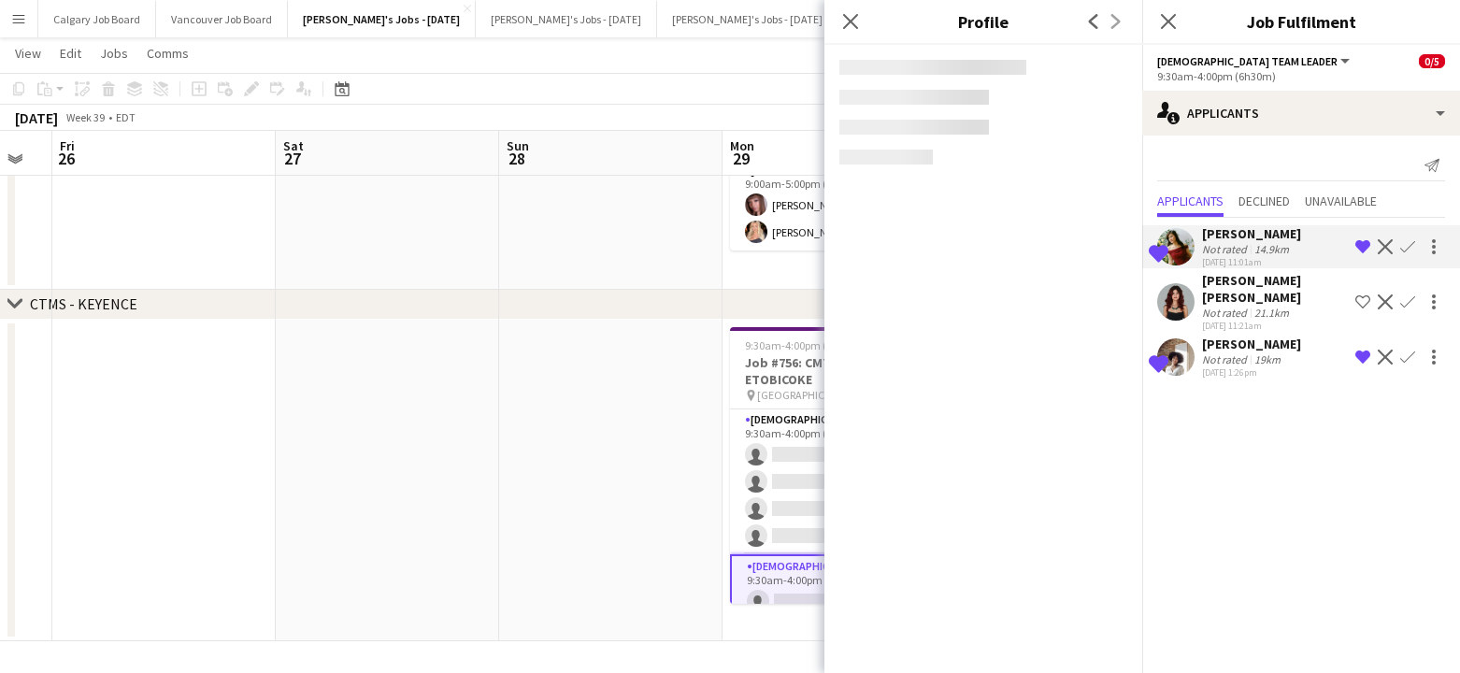
click at [707, 287] on app-date-cell at bounding box center [610, 180] width 223 height 220
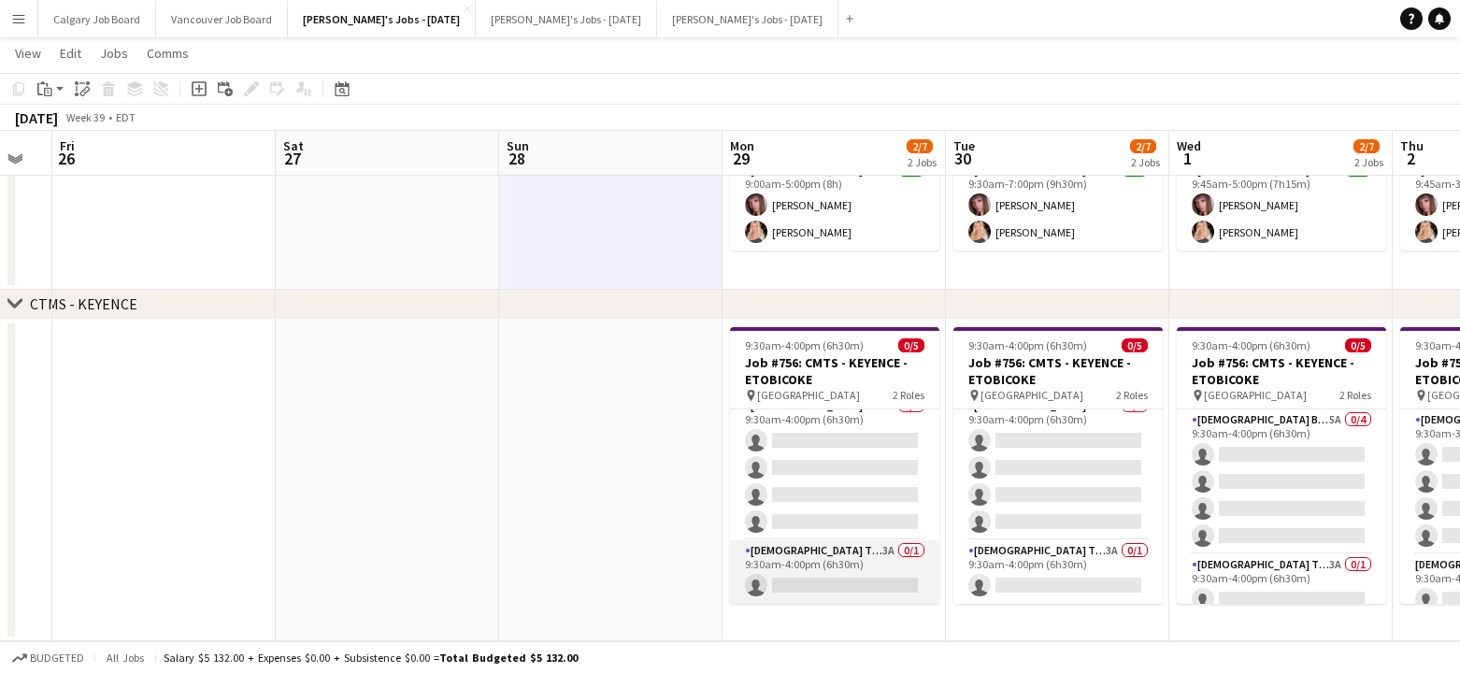
scroll to position [14, 0]
click at [857, 571] on app-card-role "[DEMOGRAPHIC_DATA] Team Leader 3A 0/1 9:30am-4:00pm (6h30m) single-neutral-acti…" at bounding box center [834, 572] width 209 height 64
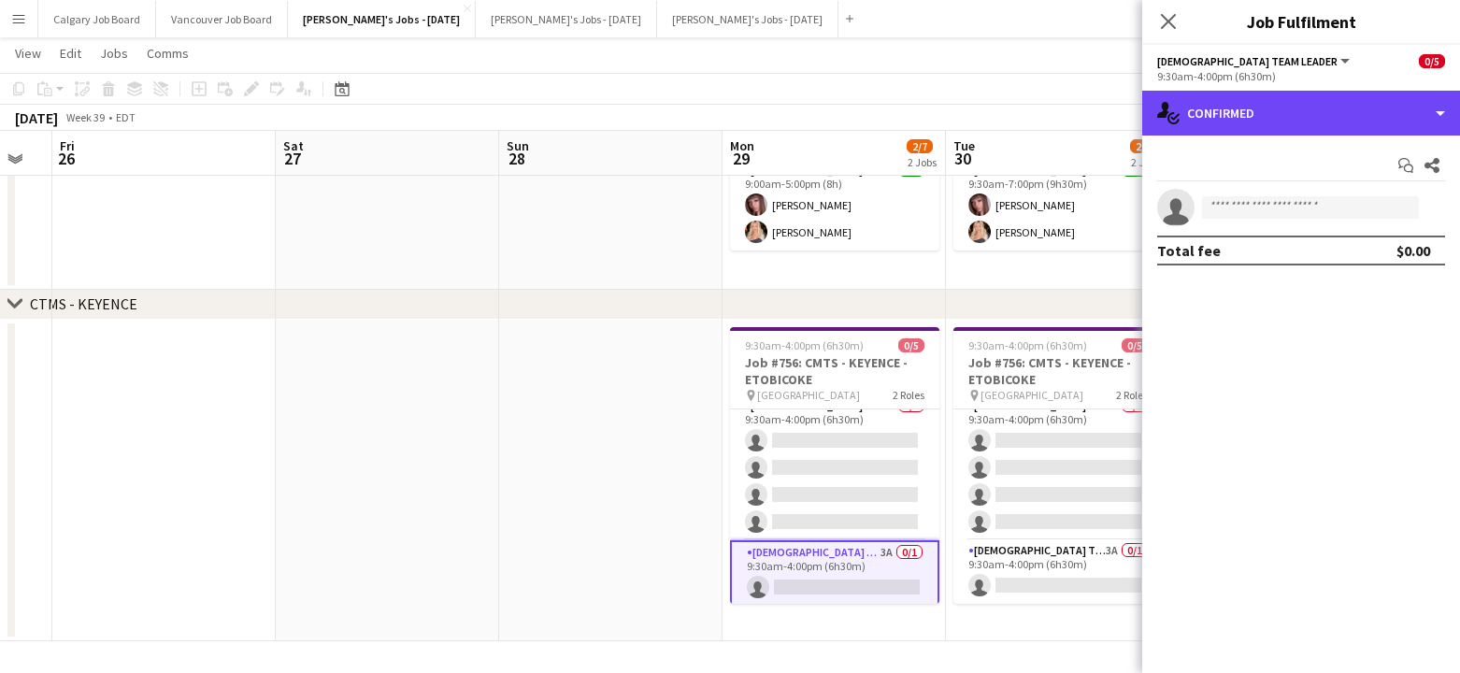
drag, startPoint x: 1316, startPoint y: 108, endPoint x: 1314, endPoint y: 172, distance: 63.6
click at [1316, 109] on div "single-neutral-actions-check-2 Confirmed" at bounding box center [1301, 113] width 318 height 45
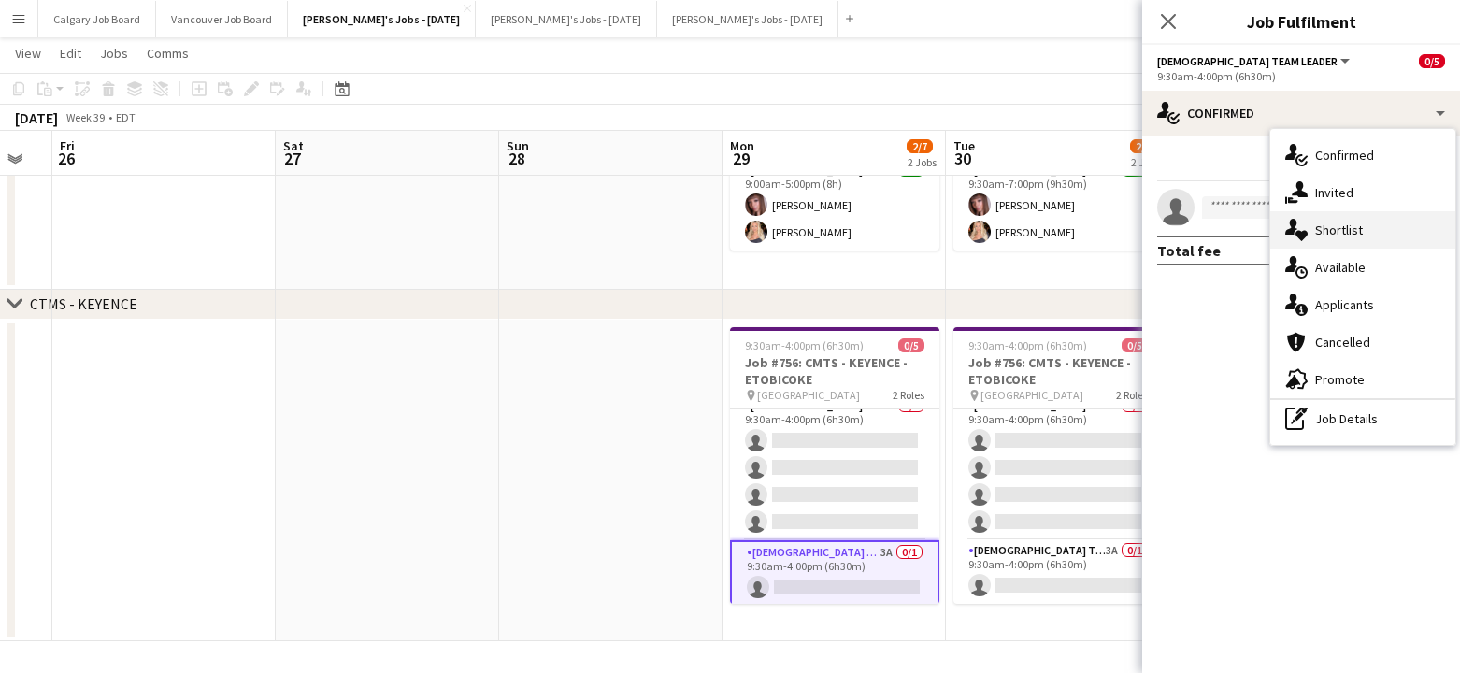
click at [1323, 227] on div "single-neutral-actions-heart Shortlist" at bounding box center [1362, 229] width 185 height 37
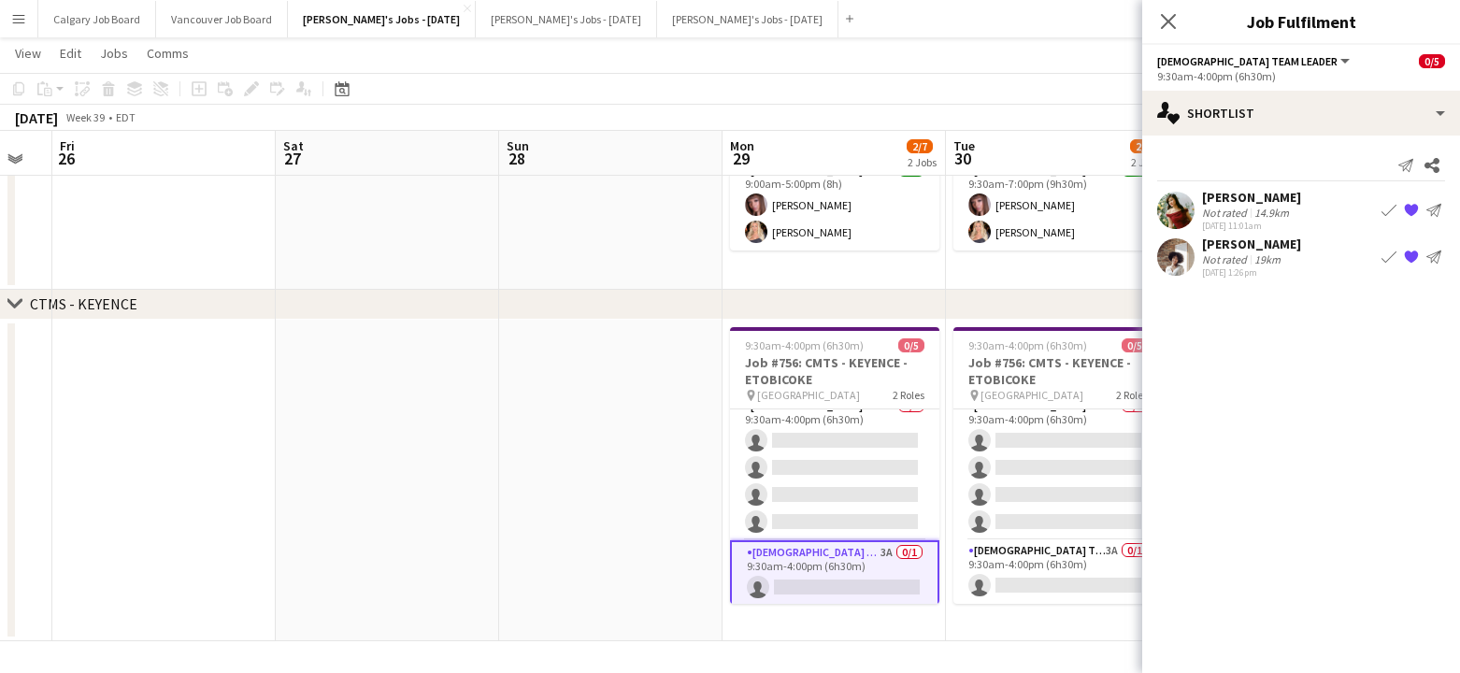
click at [1219, 252] on div "Not rated" at bounding box center [1226, 259] width 49 height 14
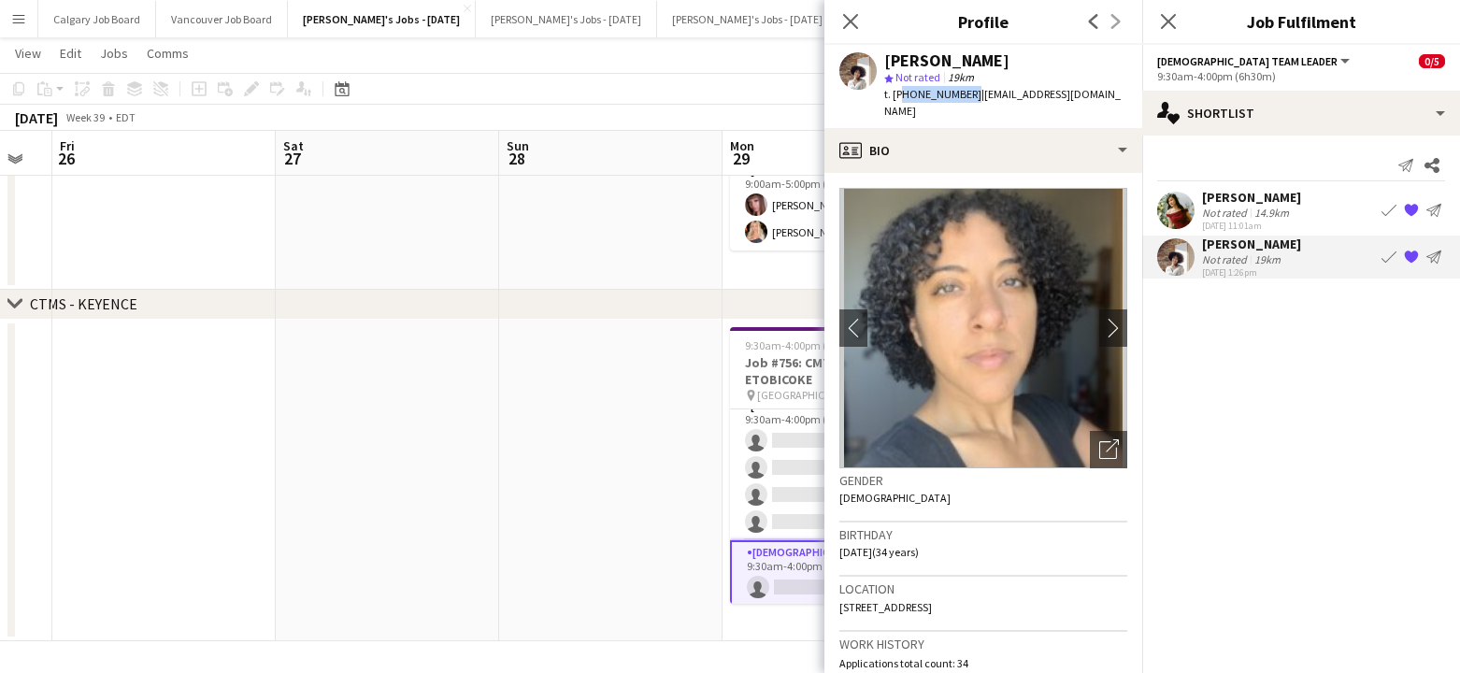
drag, startPoint x: 901, startPoint y: 93, endPoint x: 961, endPoint y: 96, distance: 59.9
click at [961, 96] on span "t. [PHONE_NUMBER]" at bounding box center [932, 94] width 97 height 14
copy span "[PHONE_NUMBER]"
click at [511, 311] on div "chevron-right CTMS - KEYENCE" at bounding box center [730, 305] width 1460 height 30
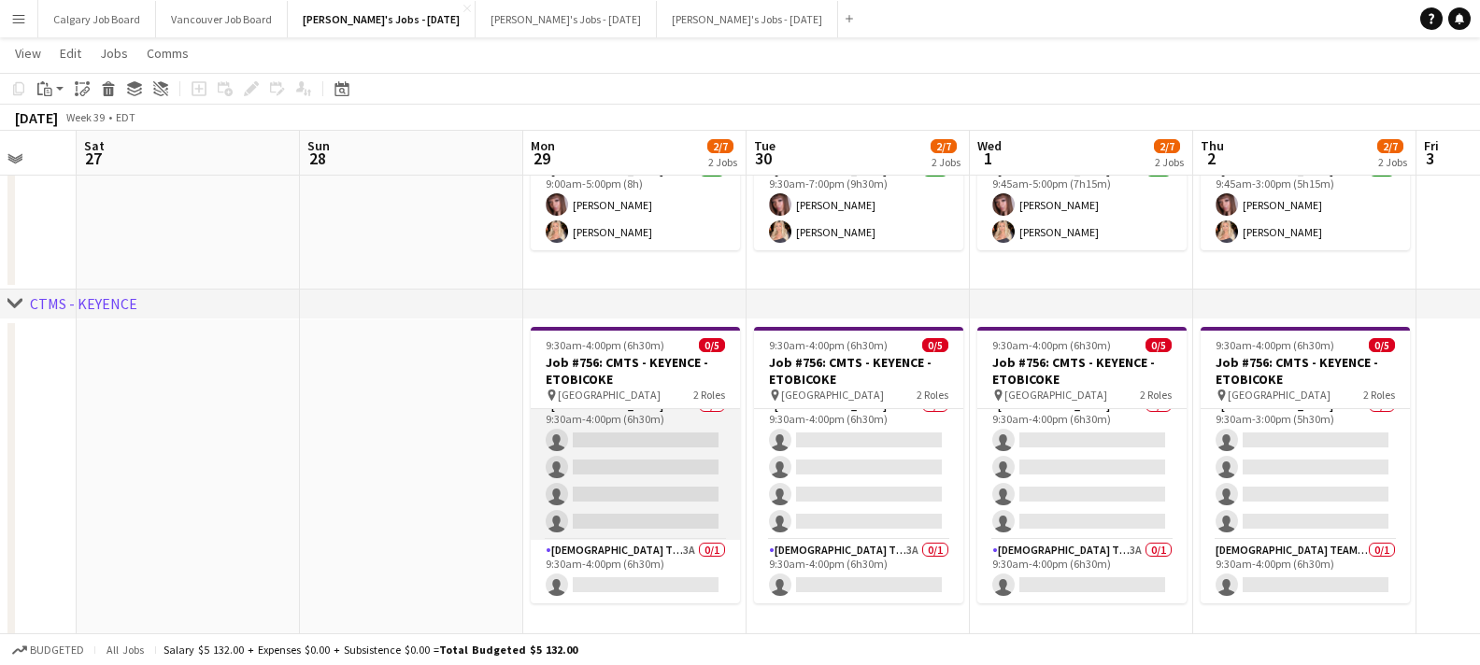
click at [591, 422] on app-card-role "[DEMOGRAPHIC_DATA] Brand Ambassador 8A 0/4 9:30am-4:00pm (6h30m) single-neutral…" at bounding box center [635, 467] width 209 height 145
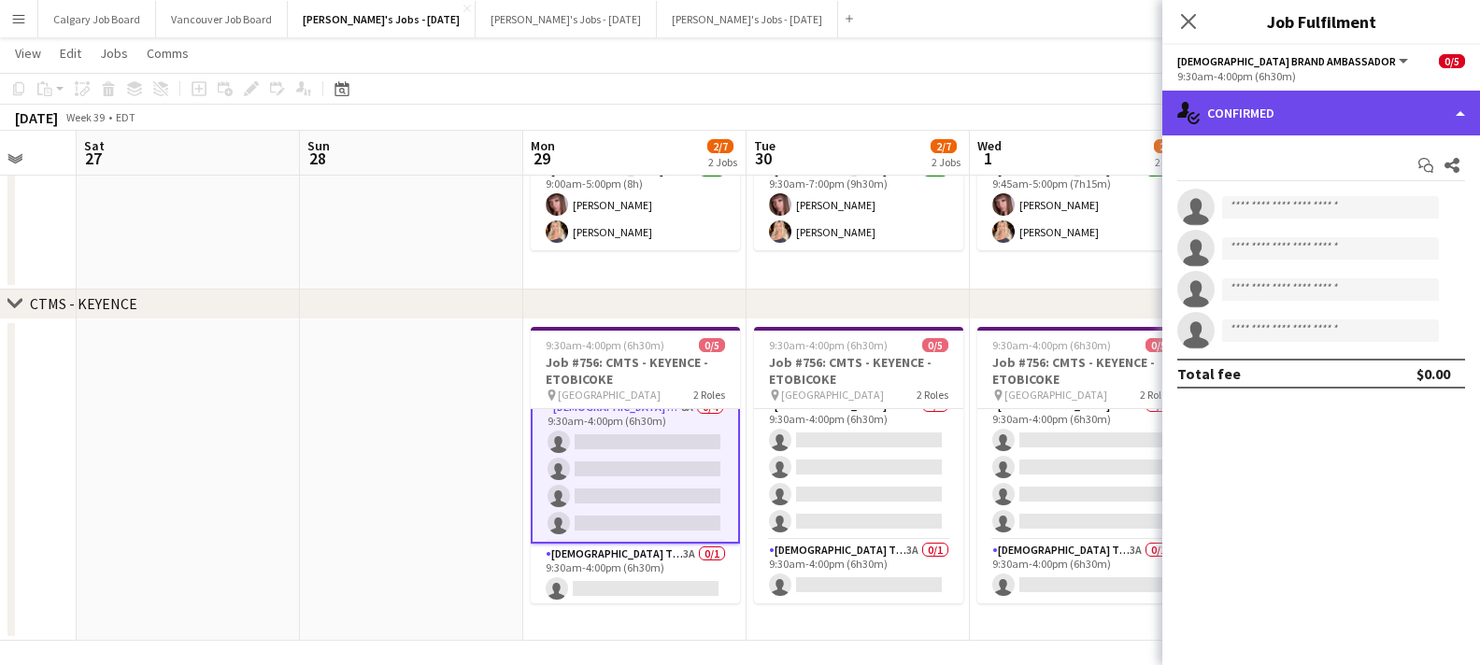
click at [1355, 124] on div "single-neutral-actions-check-2 Confirmed" at bounding box center [1322, 113] width 318 height 45
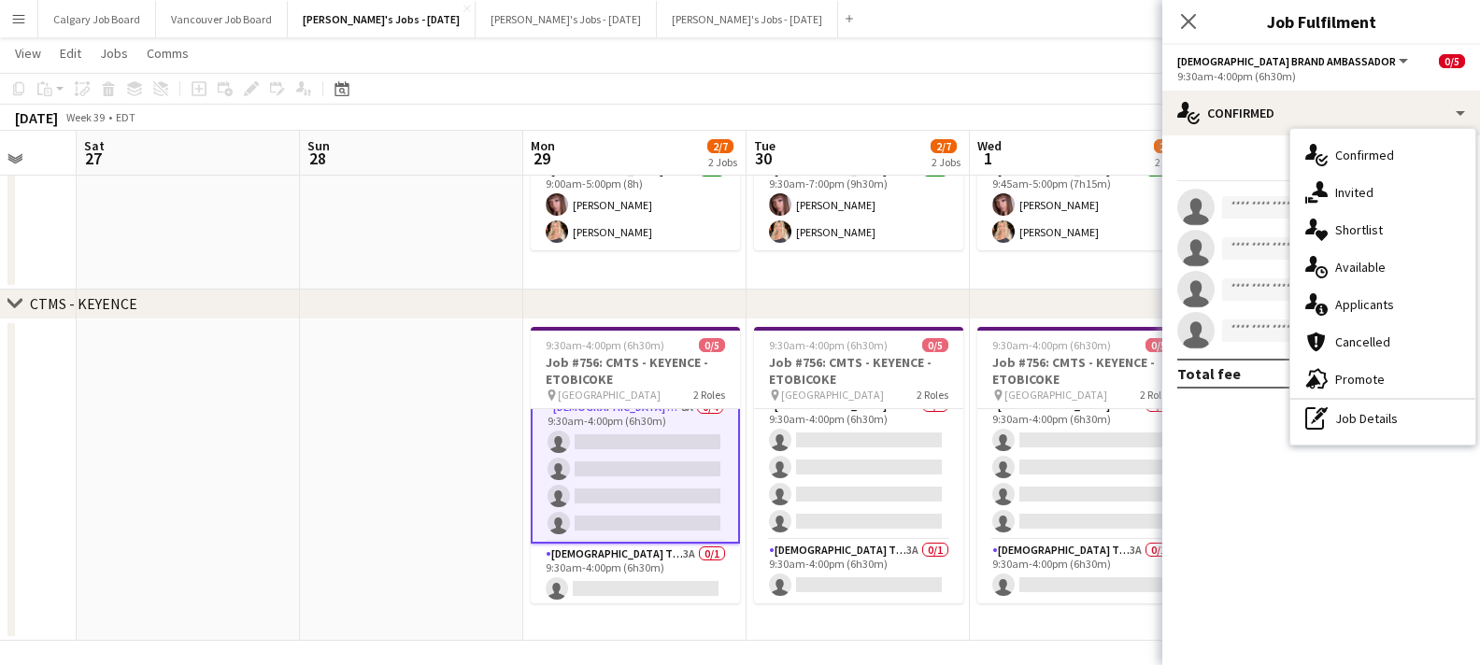
click at [1374, 308] on div "single-neutral-actions-information Applicants" at bounding box center [1383, 304] width 185 height 37
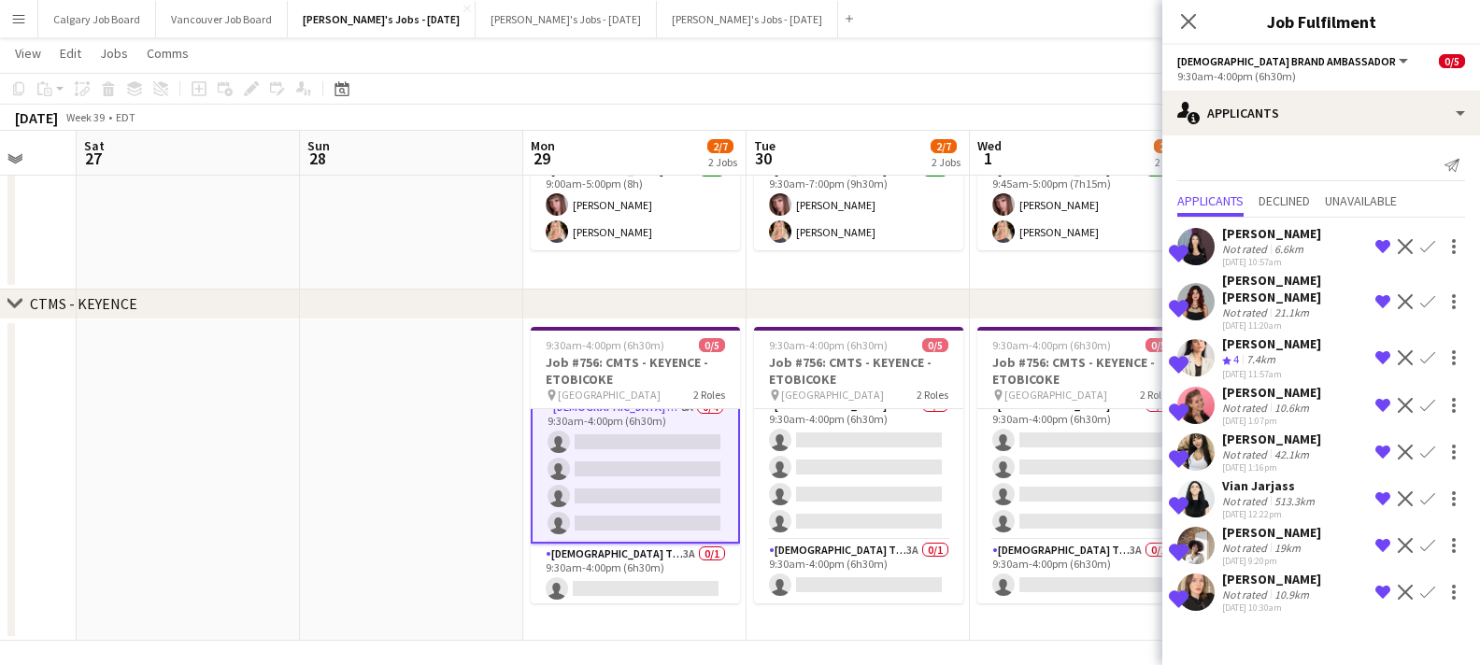
click at [1251, 355] on div "7.4km" at bounding box center [1261, 360] width 36 height 16
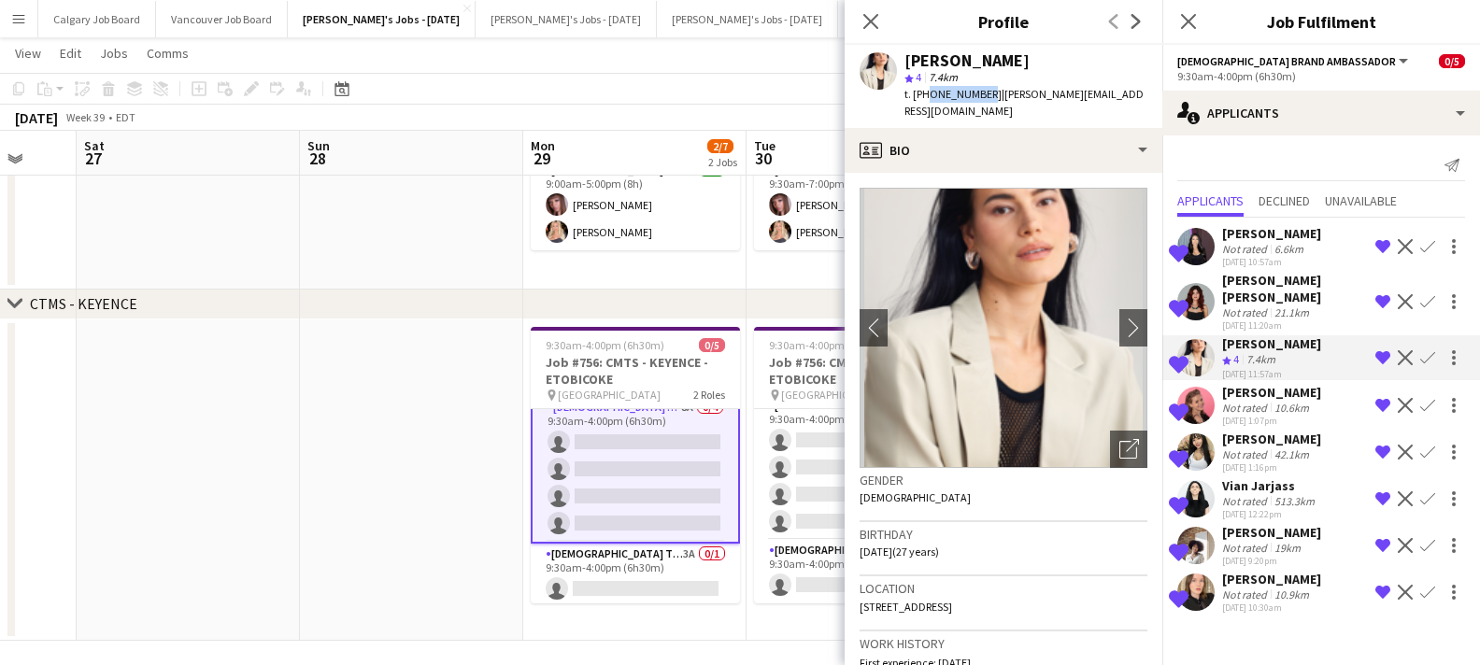
drag, startPoint x: 923, startPoint y: 94, endPoint x: 979, endPoint y: 94, distance: 55.1
click at [979, 94] on span "t. [PHONE_NUMBER]" at bounding box center [953, 94] width 97 height 14
copy span "4169381602"
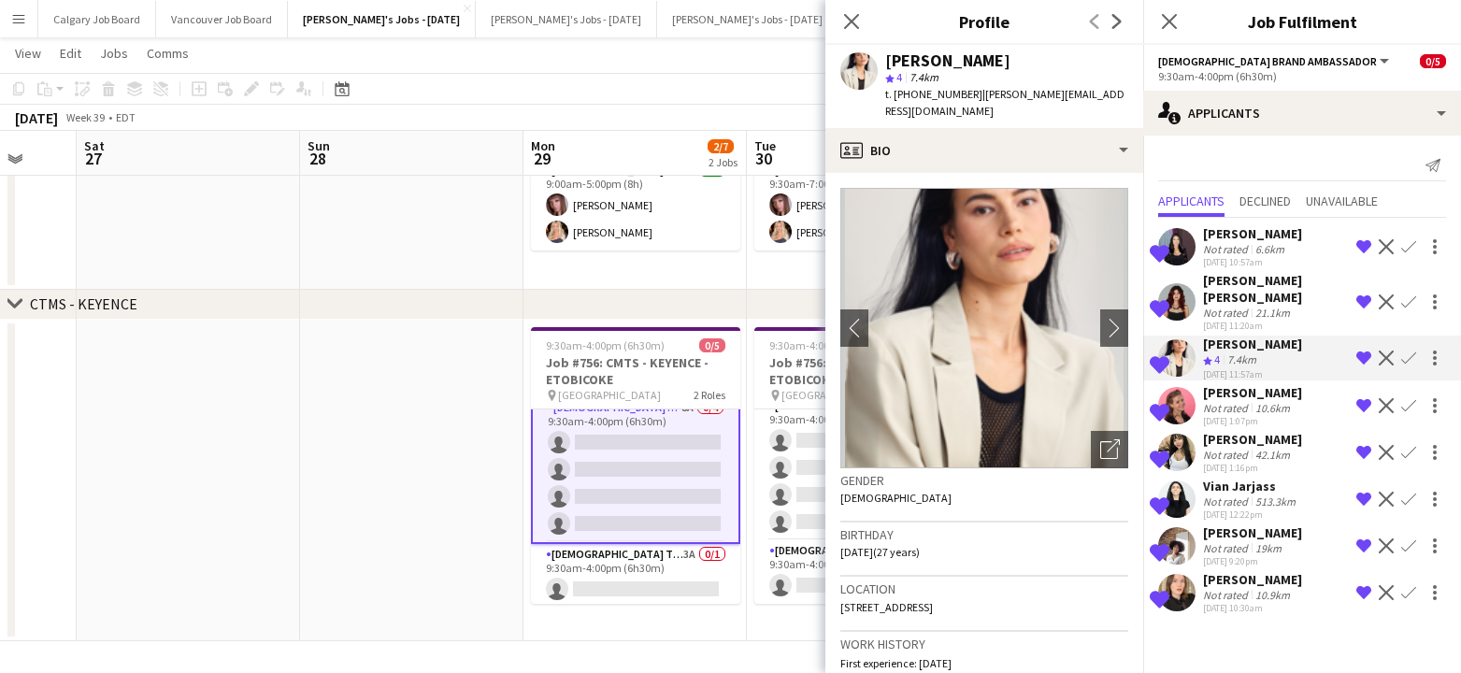
click at [568, 169] on app-board-header-date "Mon 29 2/7 2 Jobs" at bounding box center [634, 153] width 223 height 45
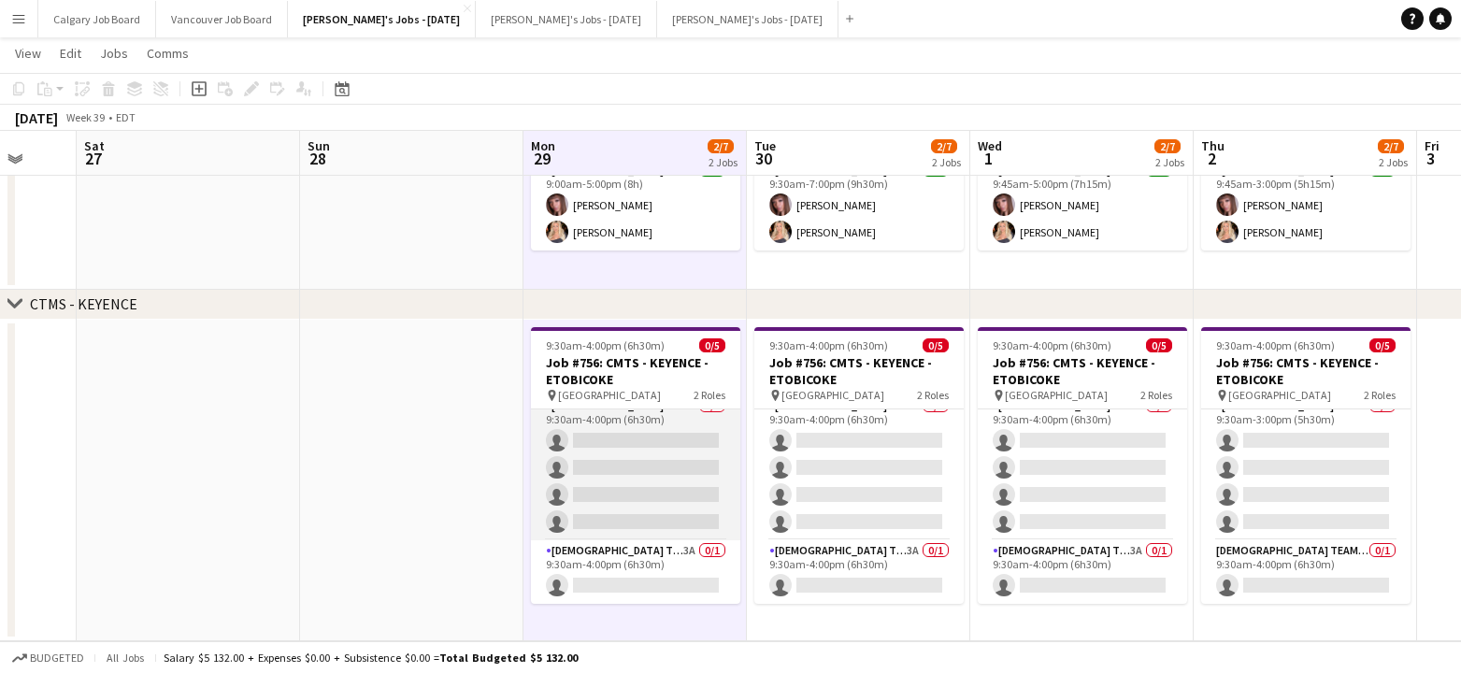
click at [575, 422] on app-card-role "[DEMOGRAPHIC_DATA] Brand Ambassador 8A 0/4 9:30am-4:00pm (6h30m) single-neutral…" at bounding box center [635, 467] width 209 height 145
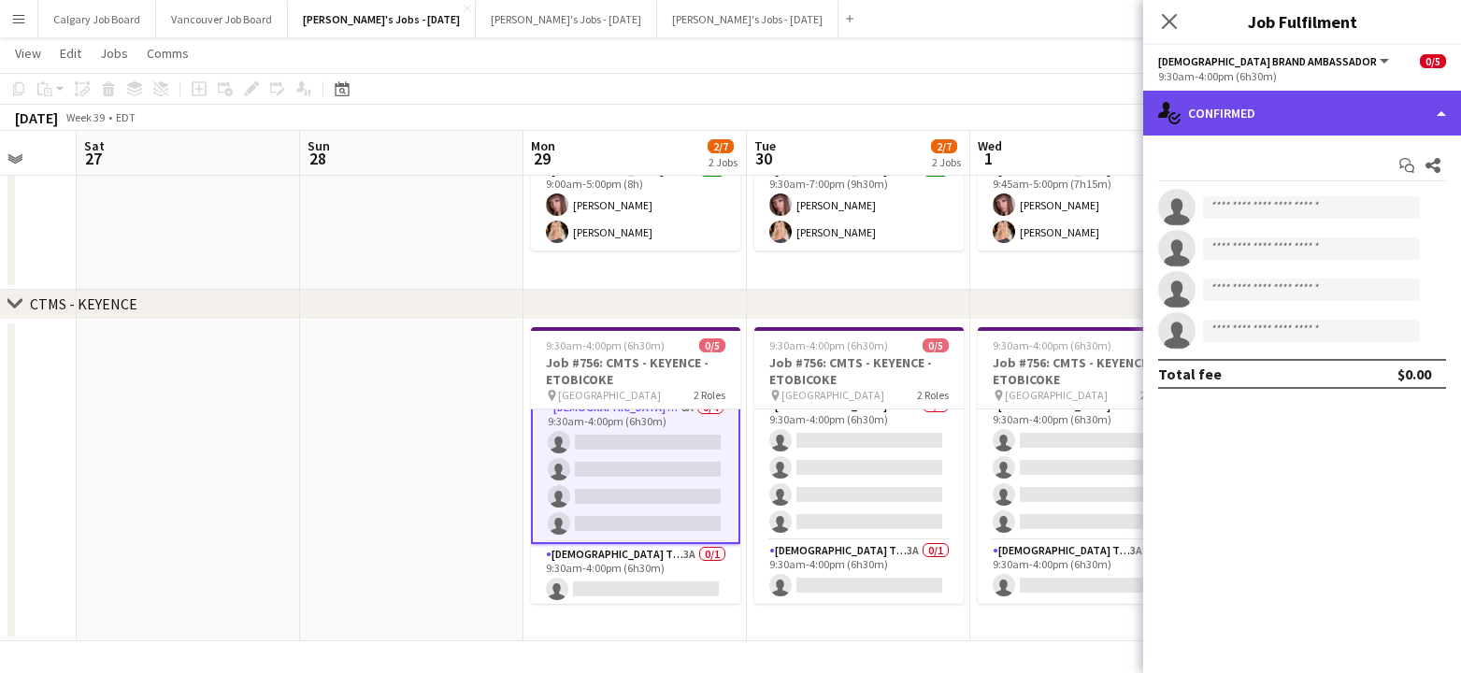
click at [1214, 118] on div "single-neutral-actions-check-2 Confirmed" at bounding box center [1302, 113] width 318 height 45
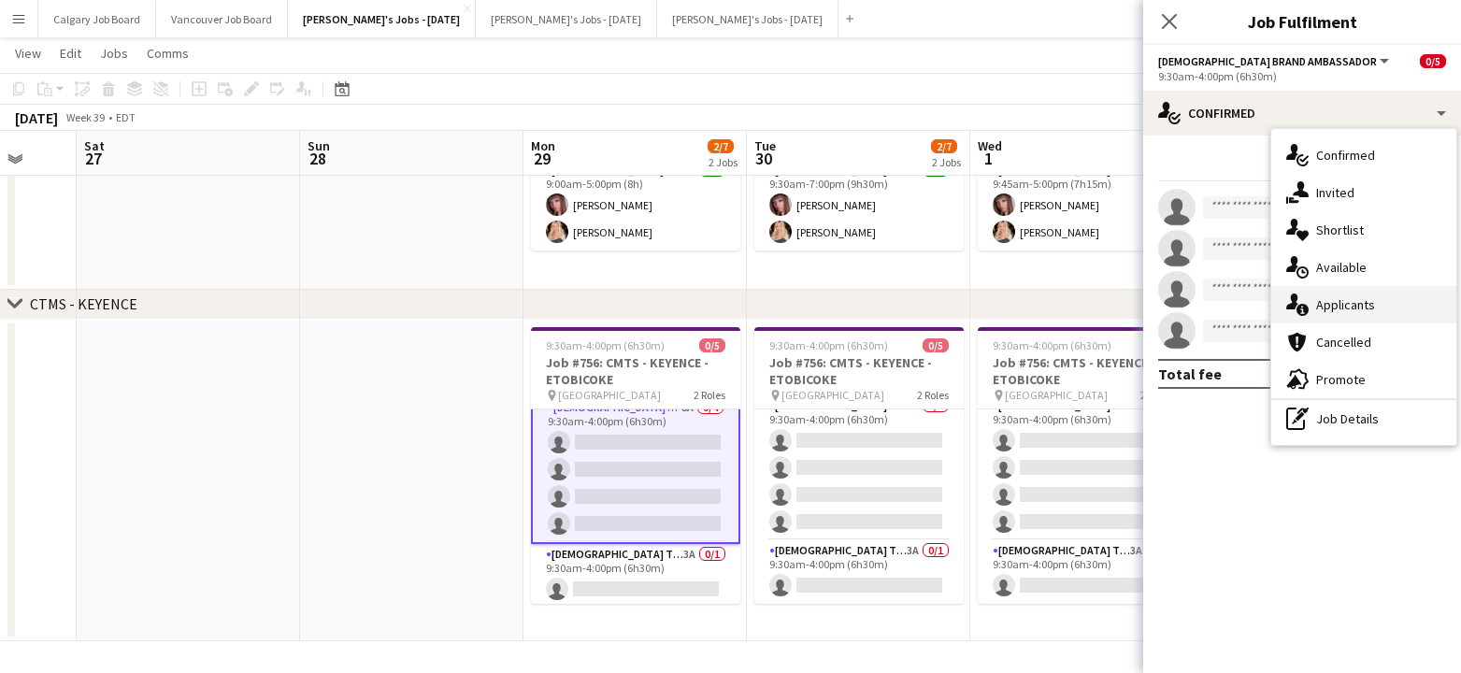
click at [1324, 298] on div "single-neutral-actions-information Applicants" at bounding box center [1363, 304] width 185 height 37
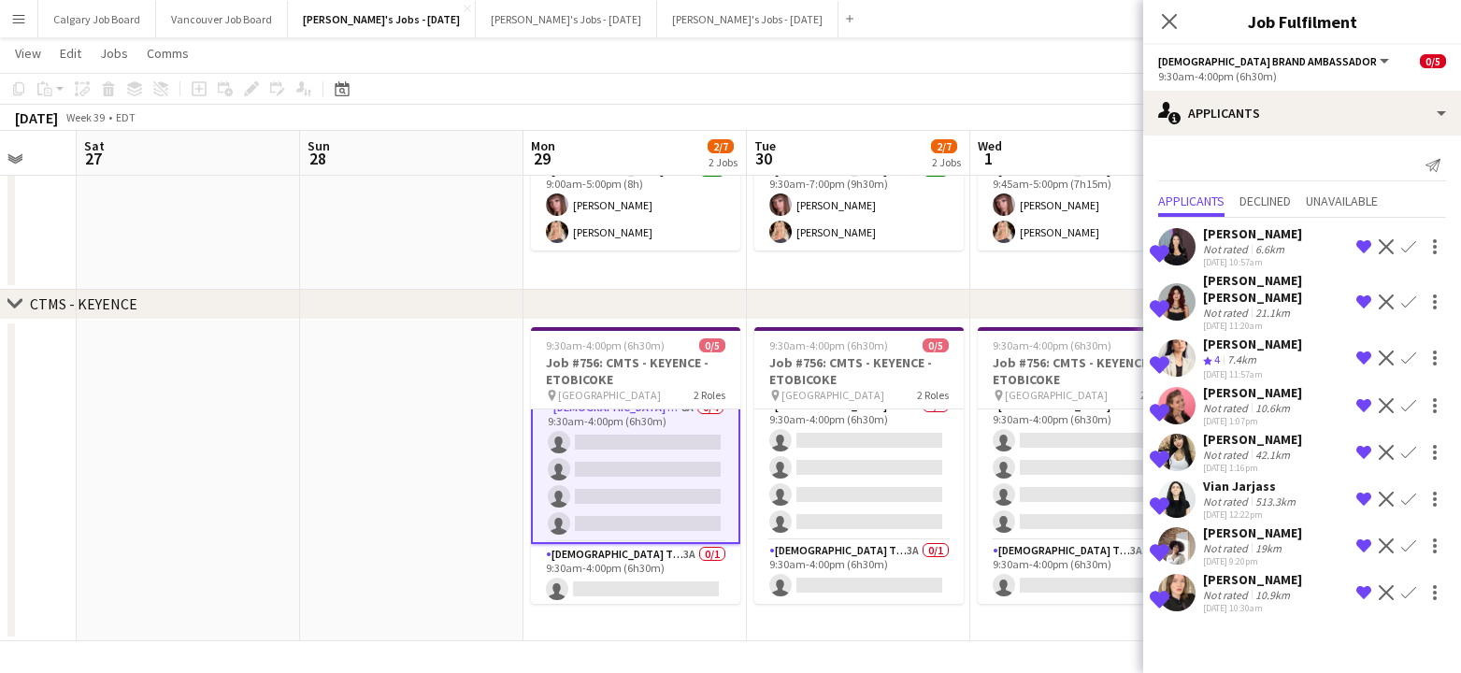
click at [1237, 600] on div "Not rated" at bounding box center [1227, 595] width 49 height 14
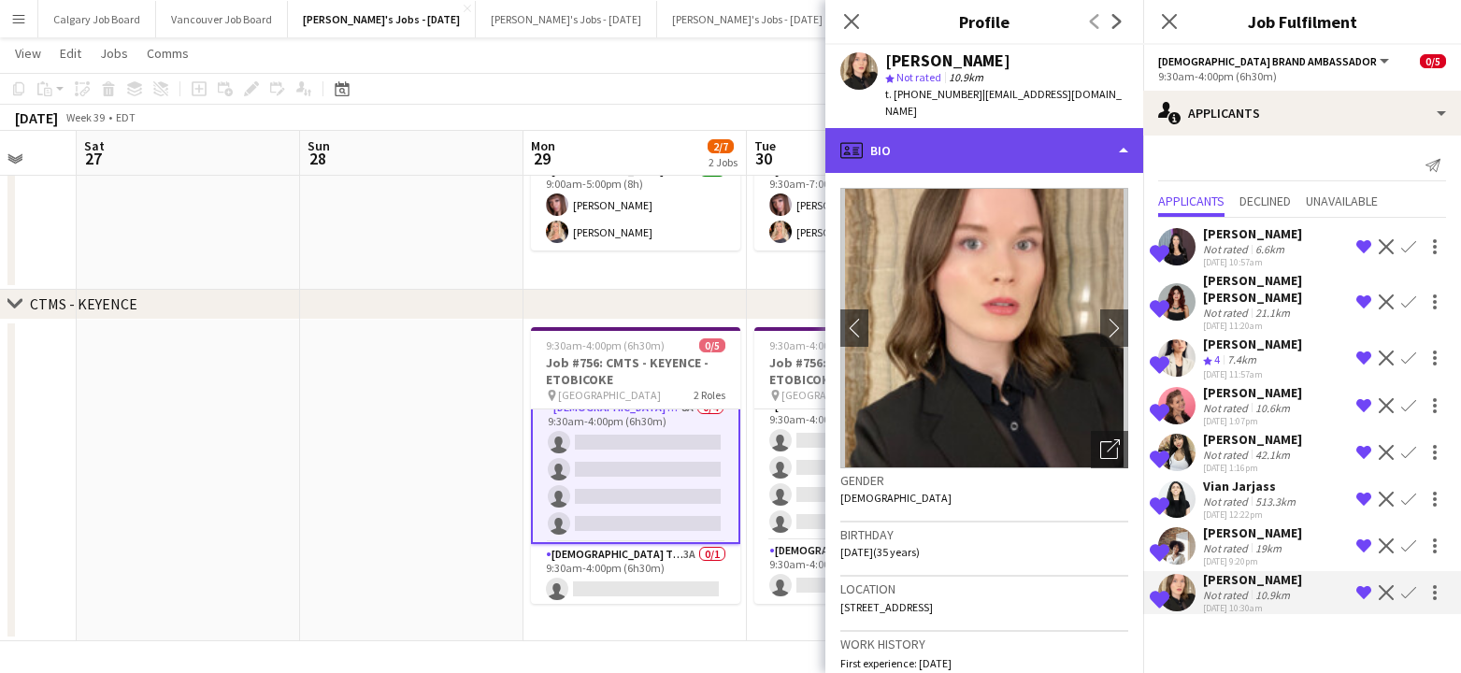
click at [998, 136] on div "profile Bio" at bounding box center [984, 150] width 318 height 45
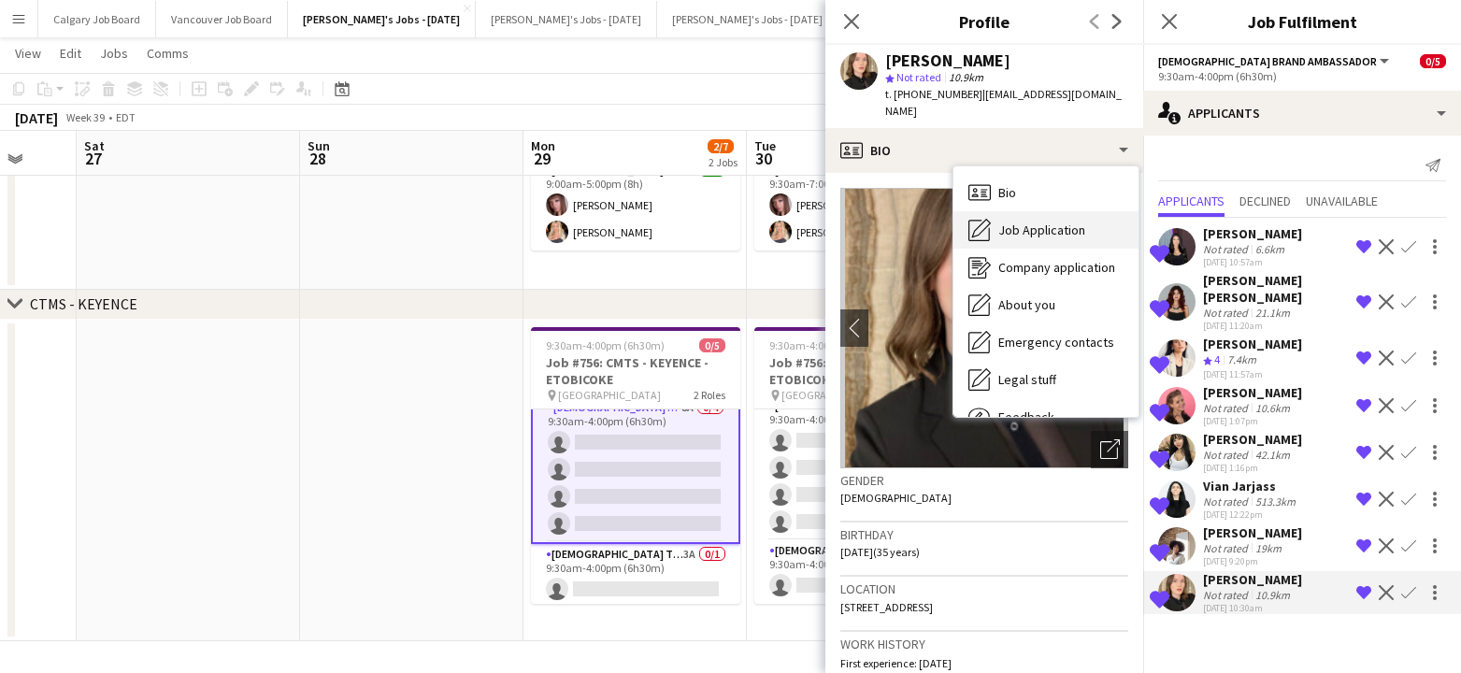
click at [1036, 222] on span "Job Application" at bounding box center [1041, 230] width 87 height 17
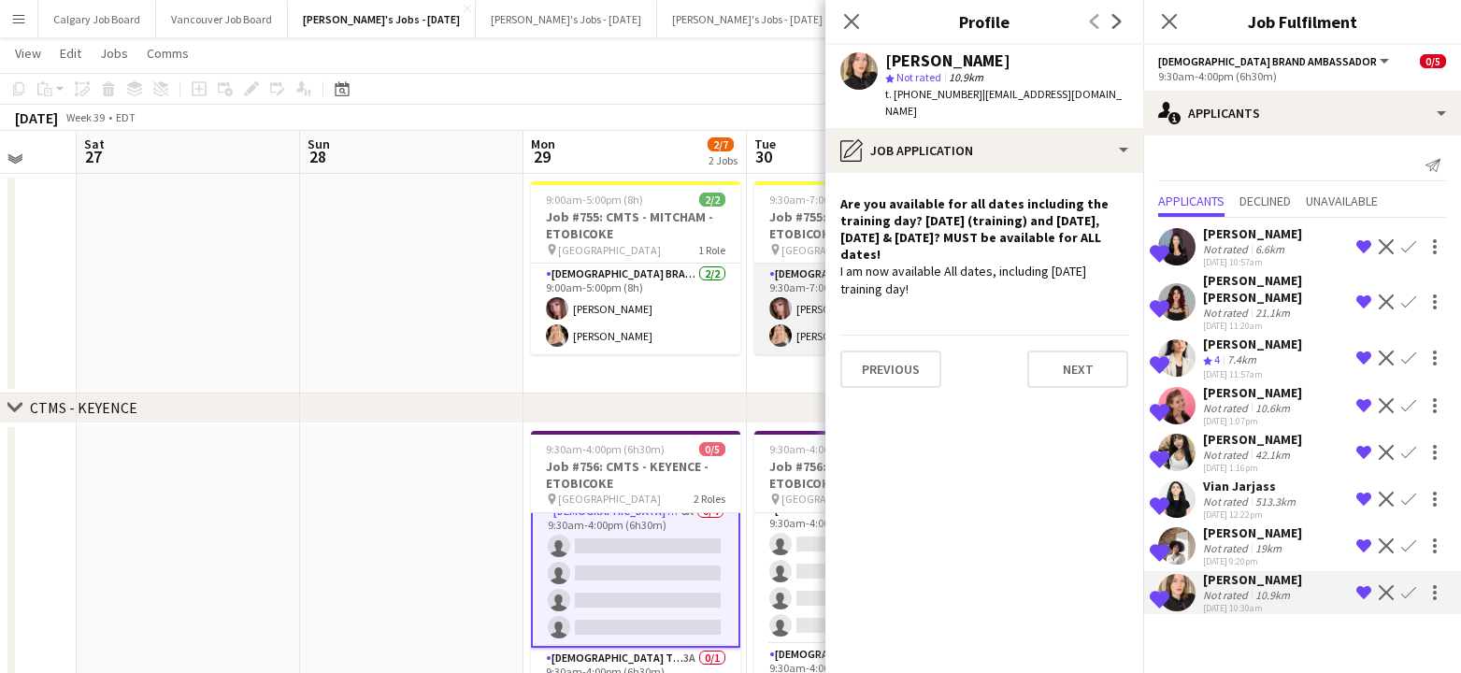
scroll to position [120, 0]
click at [1193, 581] on div "Shortlisted" at bounding box center [1176, 592] width 37 height 37
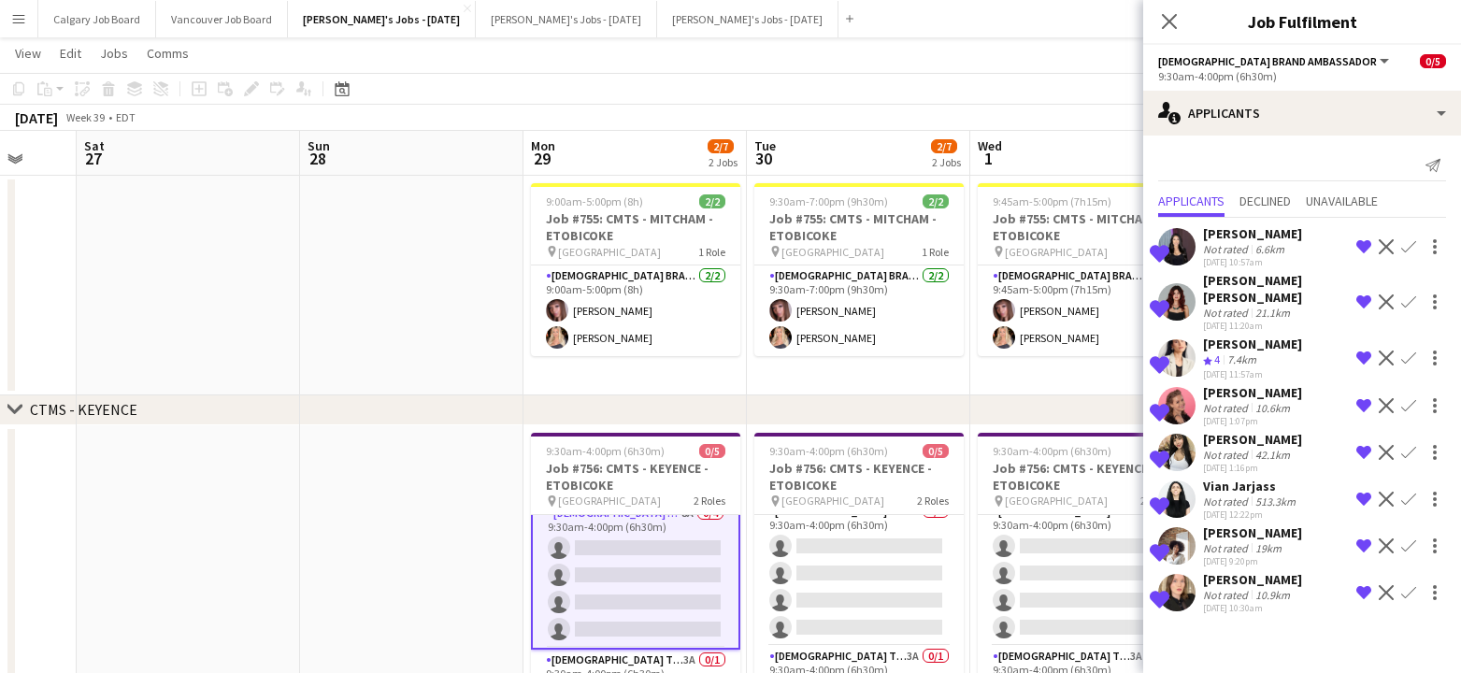
click at [1188, 607] on app-user-avatar at bounding box center [1176, 592] width 37 height 37
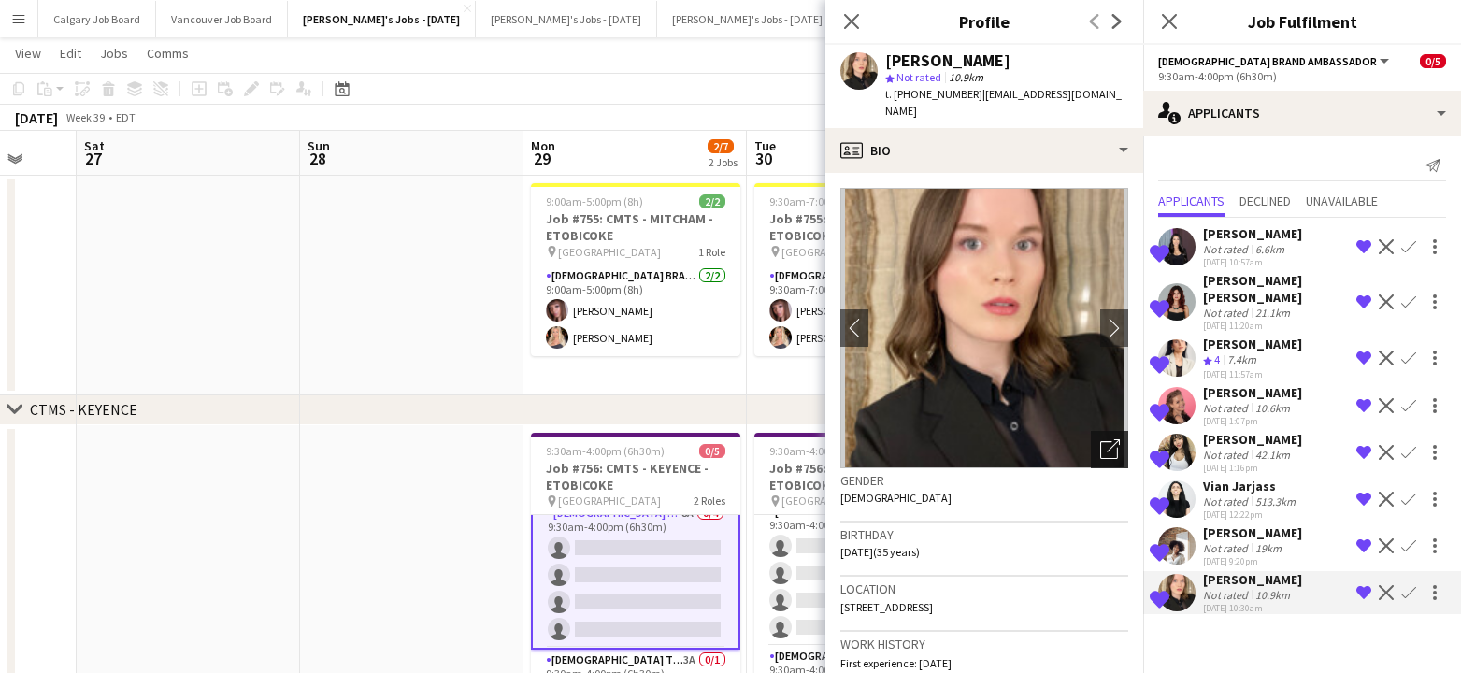
click at [1108, 440] on icon "Open photos pop-in" at bounding box center [1110, 449] width 20 height 20
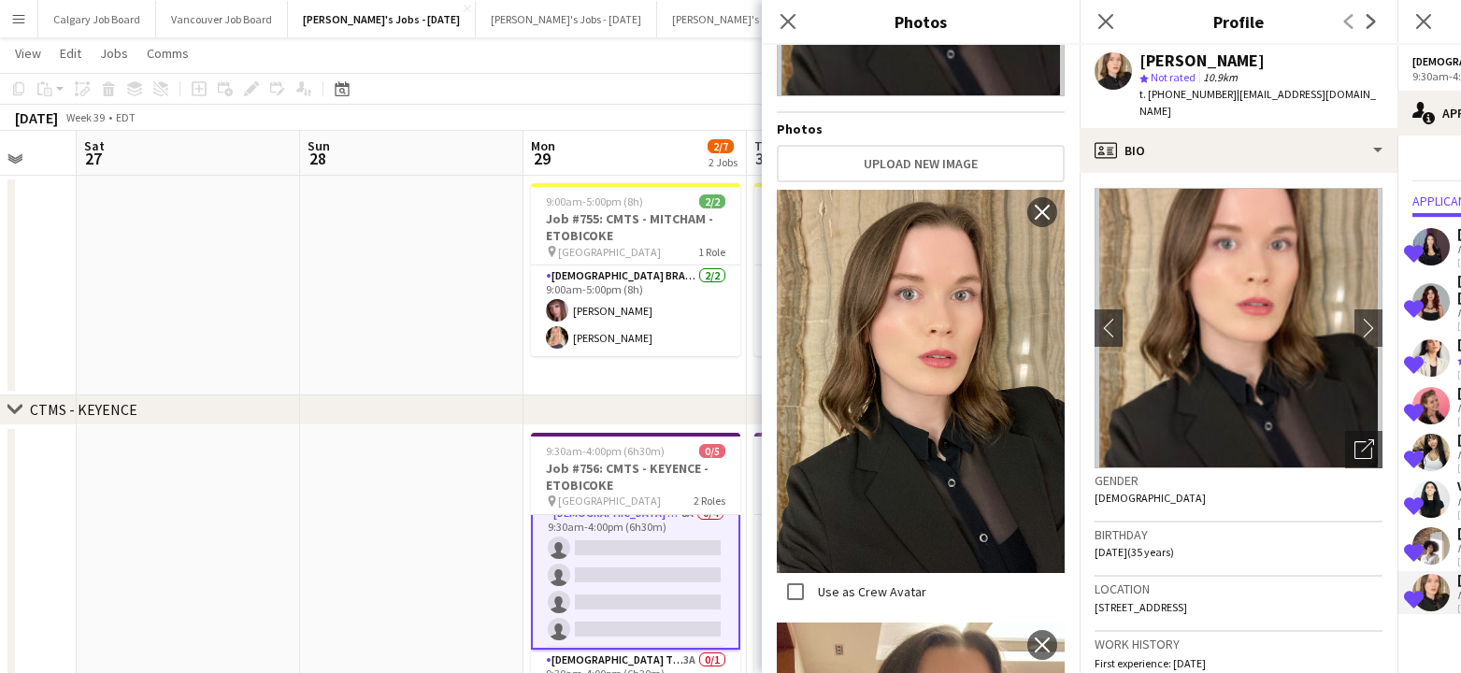
scroll to position [268, 0]
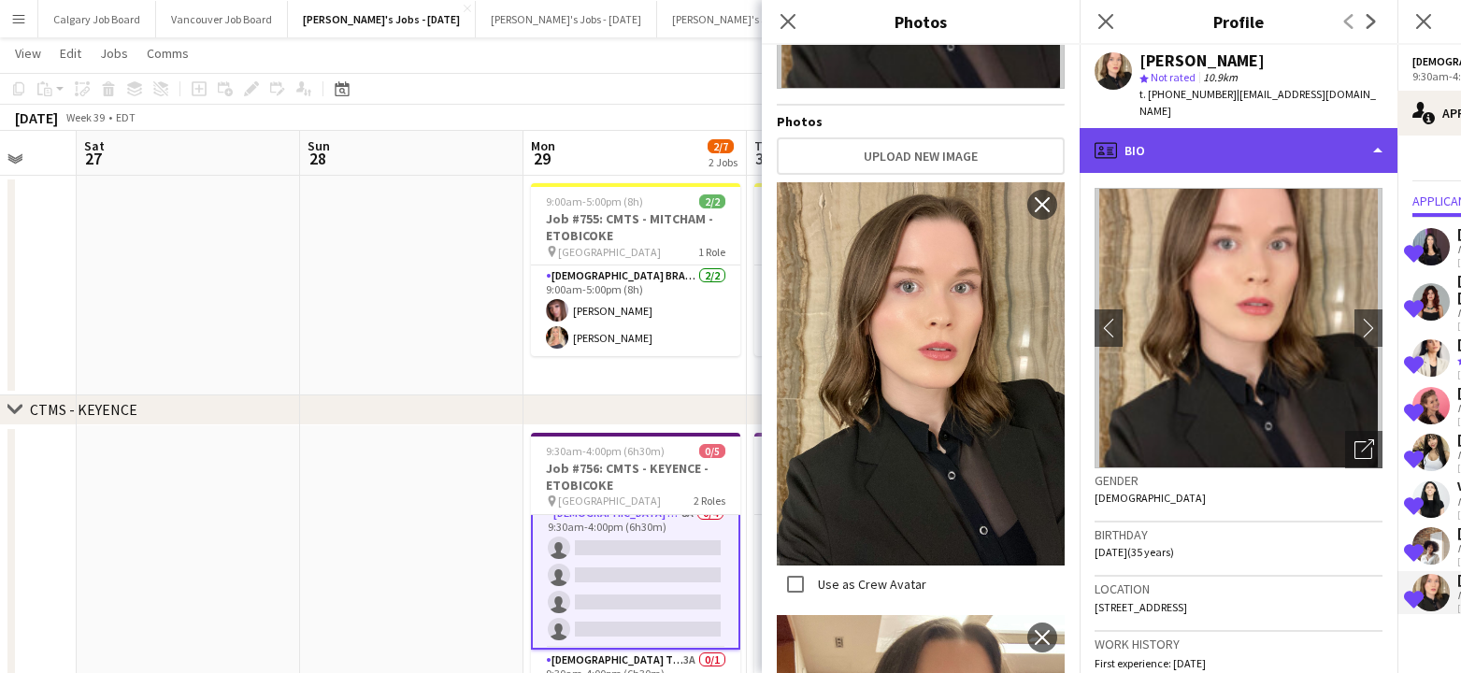
click at [1221, 135] on div "profile Bio" at bounding box center [1239, 150] width 318 height 45
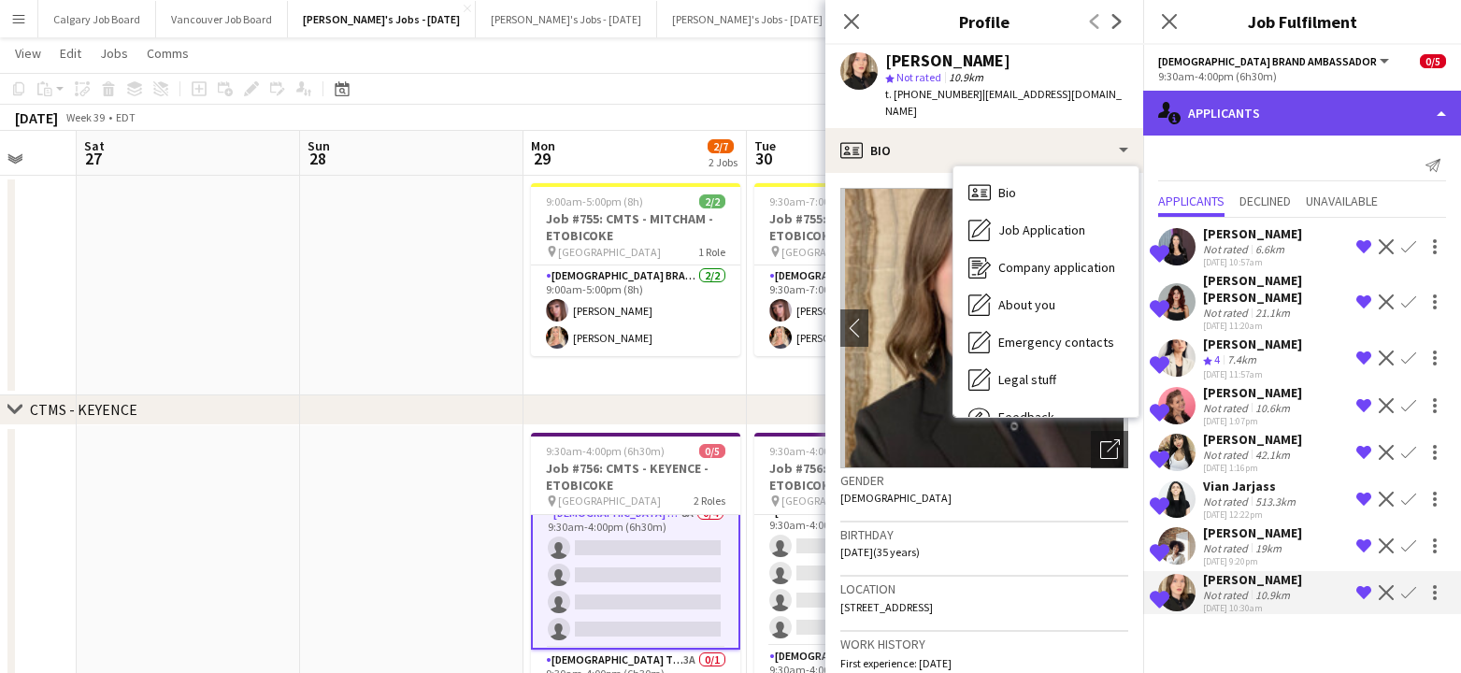
click at [1353, 115] on div "single-neutral-actions-information Applicants" at bounding box center [1302, 113] width 318 height 45
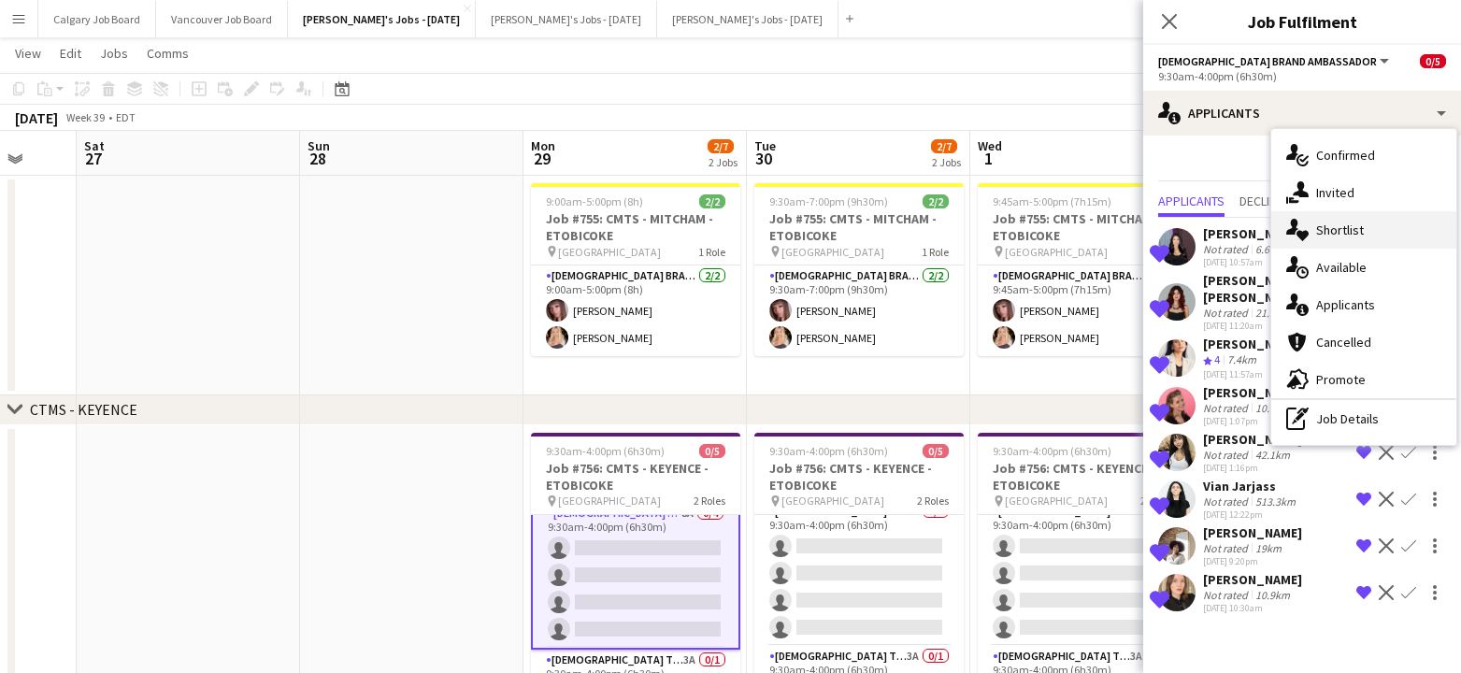
click at [1366, 223] on div "single-neutral-actions-heart Shortlist" at bounding box center [1363, 229] width 185 height 37
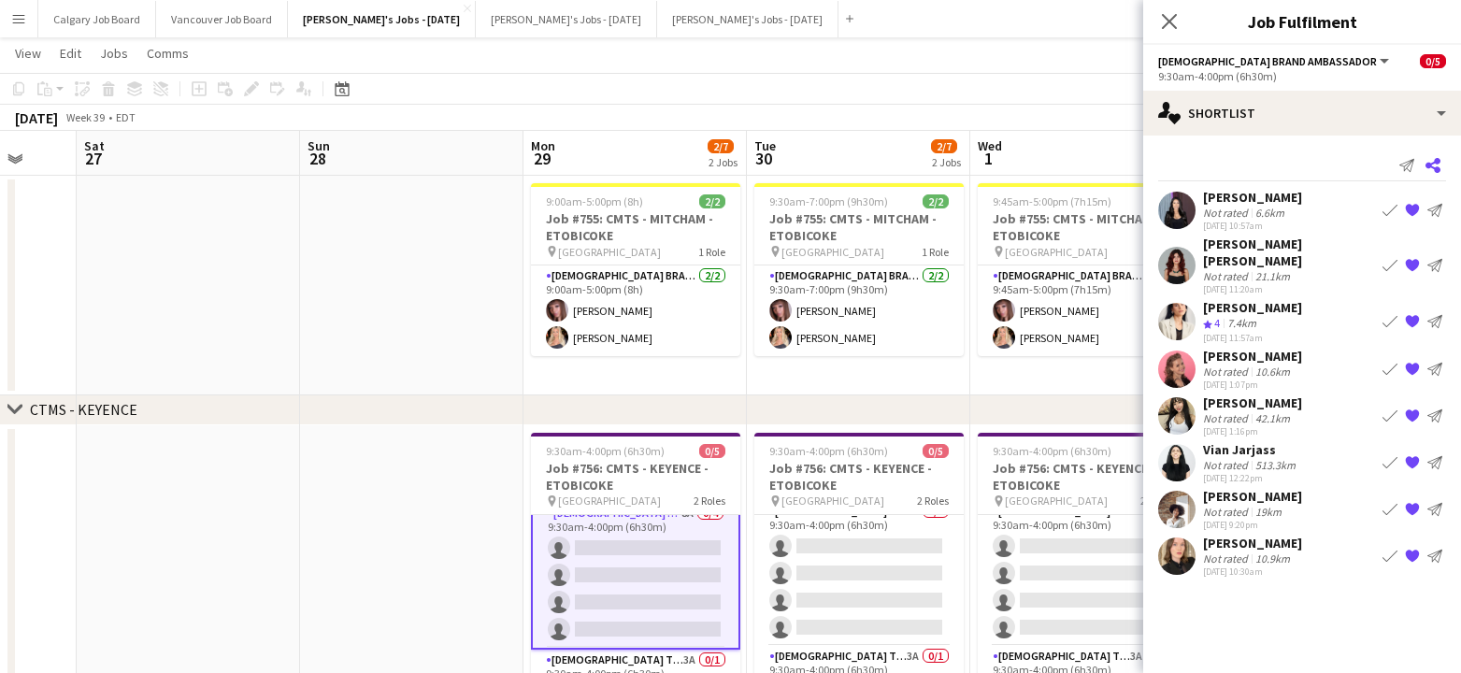
click at [1429, 164] on icon at bounding box center [1432, 165] width 15 height 15
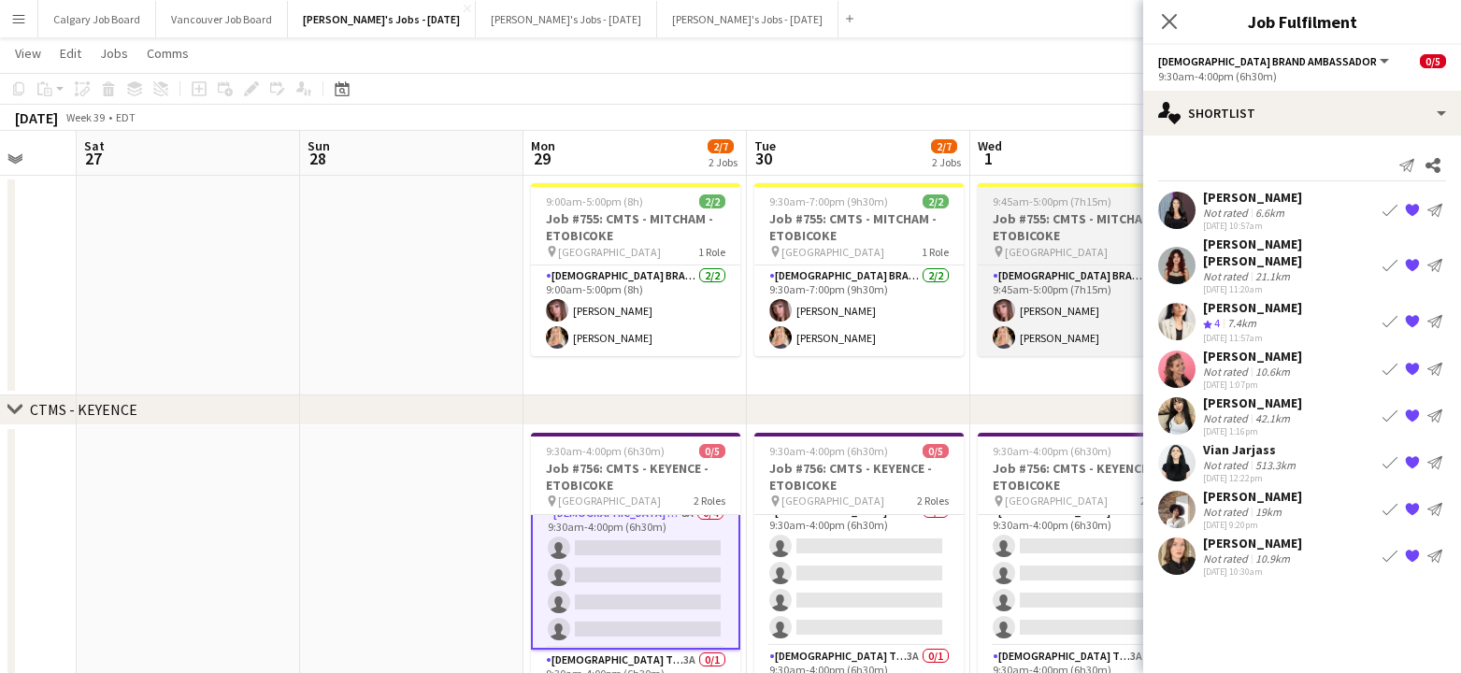
scroll to position [0, 594]
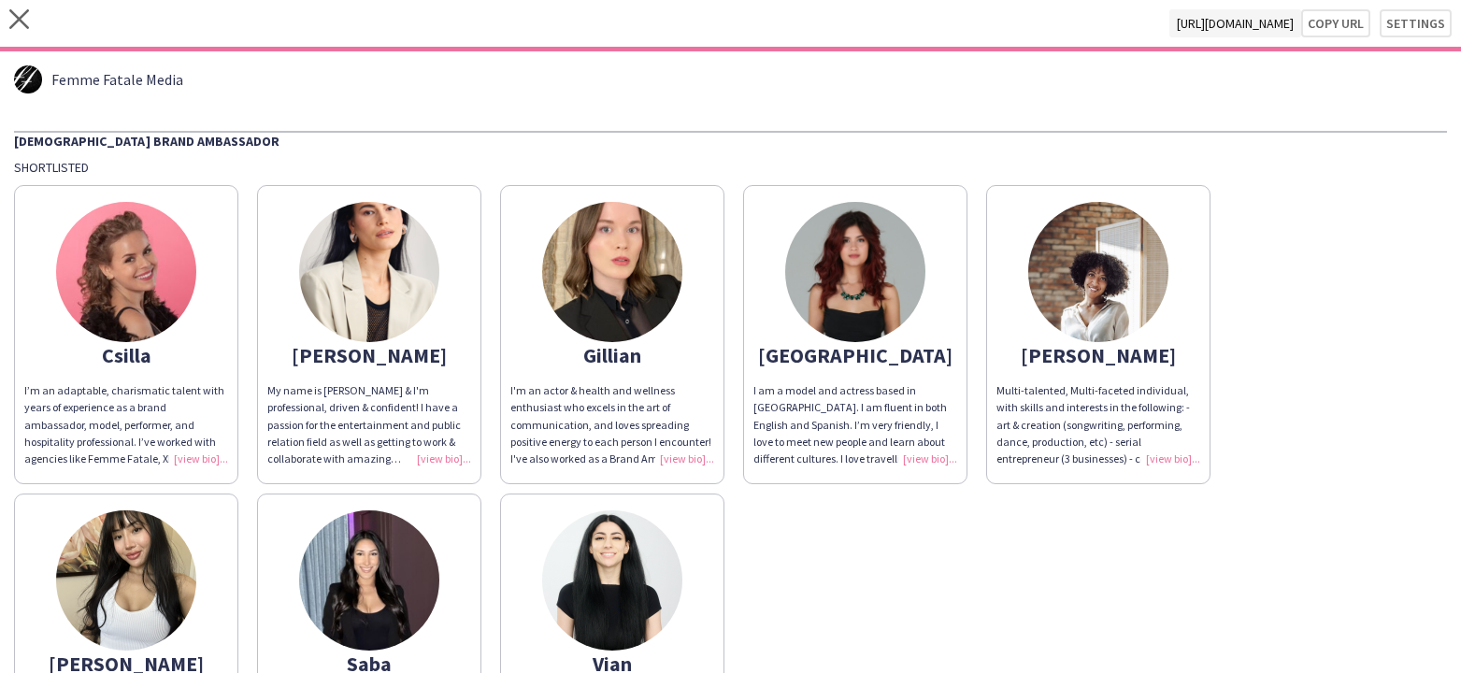
click at [676, 455] on div "I'm an actor & health and wellness enthusiast who excels in the art of communic…" at bounding box center [612, 424] width 204 height 85
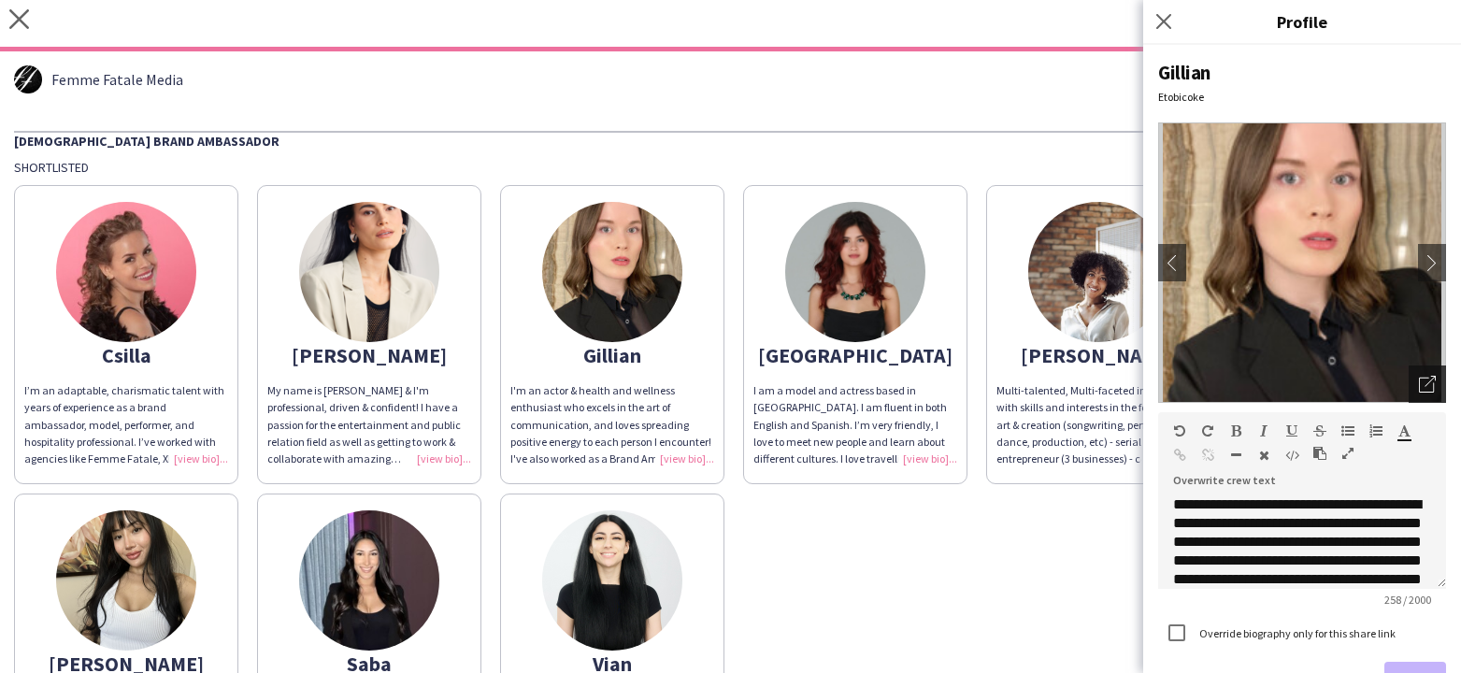
click at [1411, 389] on div "Open photos pop-in" at bounding box center [1427, 383] width 37 height 37
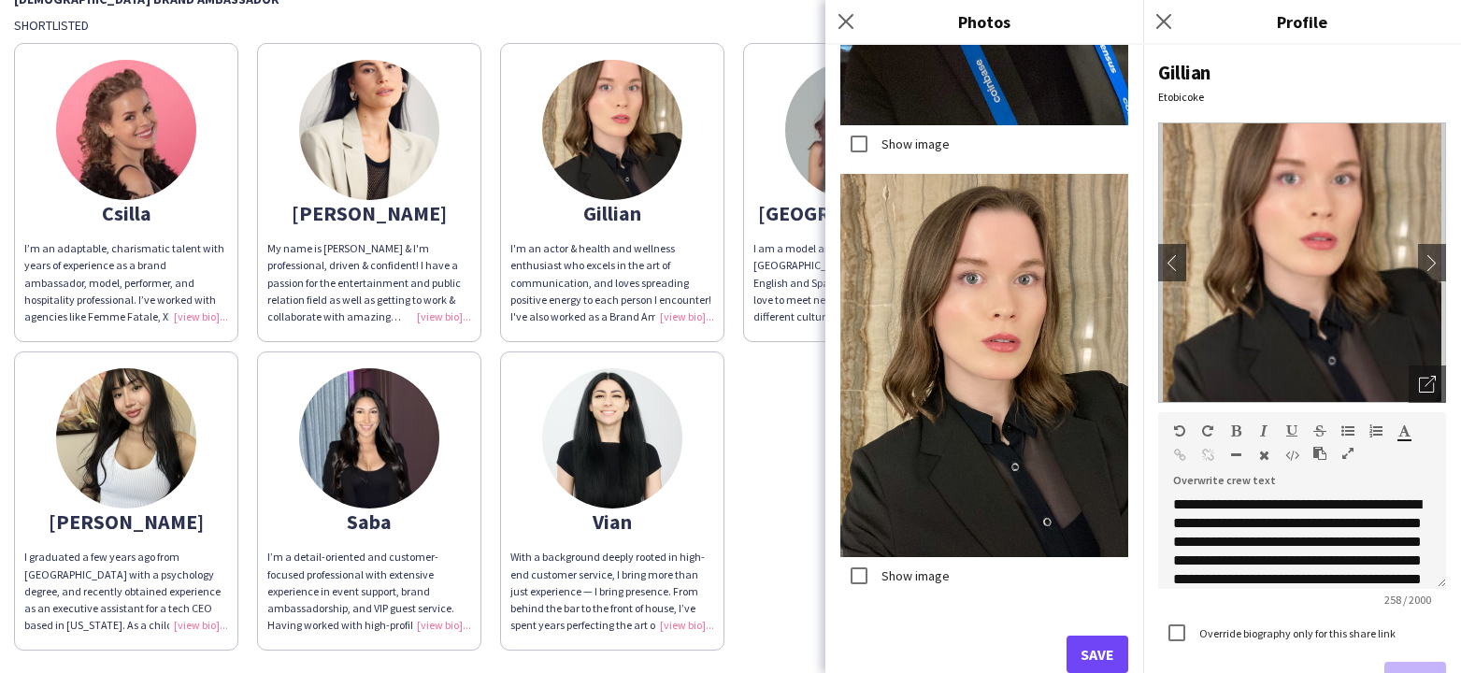
scroll to position [4939, 0]
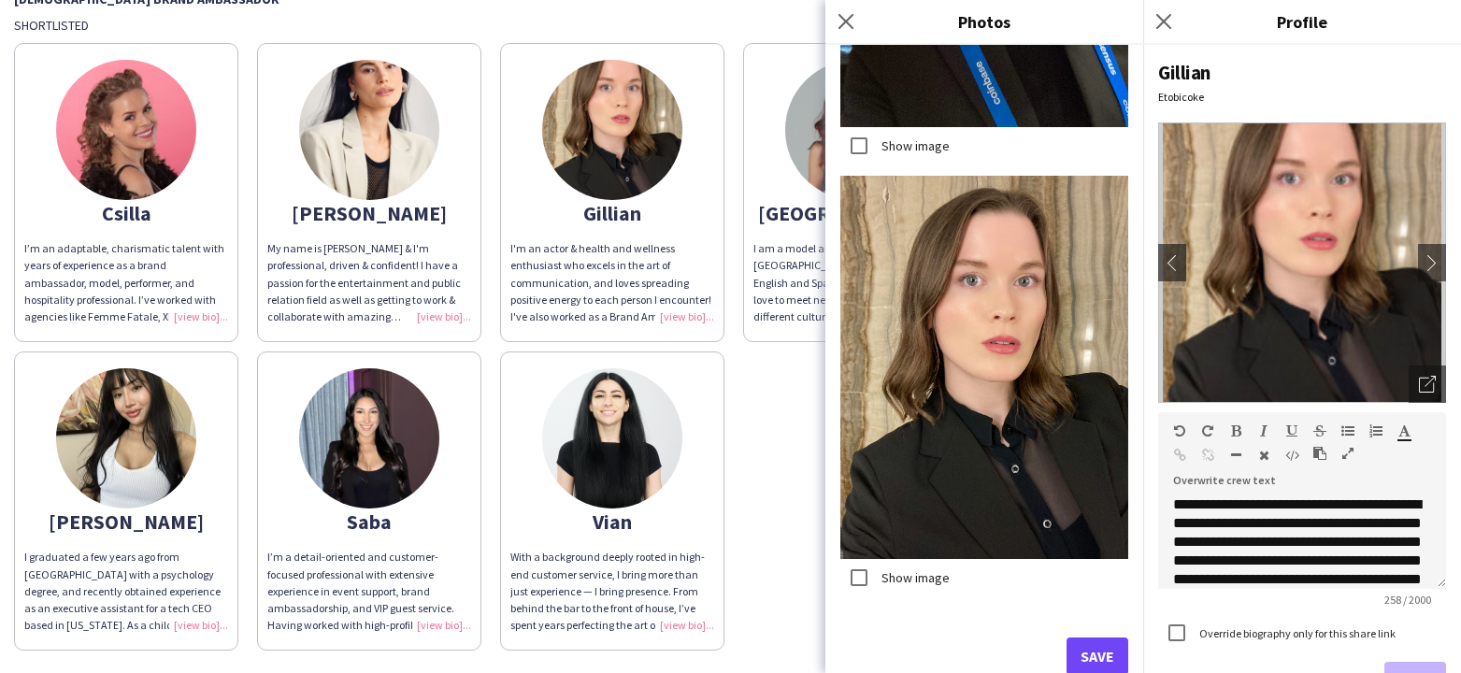
click at [1107, 656] on button "Save" at bounding box center [1097, 655] width 62 height 37
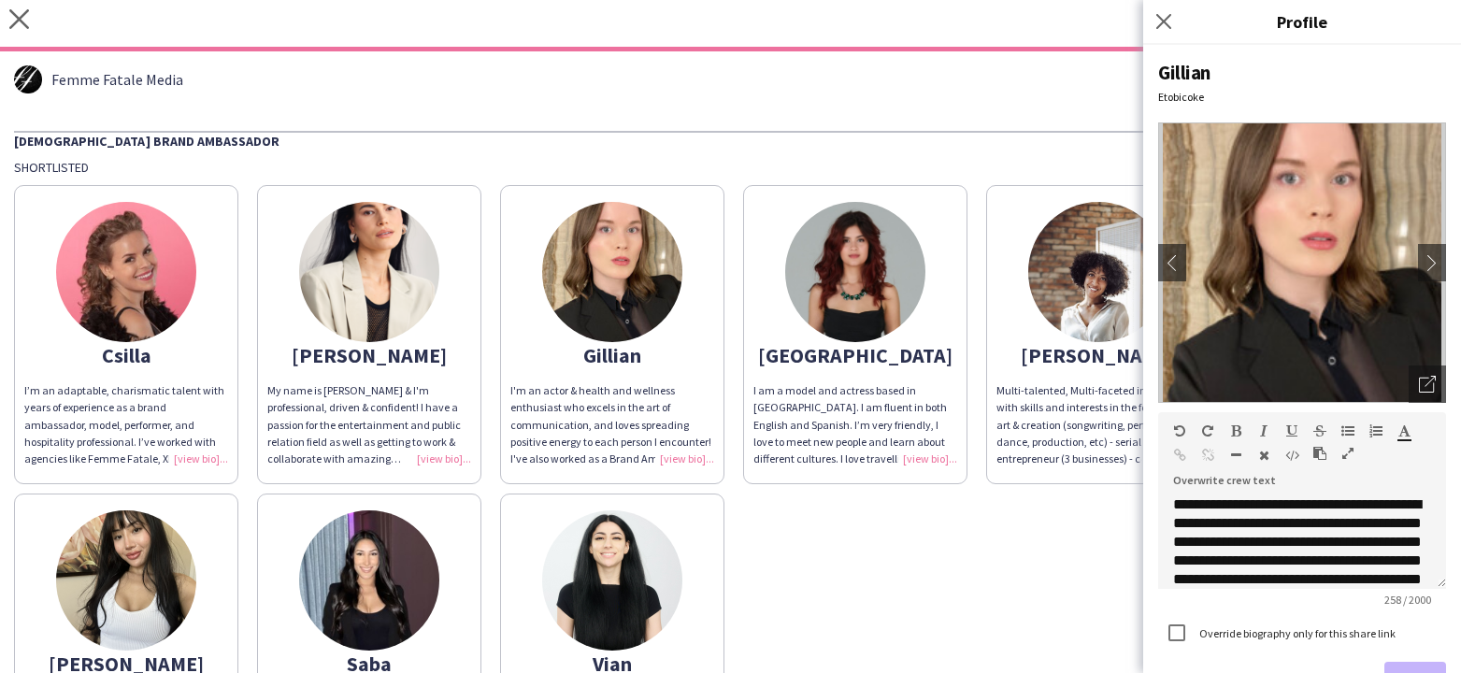
scroll to position [0, 0]
click at [1022, 563] on div "Csilla I’m an adaptable, charismatic talent with years of experience as a brand…" at bounding box center [730, 484] width 1433 height 617
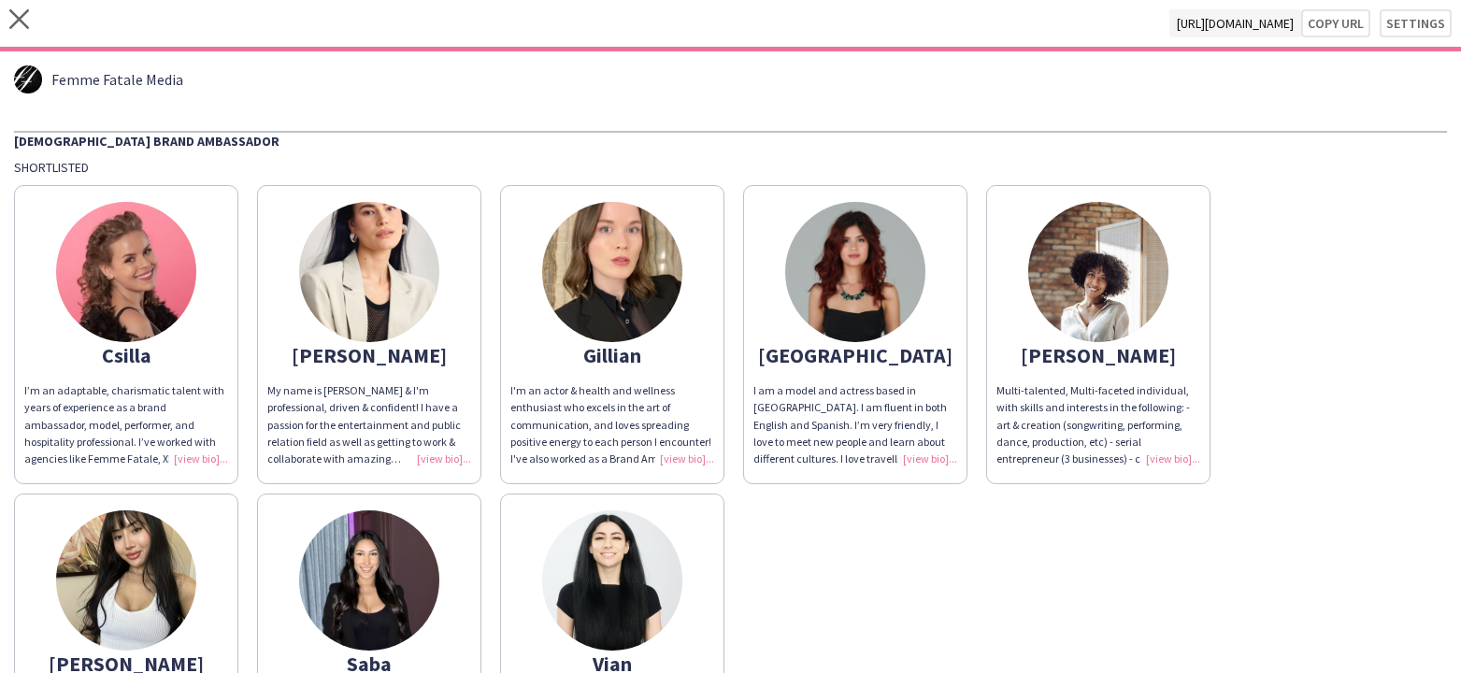
click at [677, 461] on div "I'm an actor & health and wellness enthusiast who excels in the art of communic…" at bounding box center [612, 424] width 204 height 85
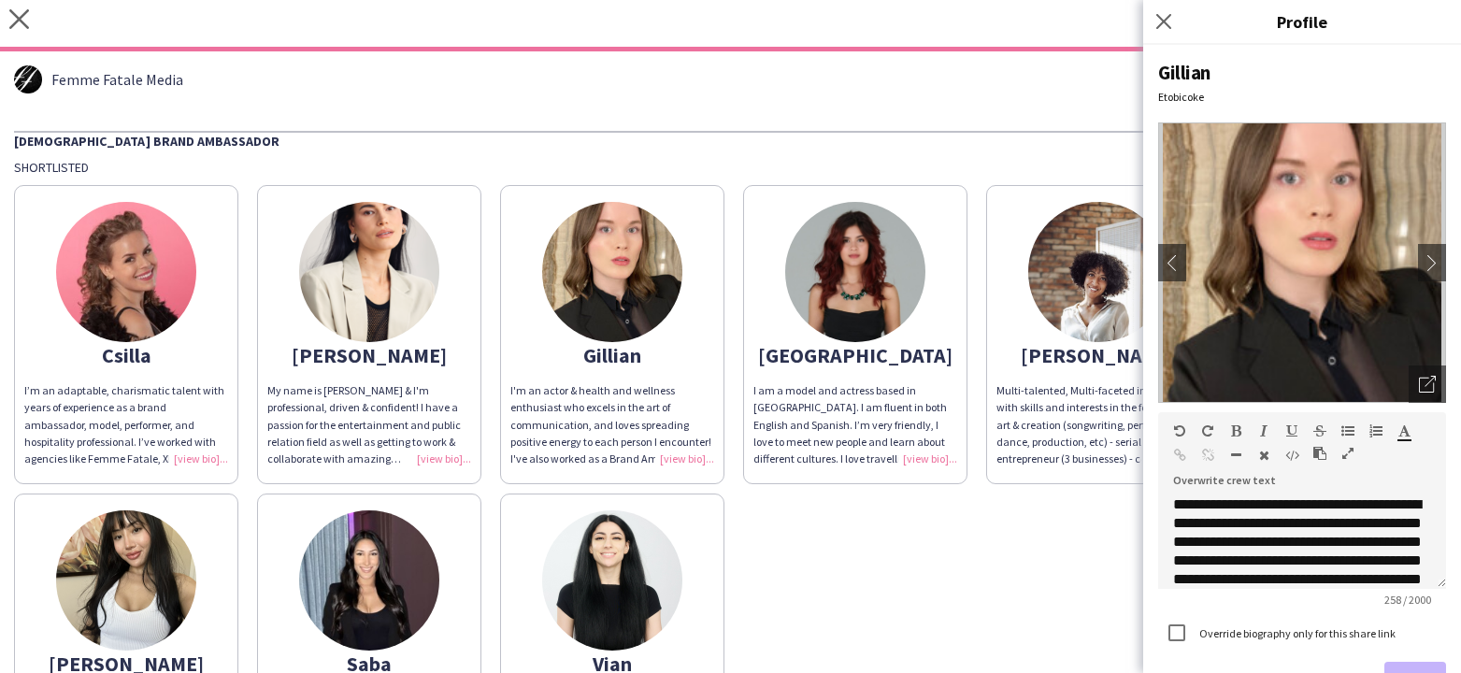
drag, startPoint x: 856, startPoint y: 151, endPoint x: 345, endPoint y: 80, distance: 516.2
click at [847, 151] on div "[DEMOGRAPHIC_DATA] Brand Ambassador Shortlisted Csilla I’m an adaptable, charis…" at bounding box center [730, 462] width 1433 height 662
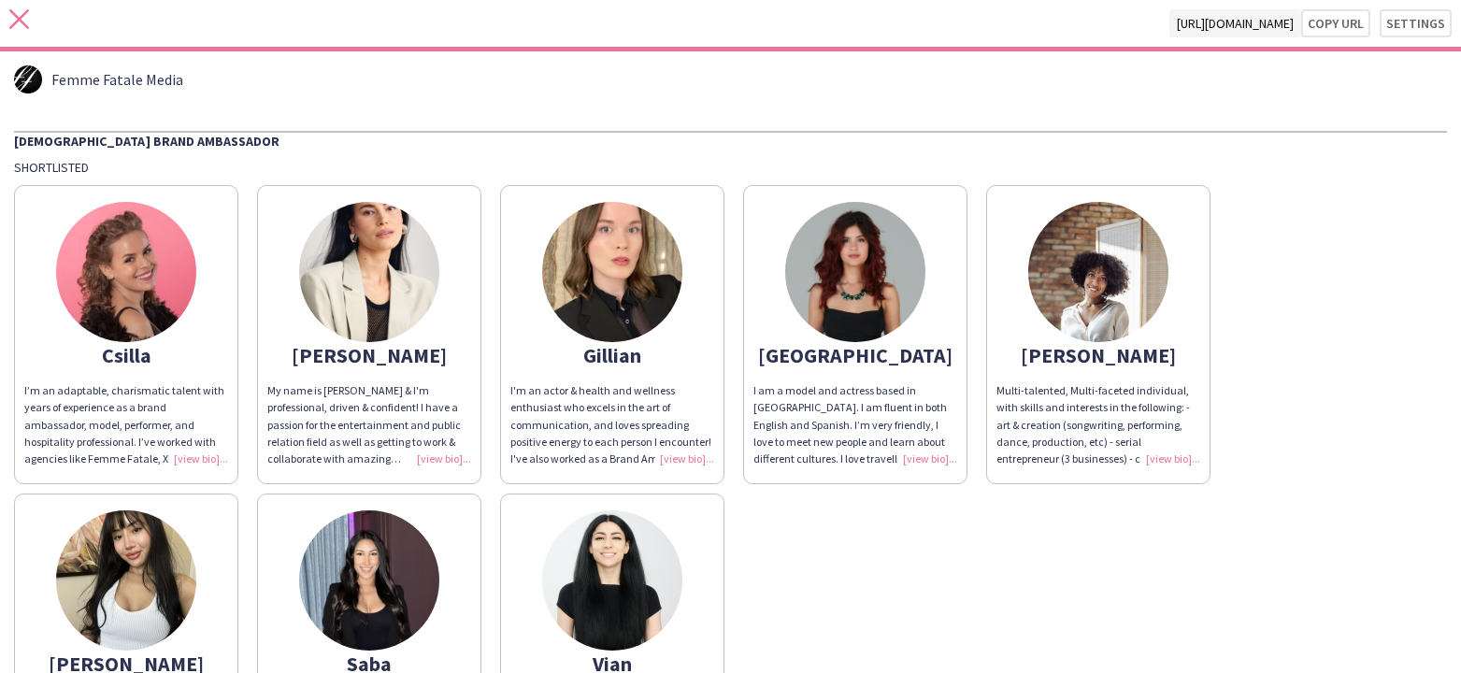
click at [13, 23] on icon "close" at bounding box center [19, 19] width 20 height 20
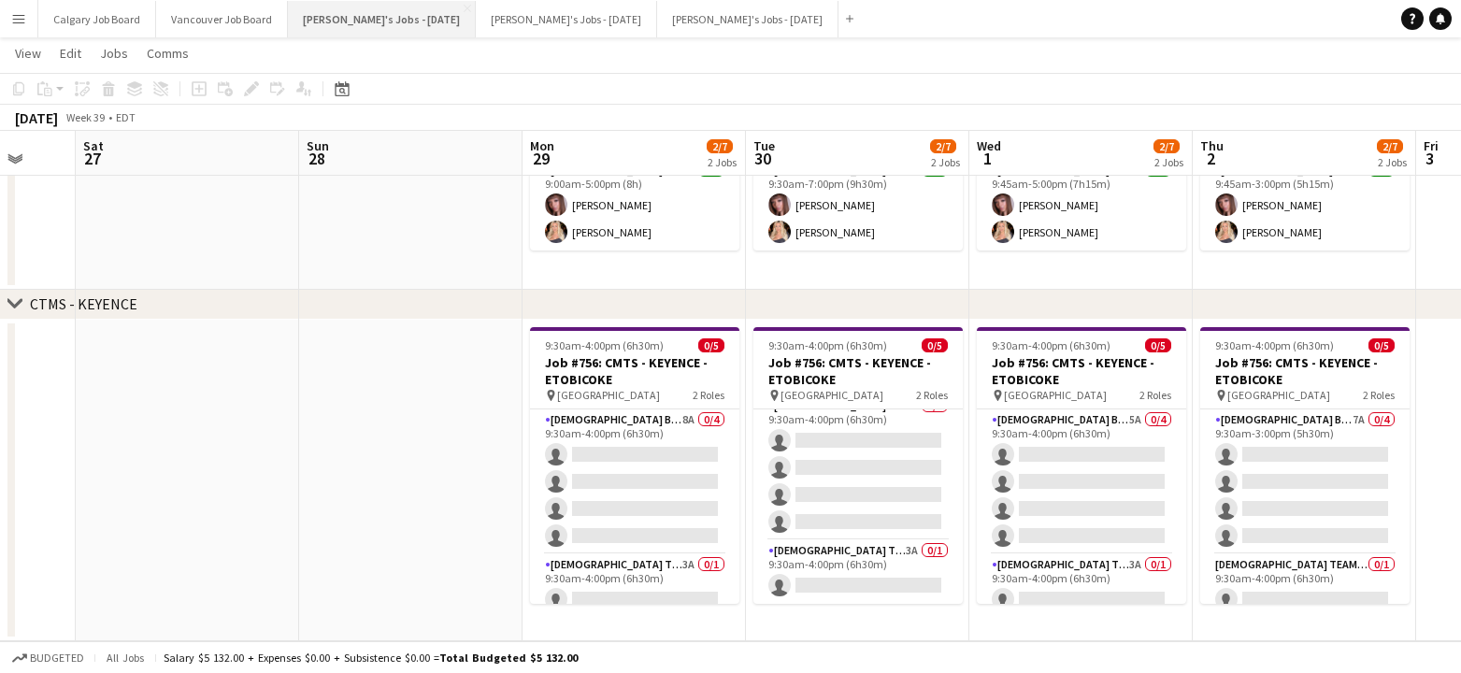
scroll to position [14, 0]
